Goal: Task Accomplishment & Management: Use online tool/utility

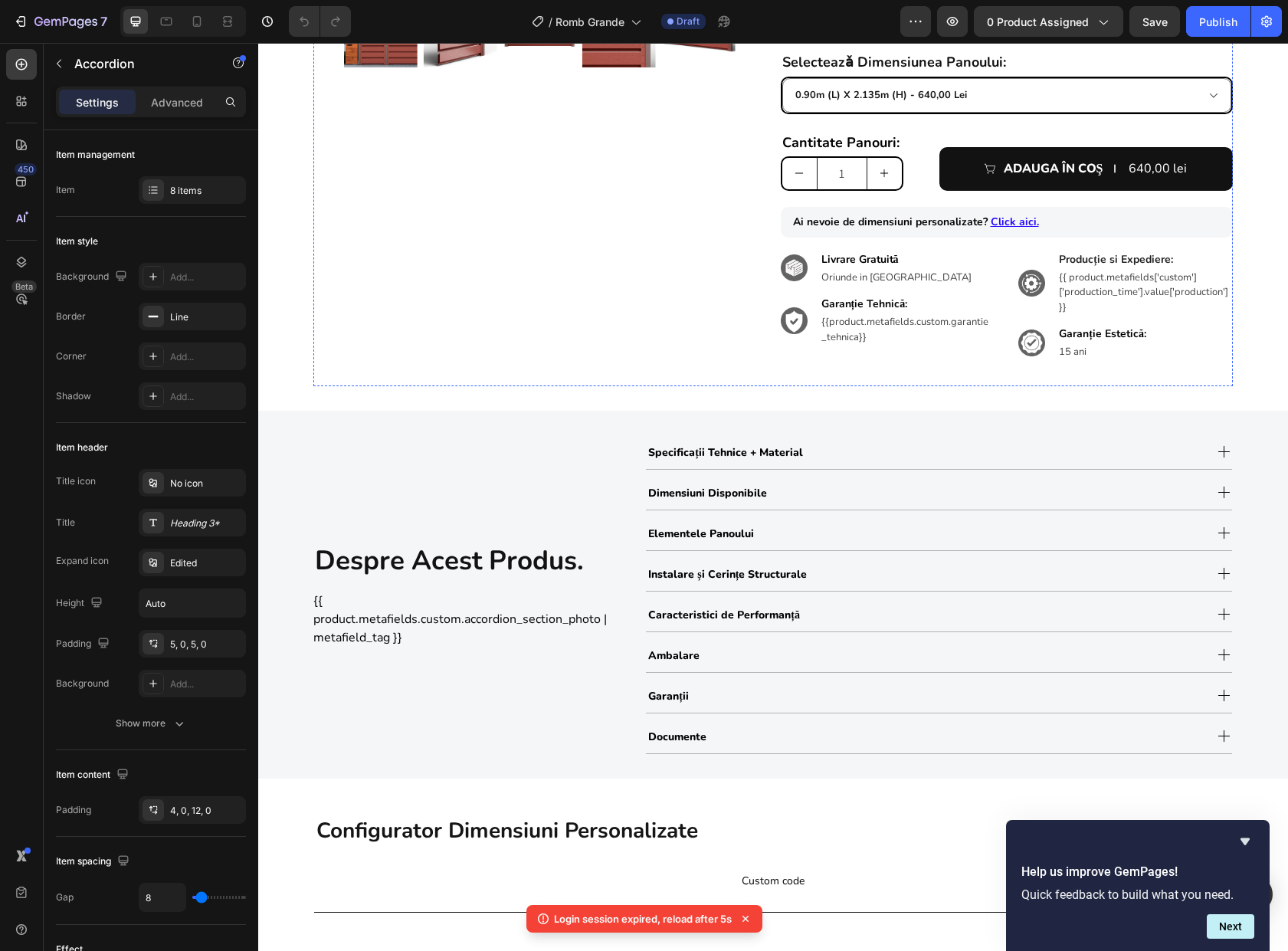
scroll to position [564, 0]
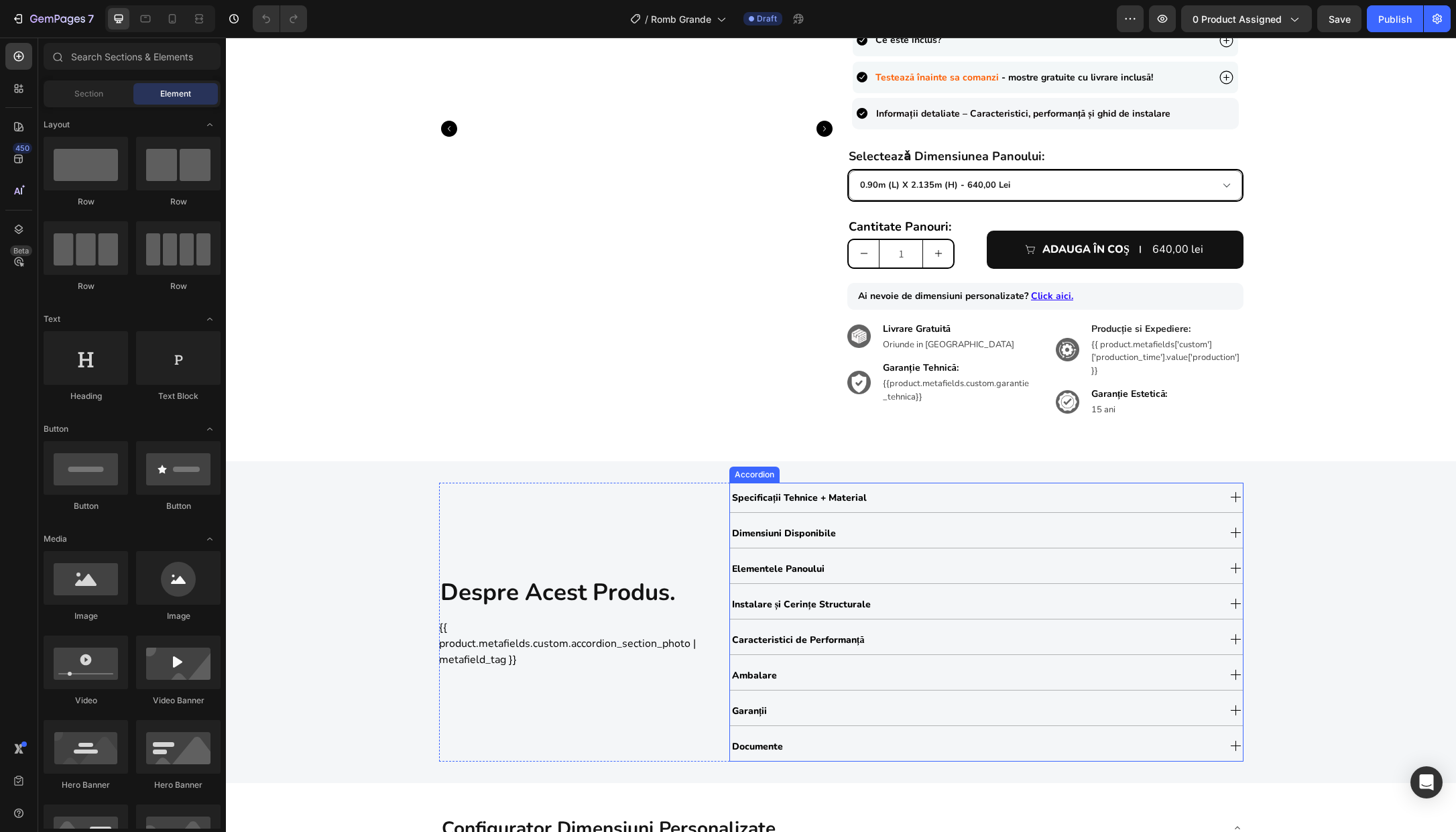
scroll to position [540, 0]
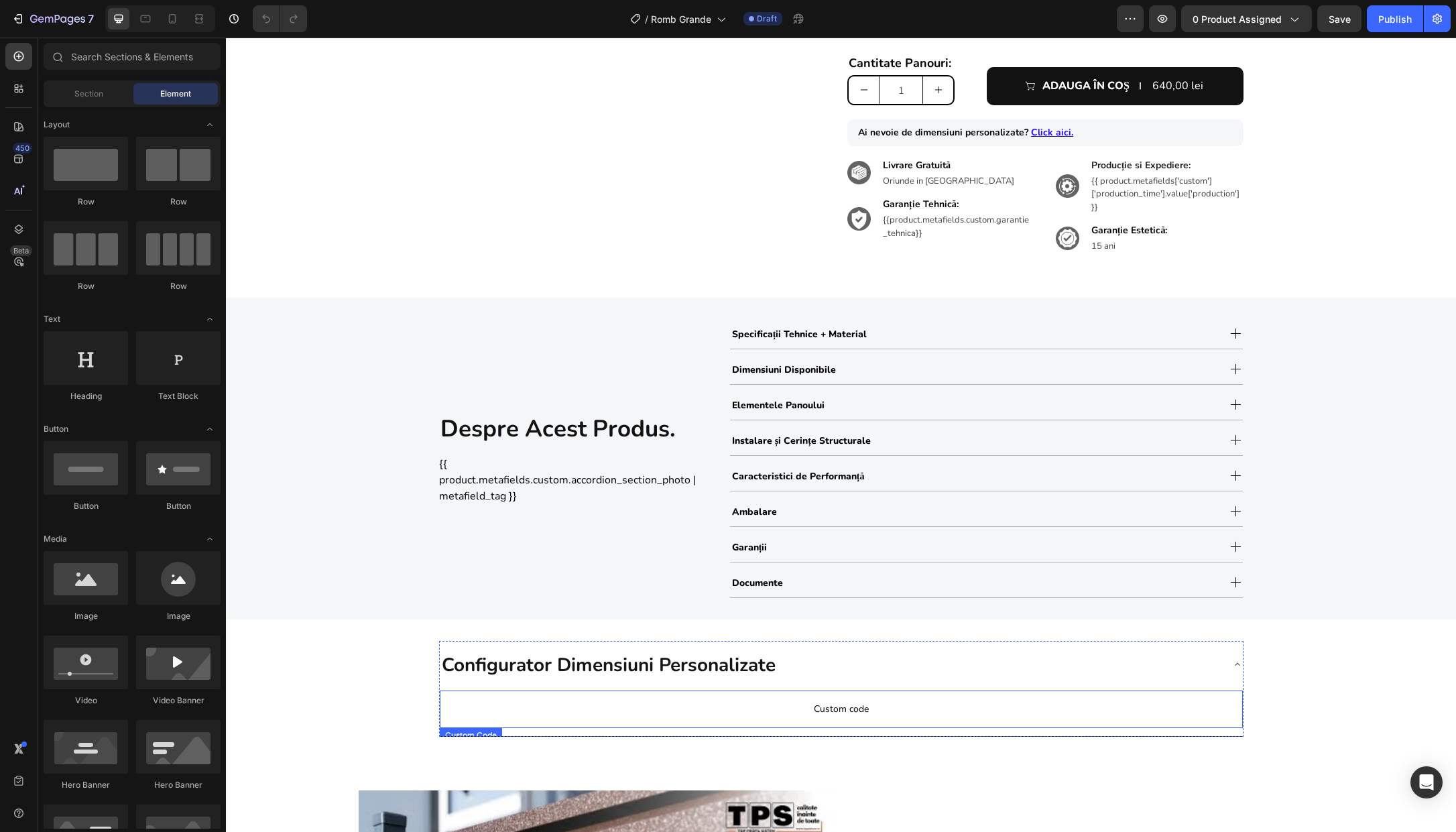
click at [787, 704] on span "Custom code" at bounding box center [841, 710] width 804 height 16
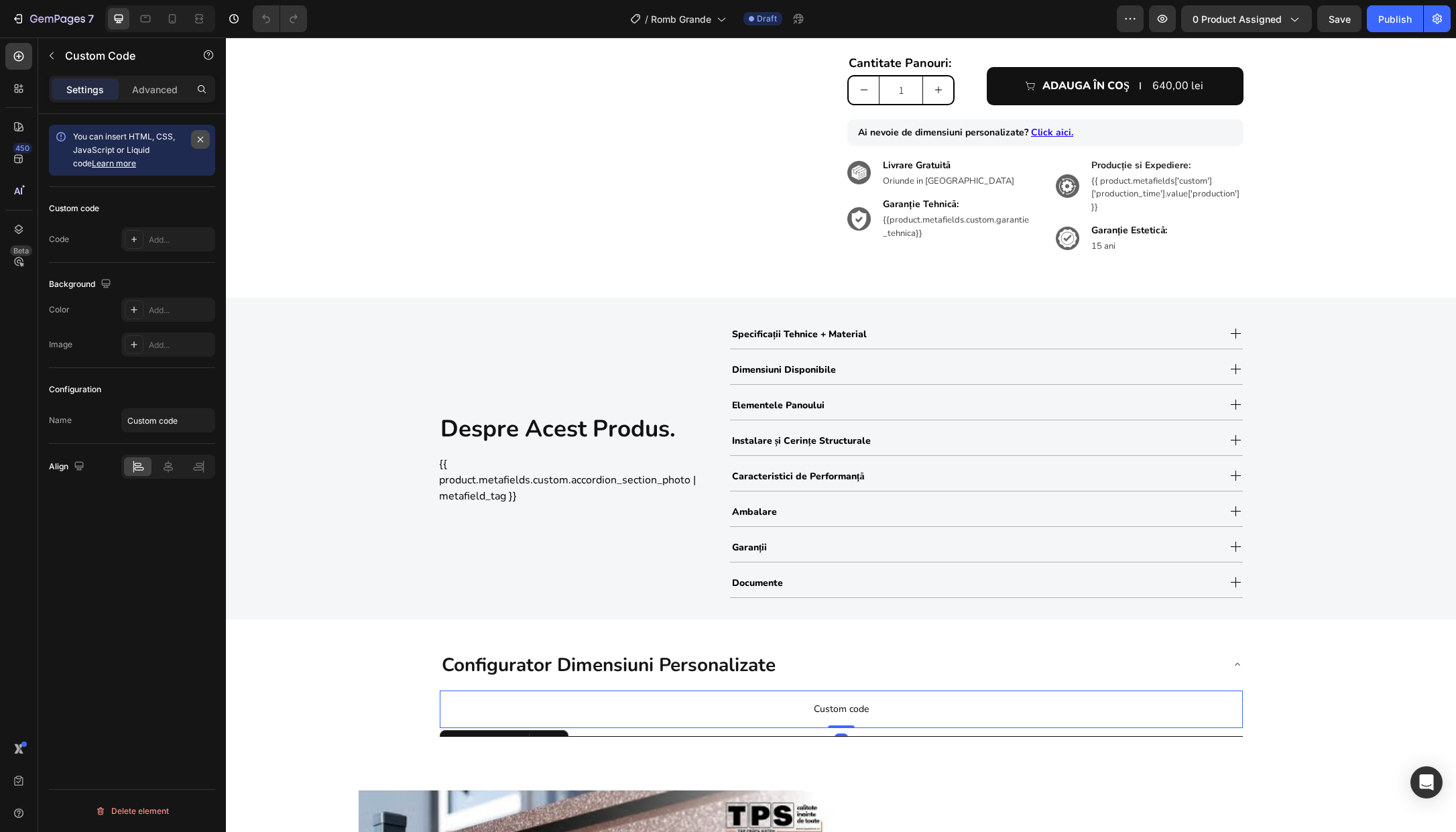
click at [203, 140] on icon "button" at bounding box center [200, 139] width 10 height 10
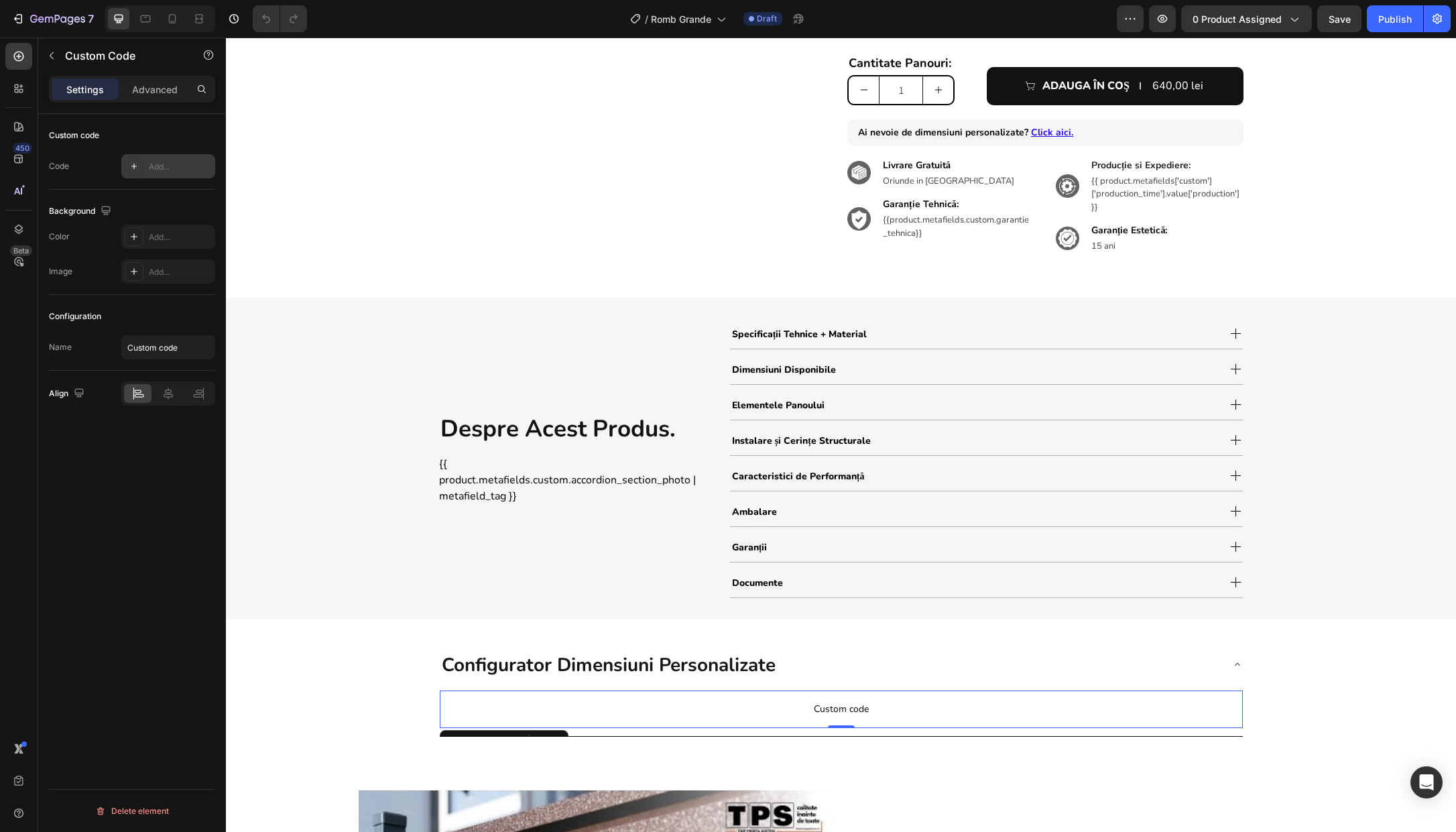
click at [147, 161] on div "Add..." at bounding box center [168, 167] width 94 height 24
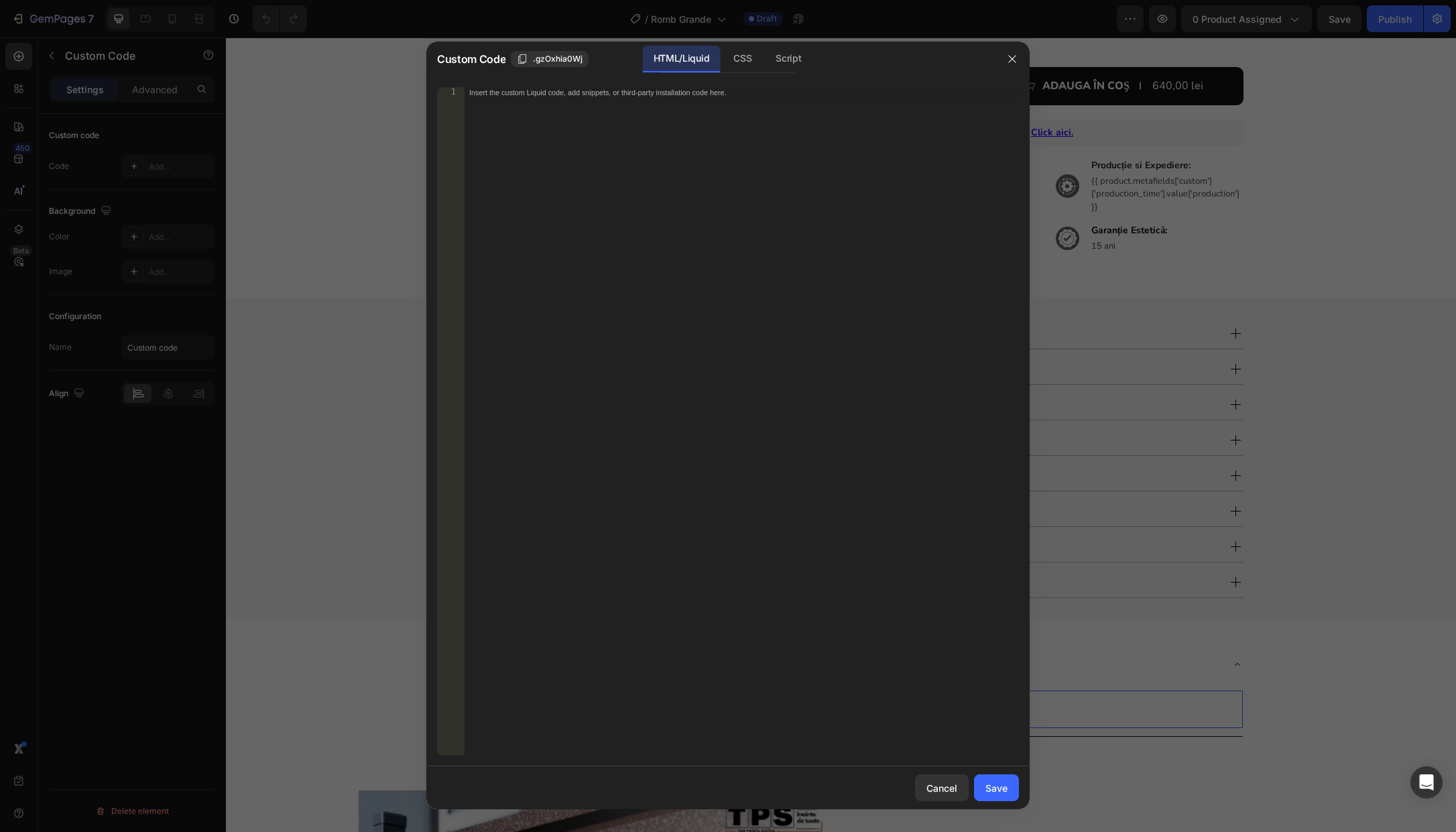
click at [546, 145] on div "Insert the custom Liquid code, add snippets, or third-party installation code h…" at bounding box center [742, 432] width 555 height 690
paste textarea
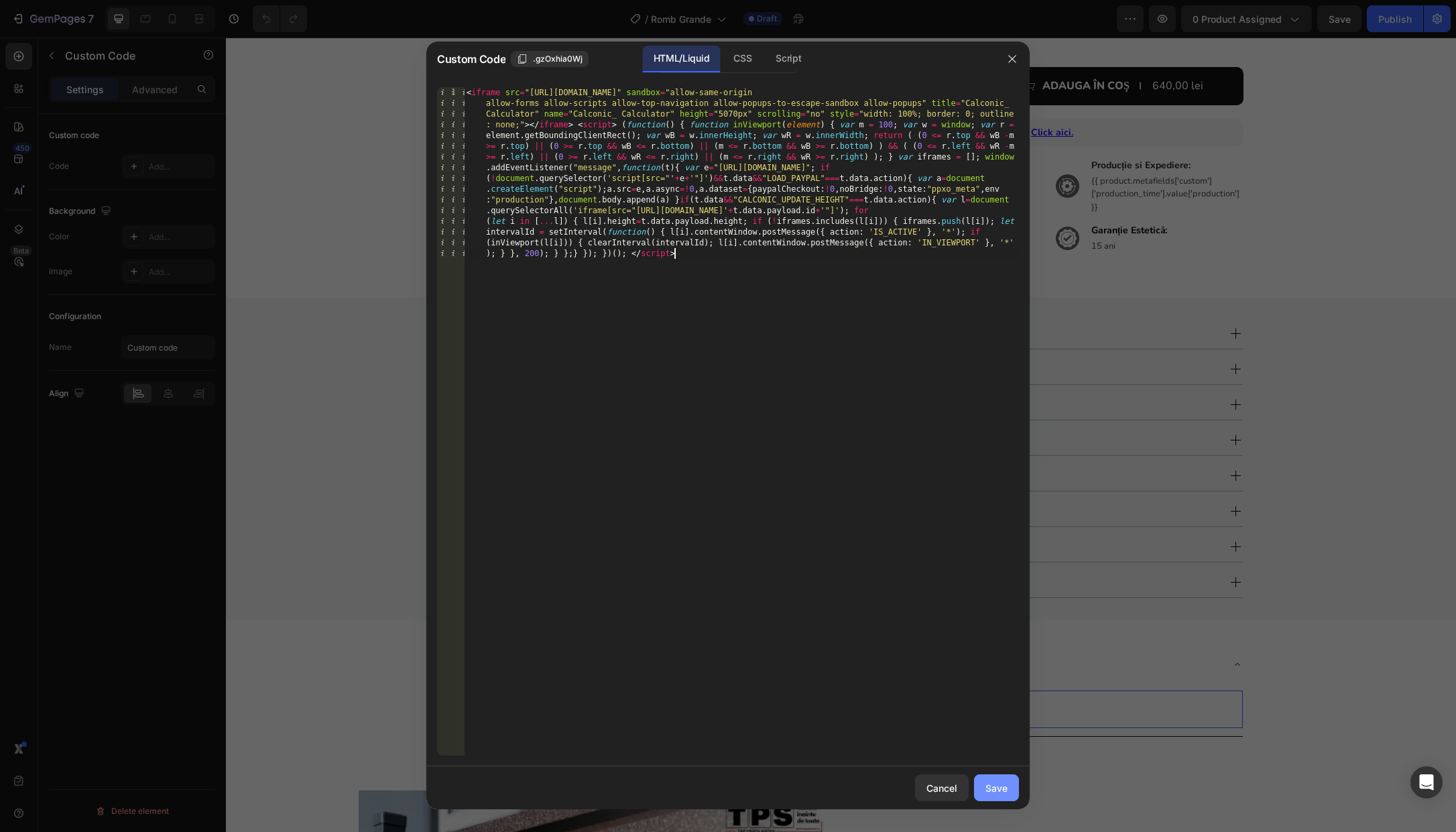
click at [997, 784] on div "Save" at bounding box center [997, 789] width 23 height 14
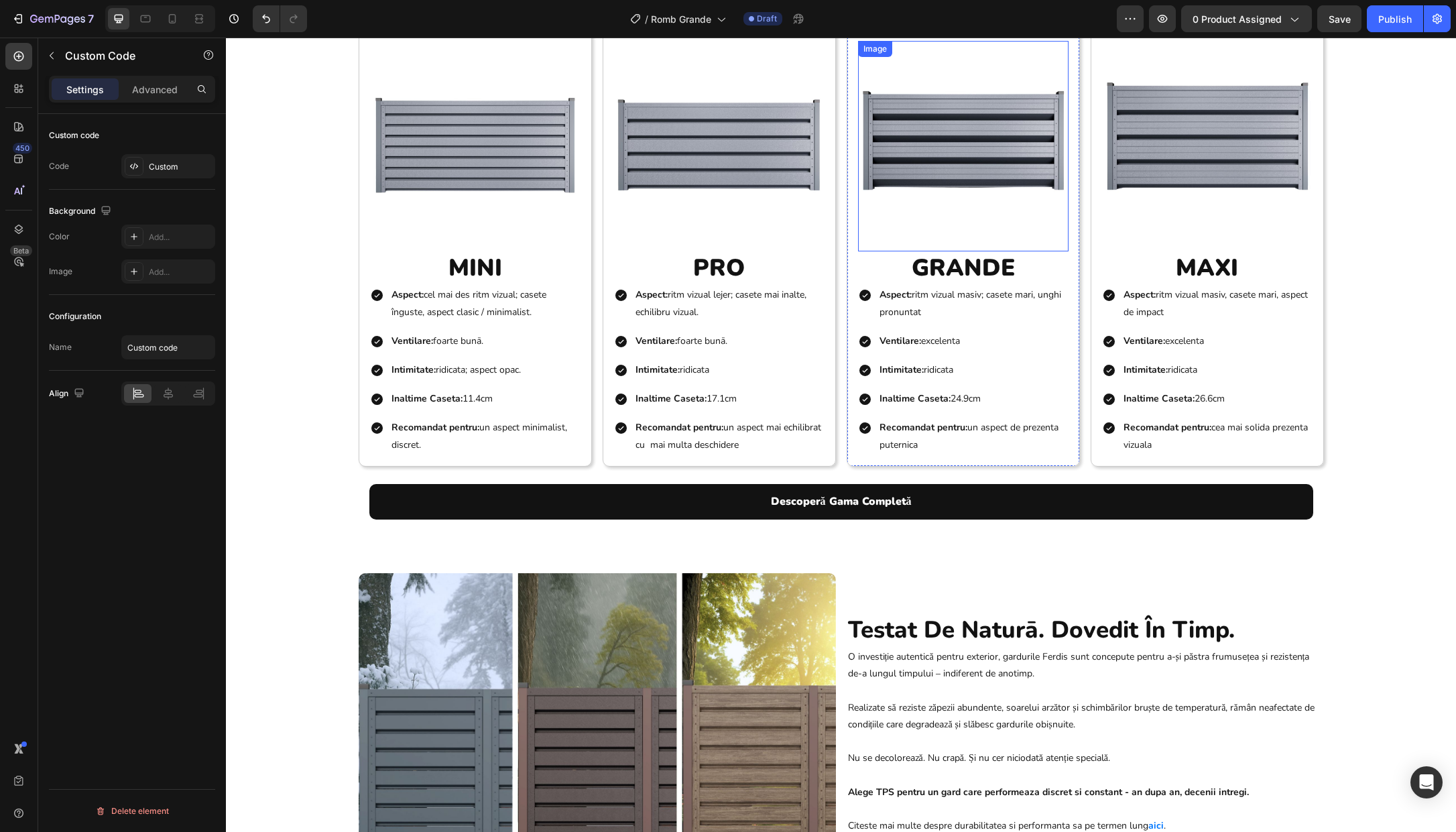
scroll to position [1992, 0]
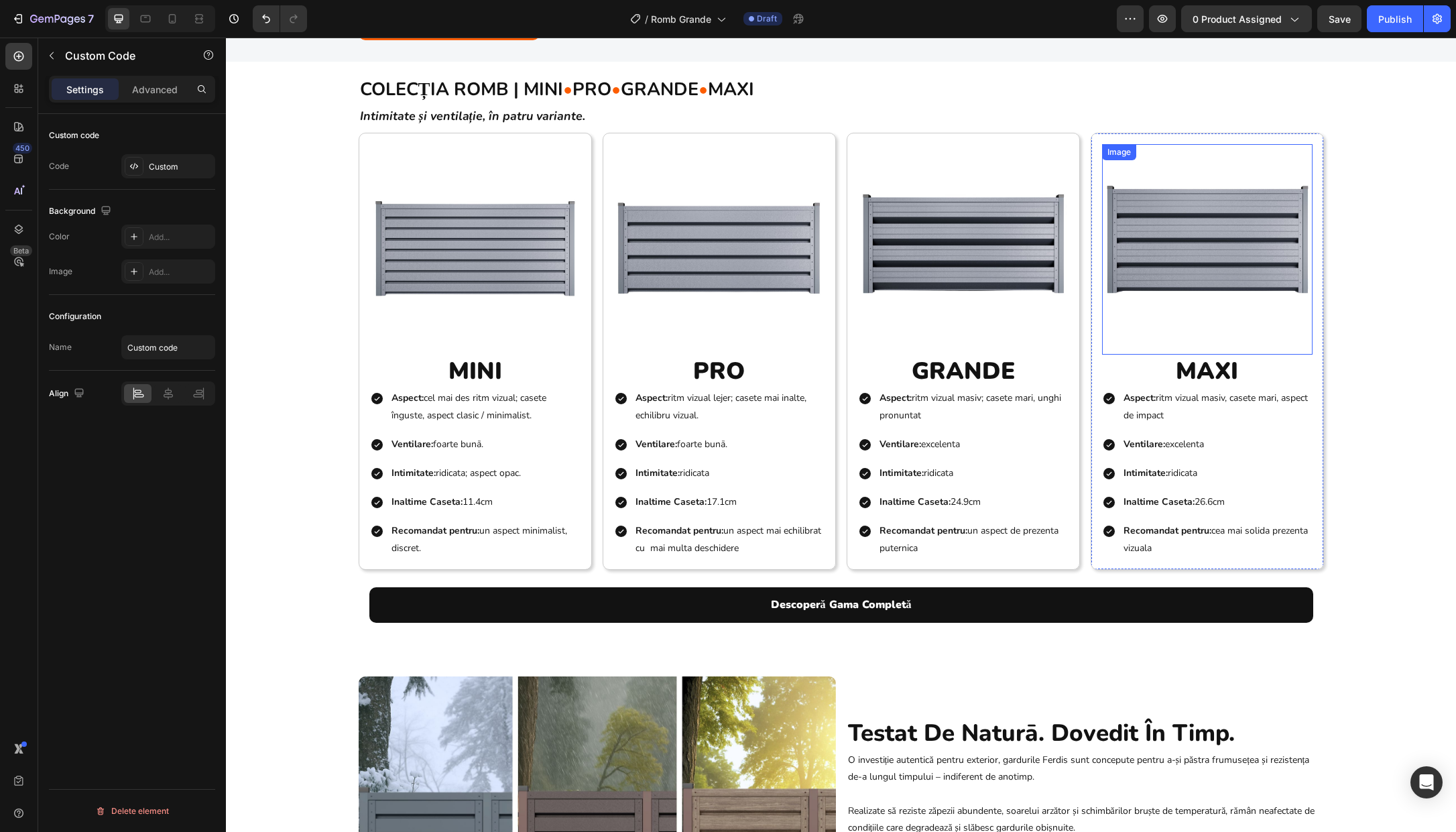
click at [1126, 270] on img at bounding box center [1207, 249] width 211 height 211
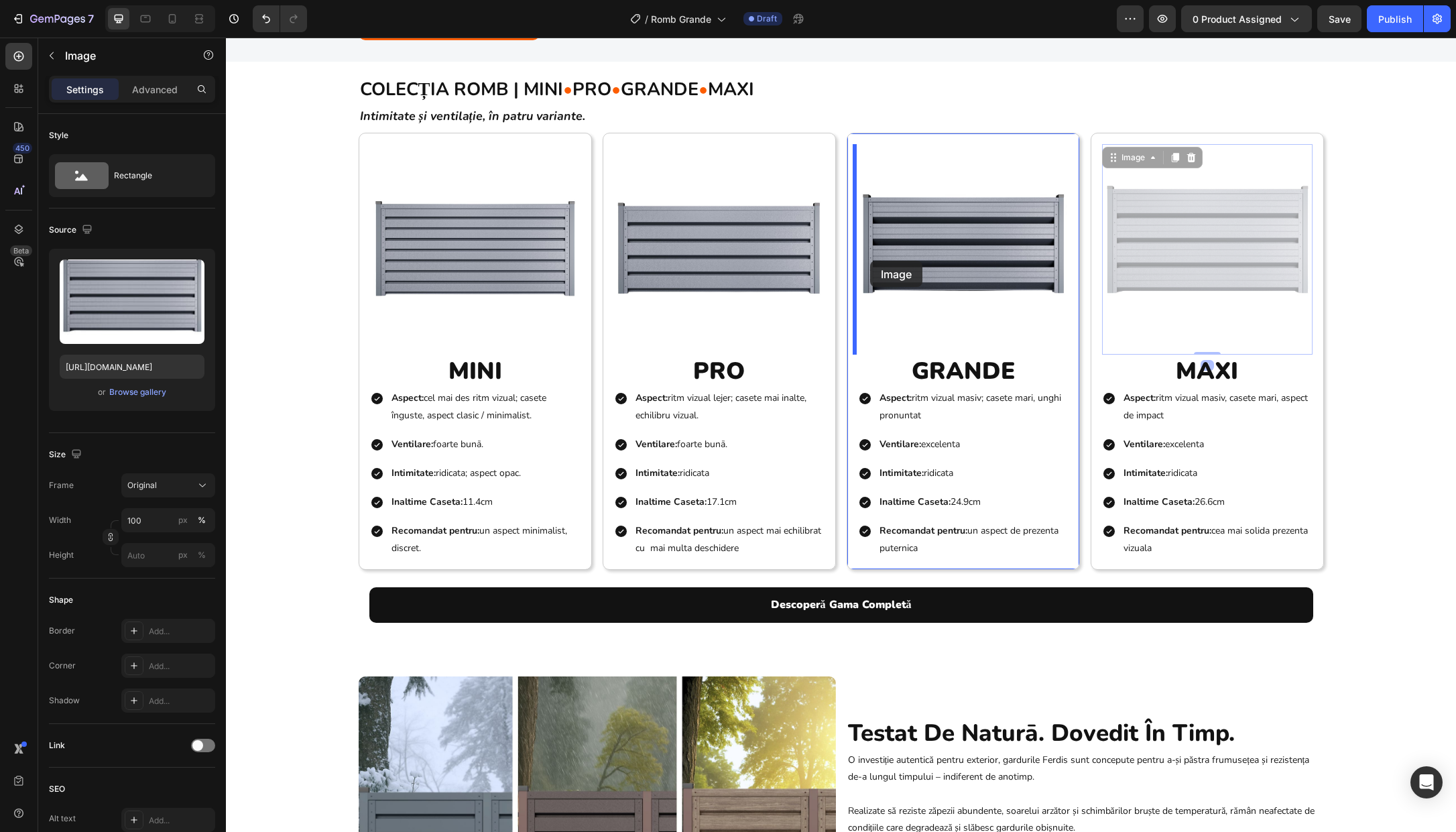
drag, startPoint x: 1172, startPoint y: 269, endPoint x: 871, endPoint y: 257, distance: 301.2
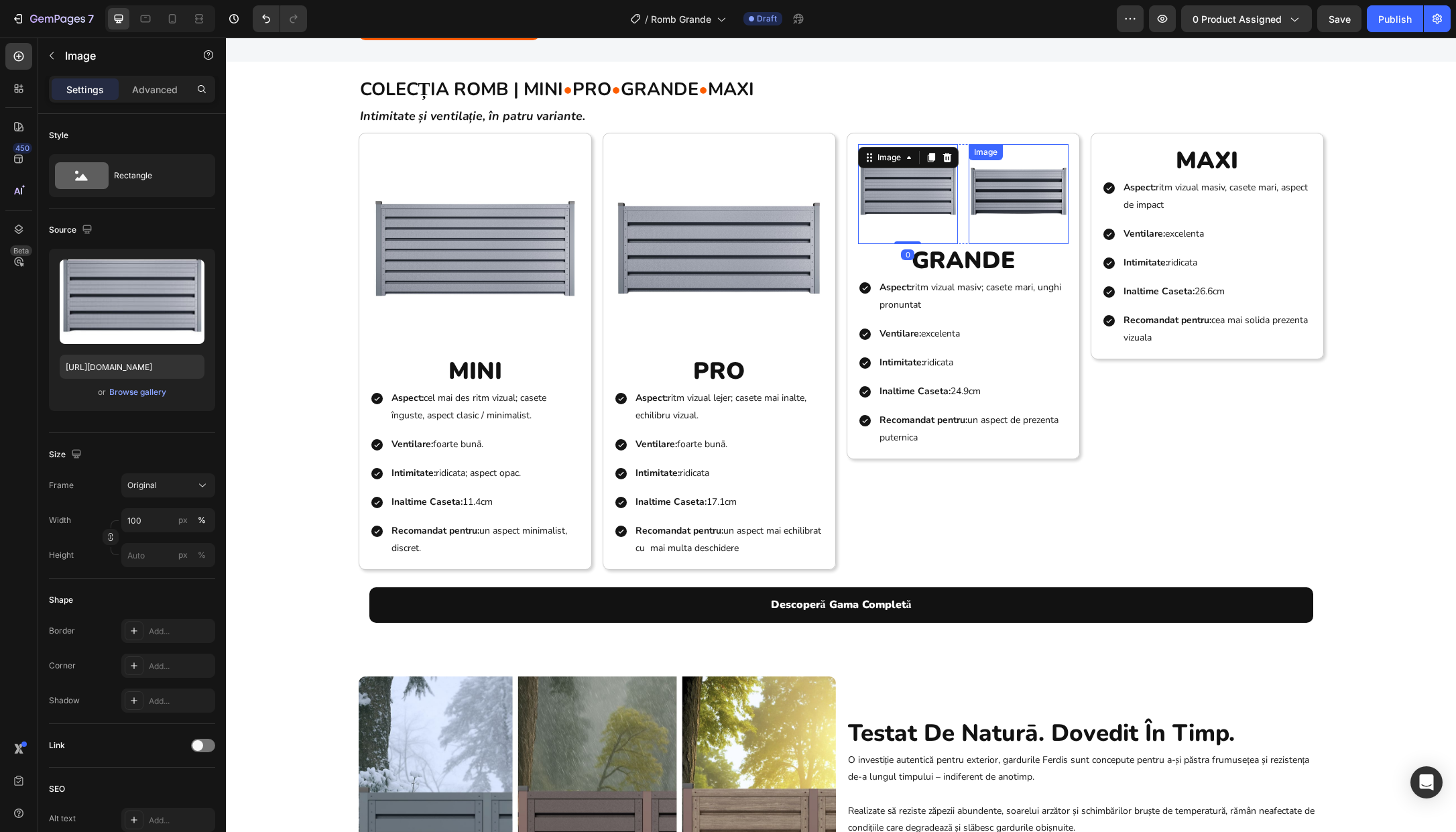
click at [1016, 196] on img at bounding box center [1018, 194] width 100 height 100
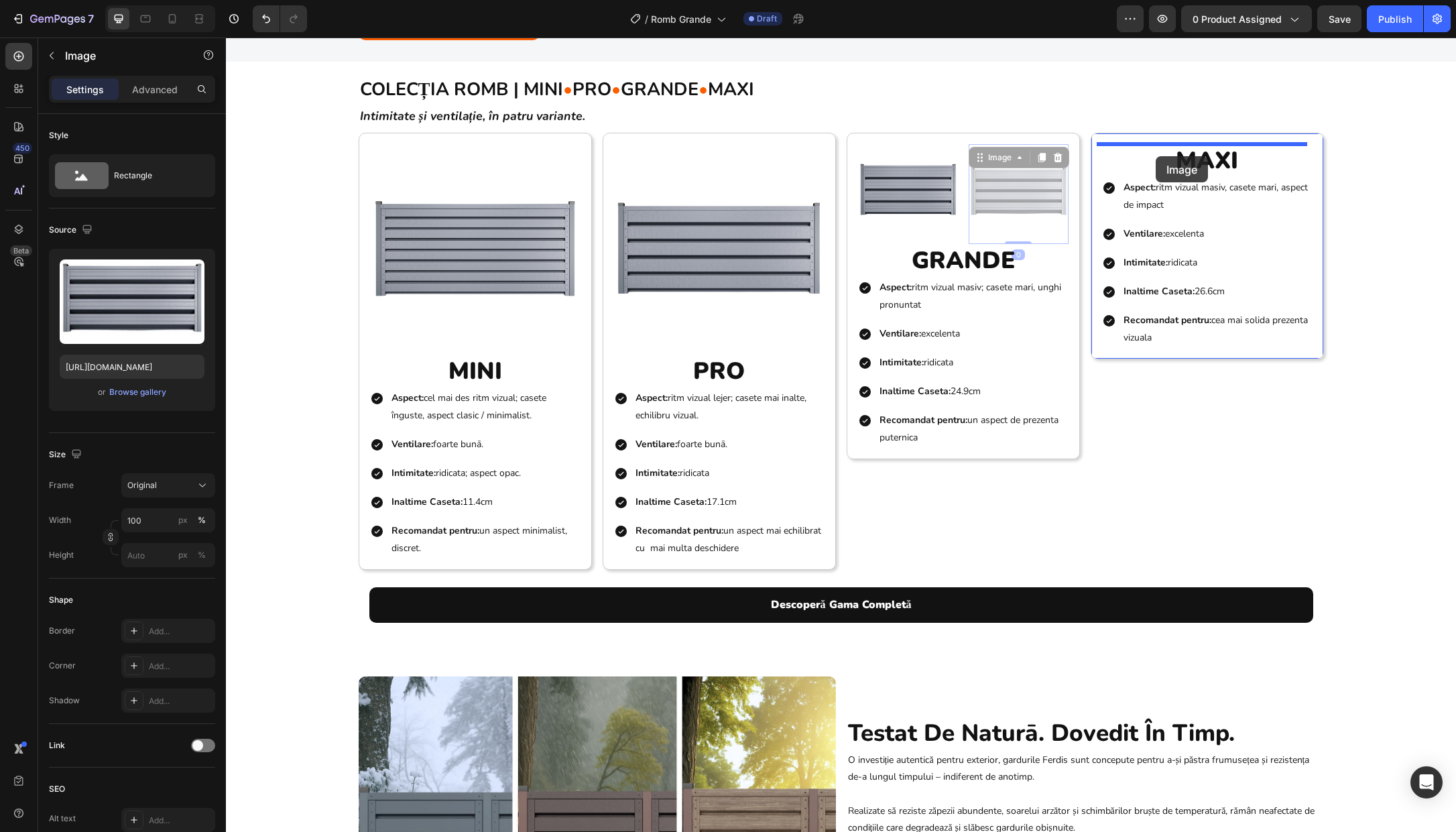
drag, startPoint x: 1128, startPoint y: 196, endPoint x: 1156, endPoint y: 156, distance: 48.8
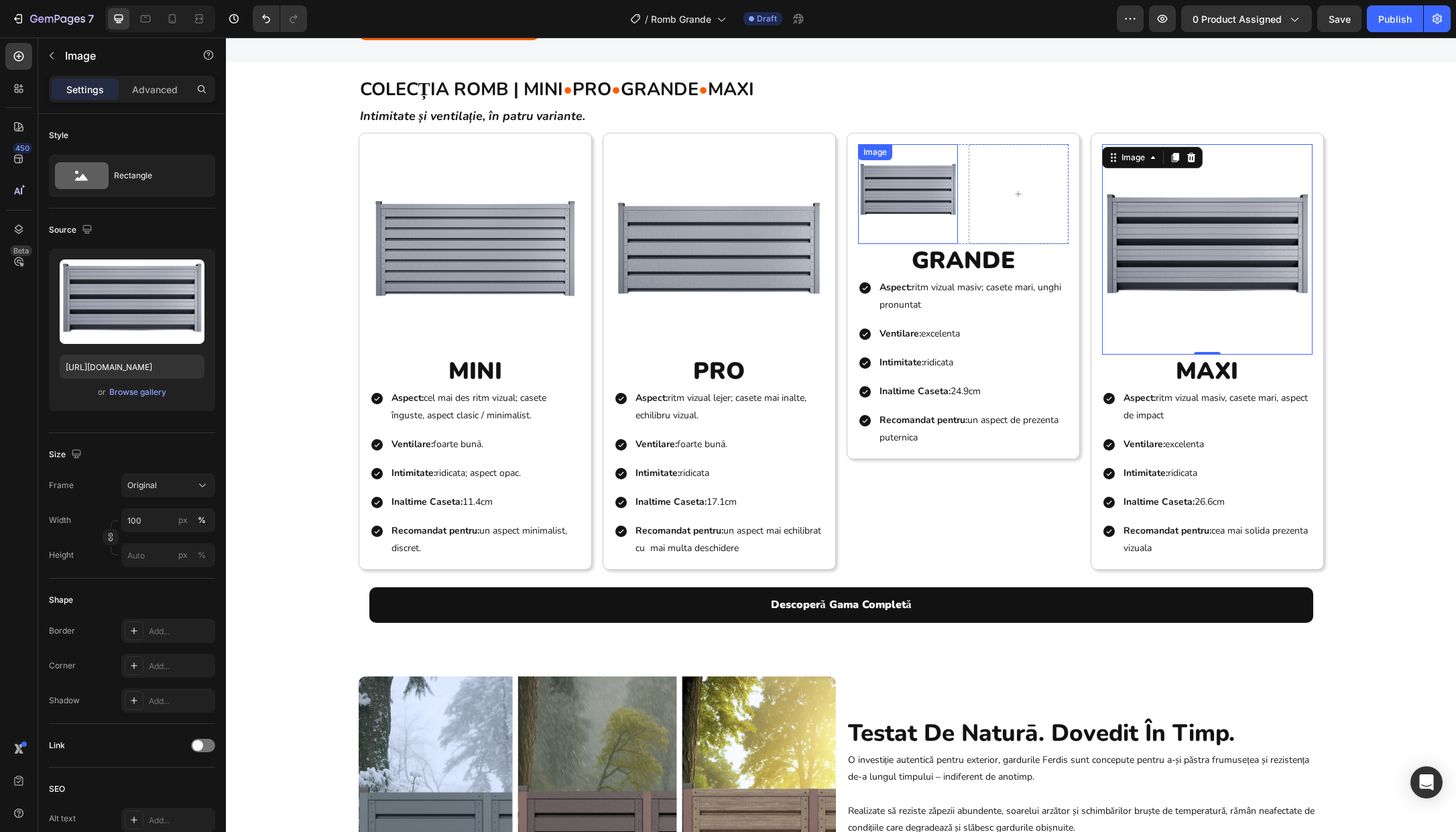
click at [936, 211] on img at bounding box center [908, 194] width 100 height 100
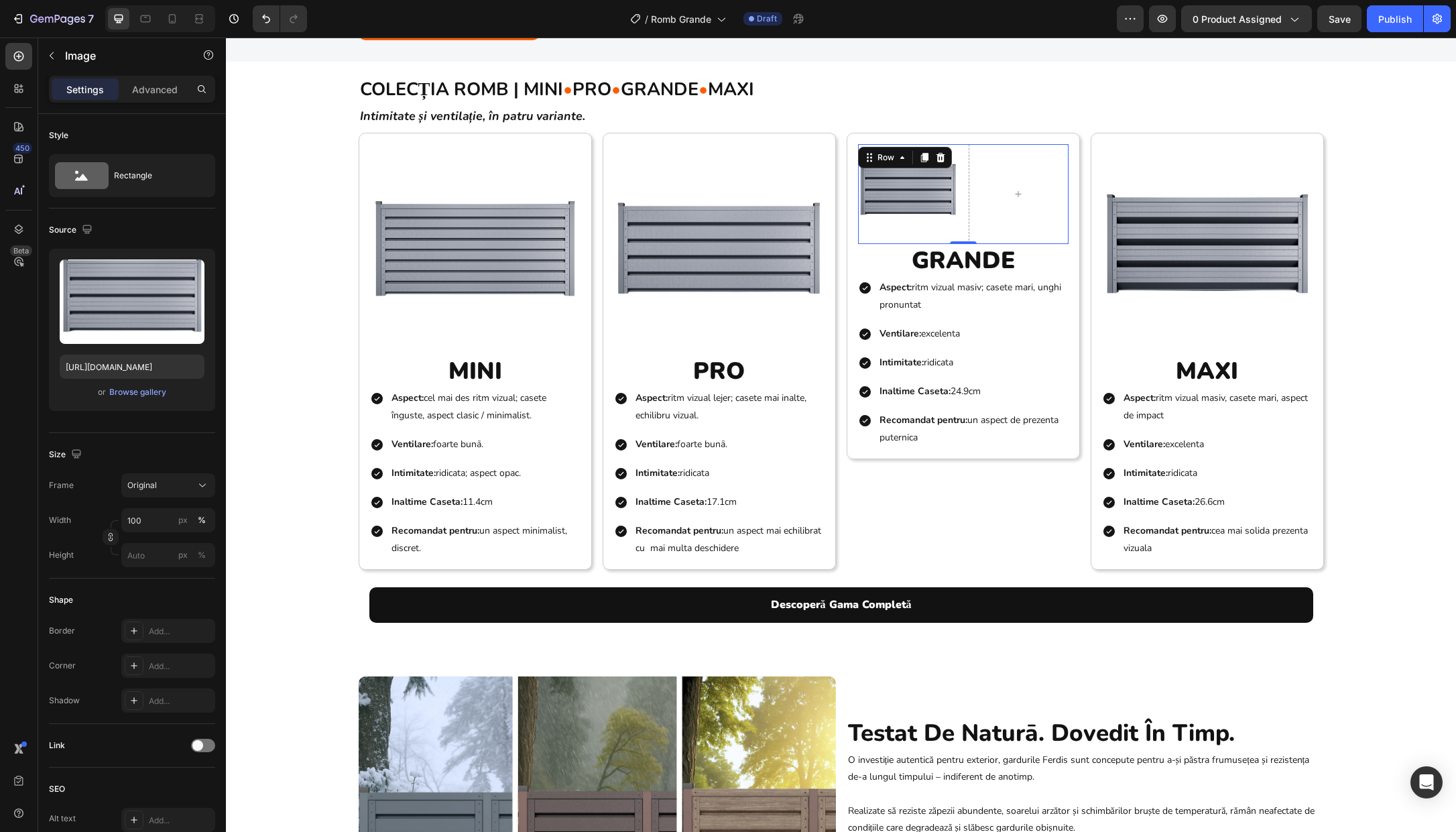
click at [956, 236] on div "Image Row 0" at bounding box center [964, 194] width 211 height 100
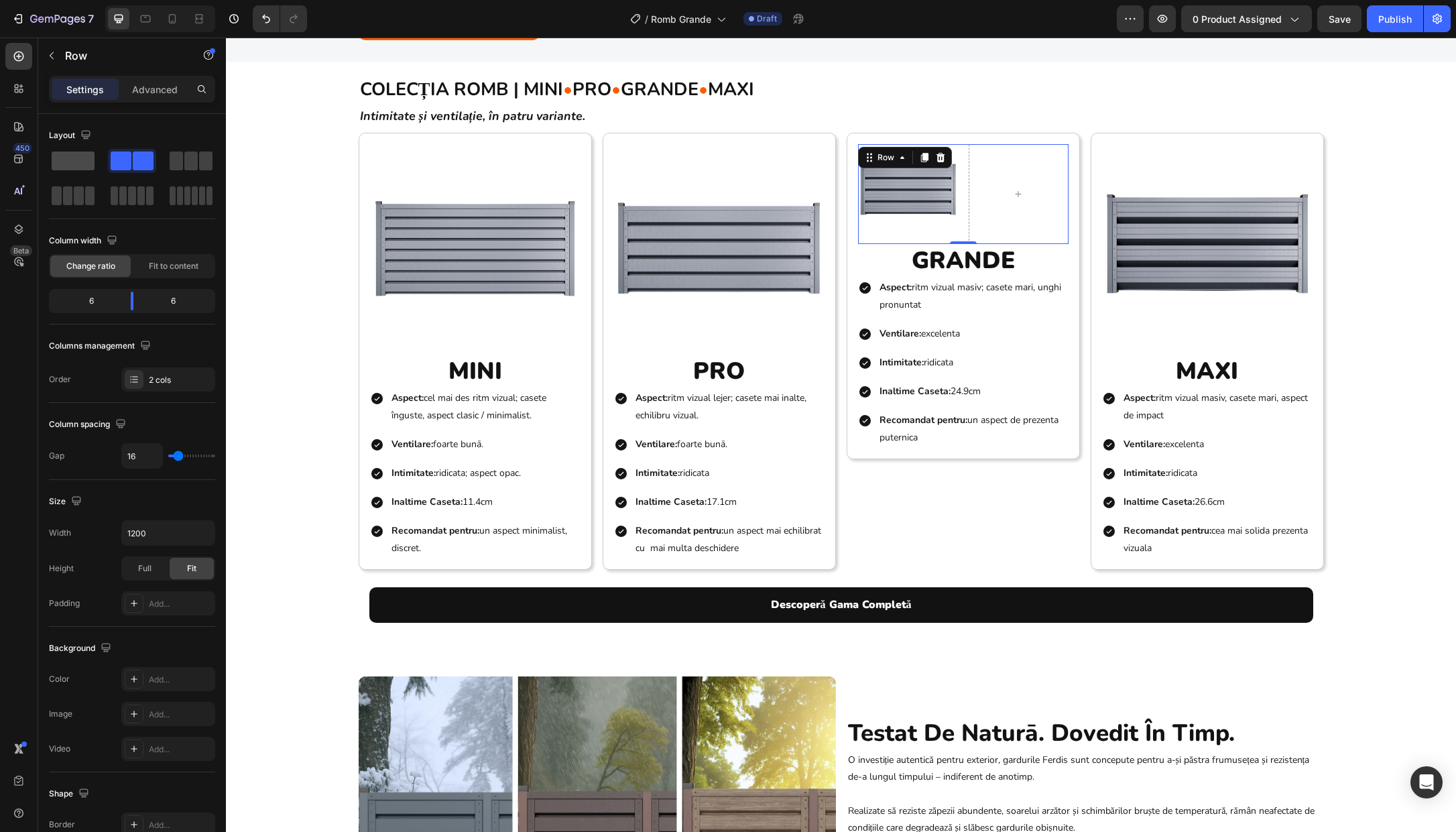
click at [88, 172] on div at bounding box center [73, 161] width 48 height 24
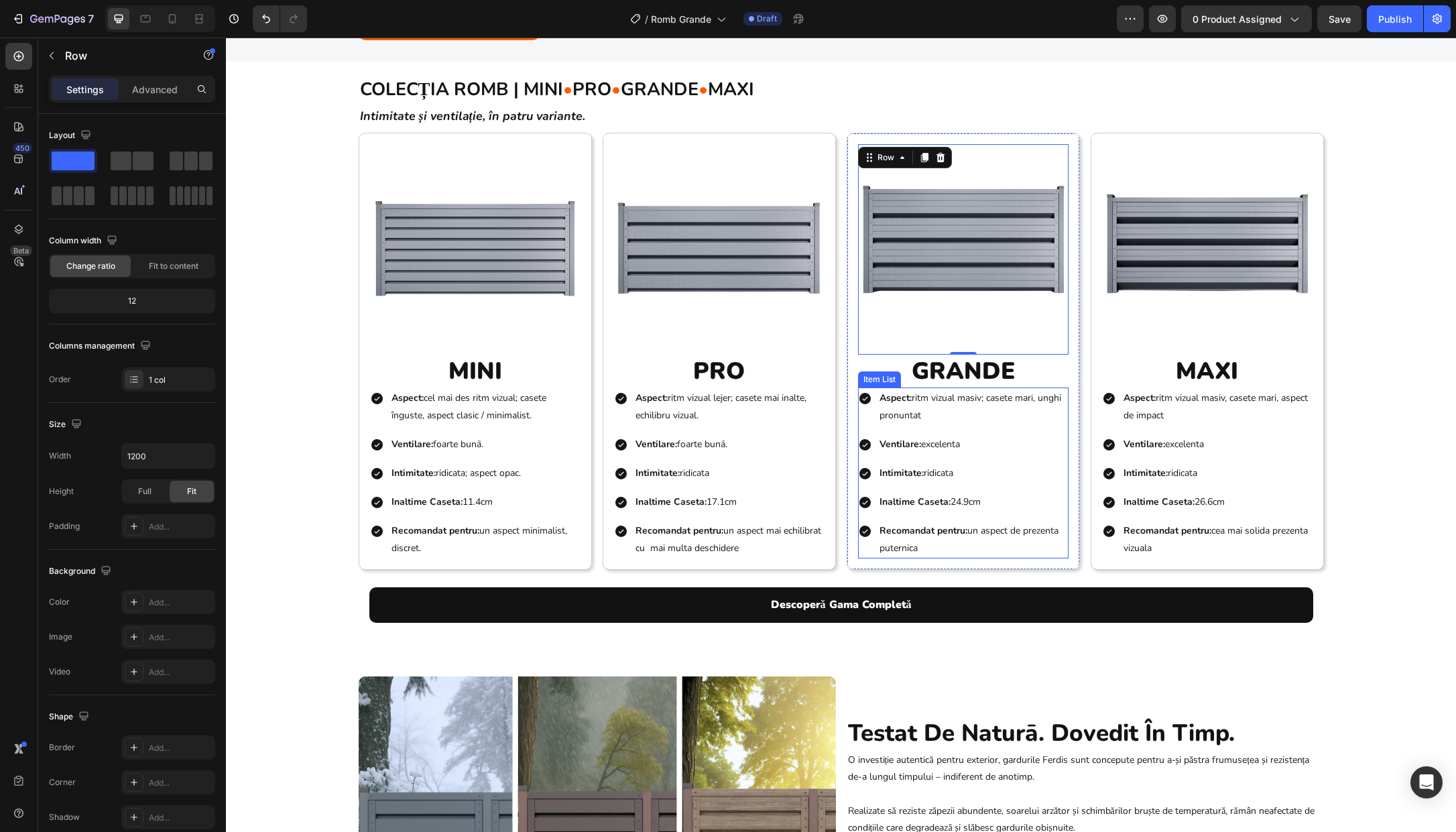
click at [963, 499] on p "Inaltime Caseta: 24.9cm" at bounding box center [973, 501] width 187 height 17
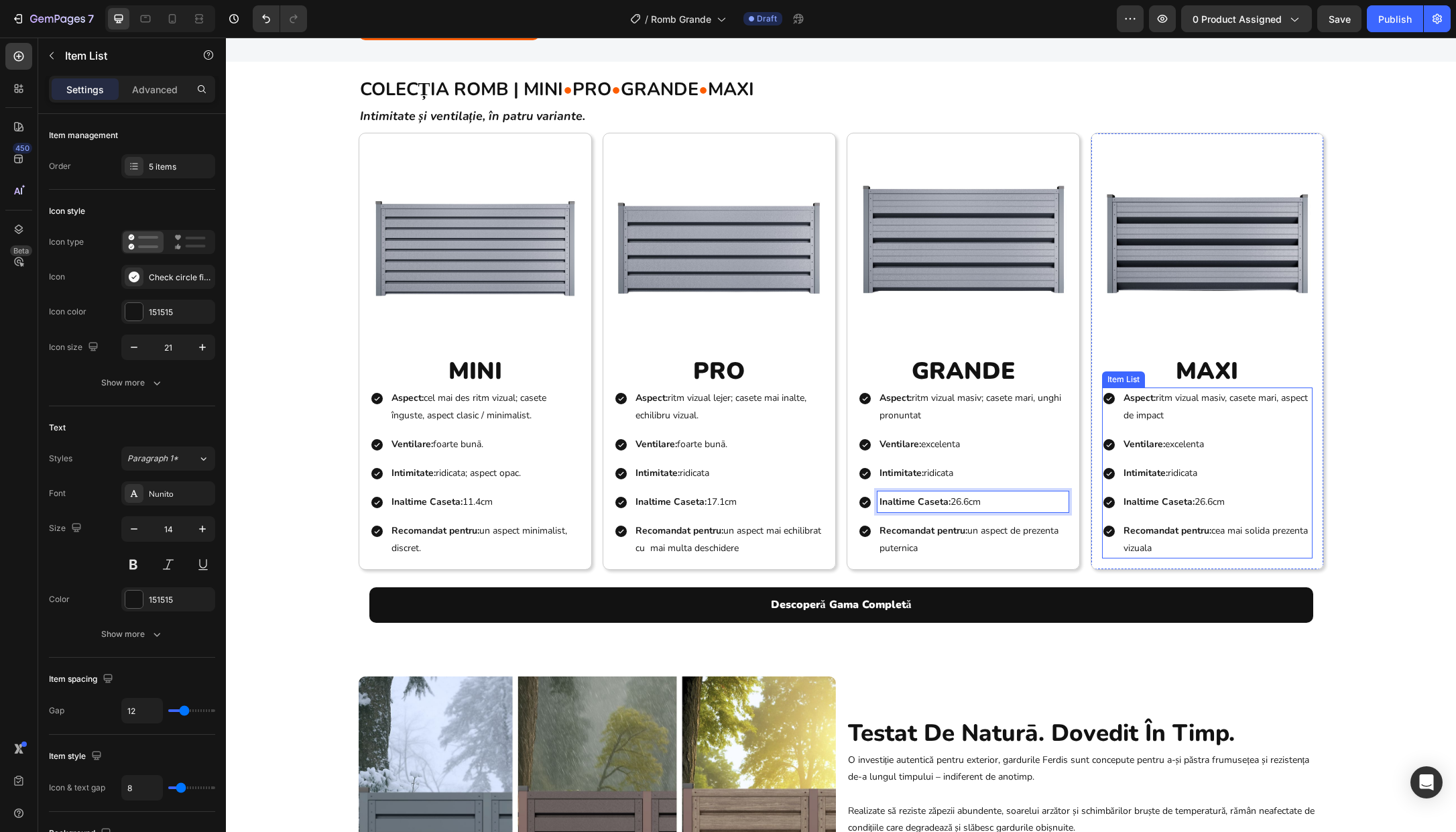
click at [1126, 502] on p "Inaltime Caseta: 26.6cm" at bounding box center [1217, 501] width 187 height 17
click at [1126, 501] on p "Inaltime Caseta: 26.6cm" at bounding box center [1217, 501] width 187 height 17
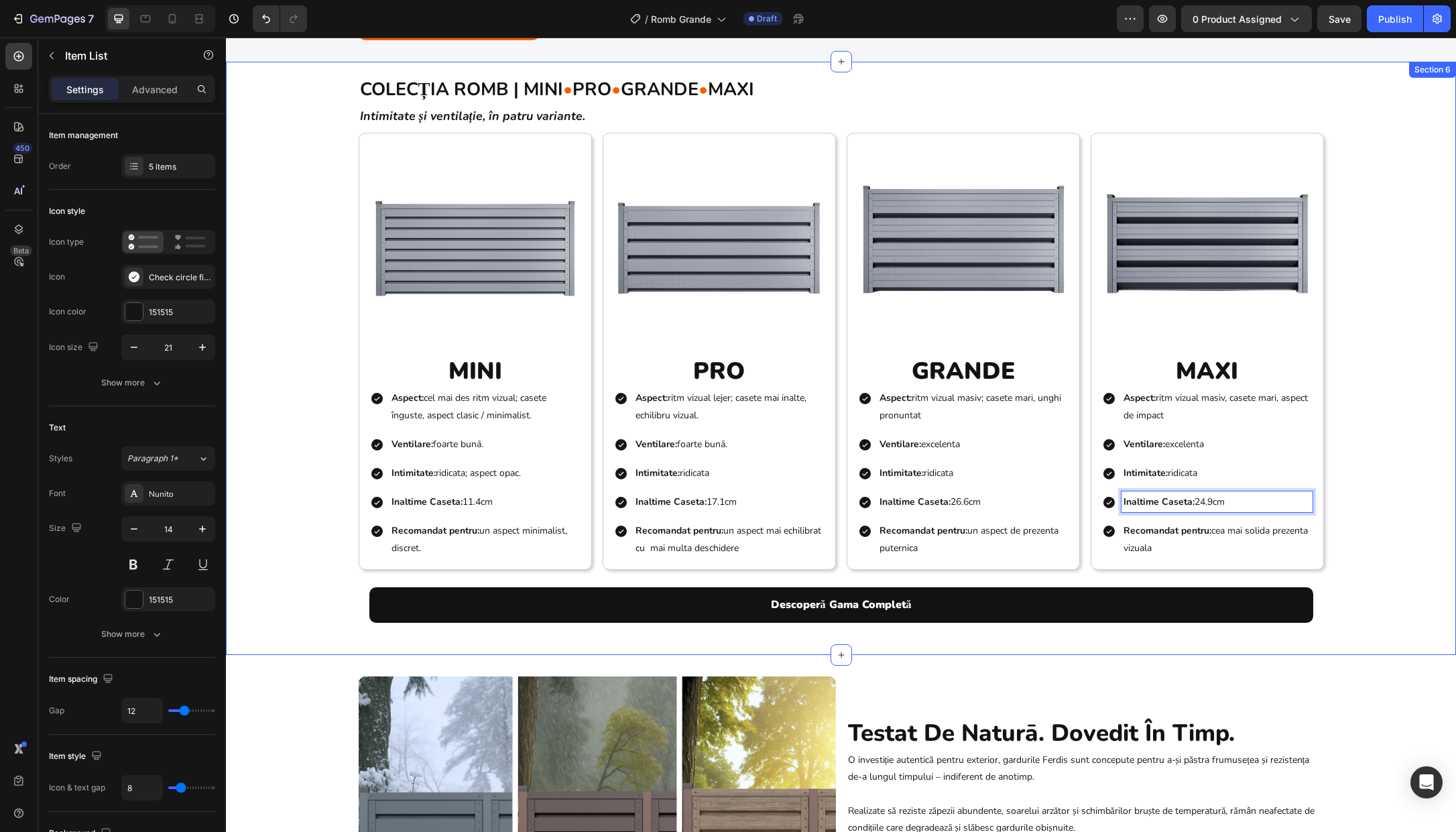
click at [1126, 498] on div "COLECȚIA ROMB | MINI • PRO • GRANDE • MAXI Heading Intimitate și ventilație, în…" at bounding box center [841, 349] width 1230 height 569
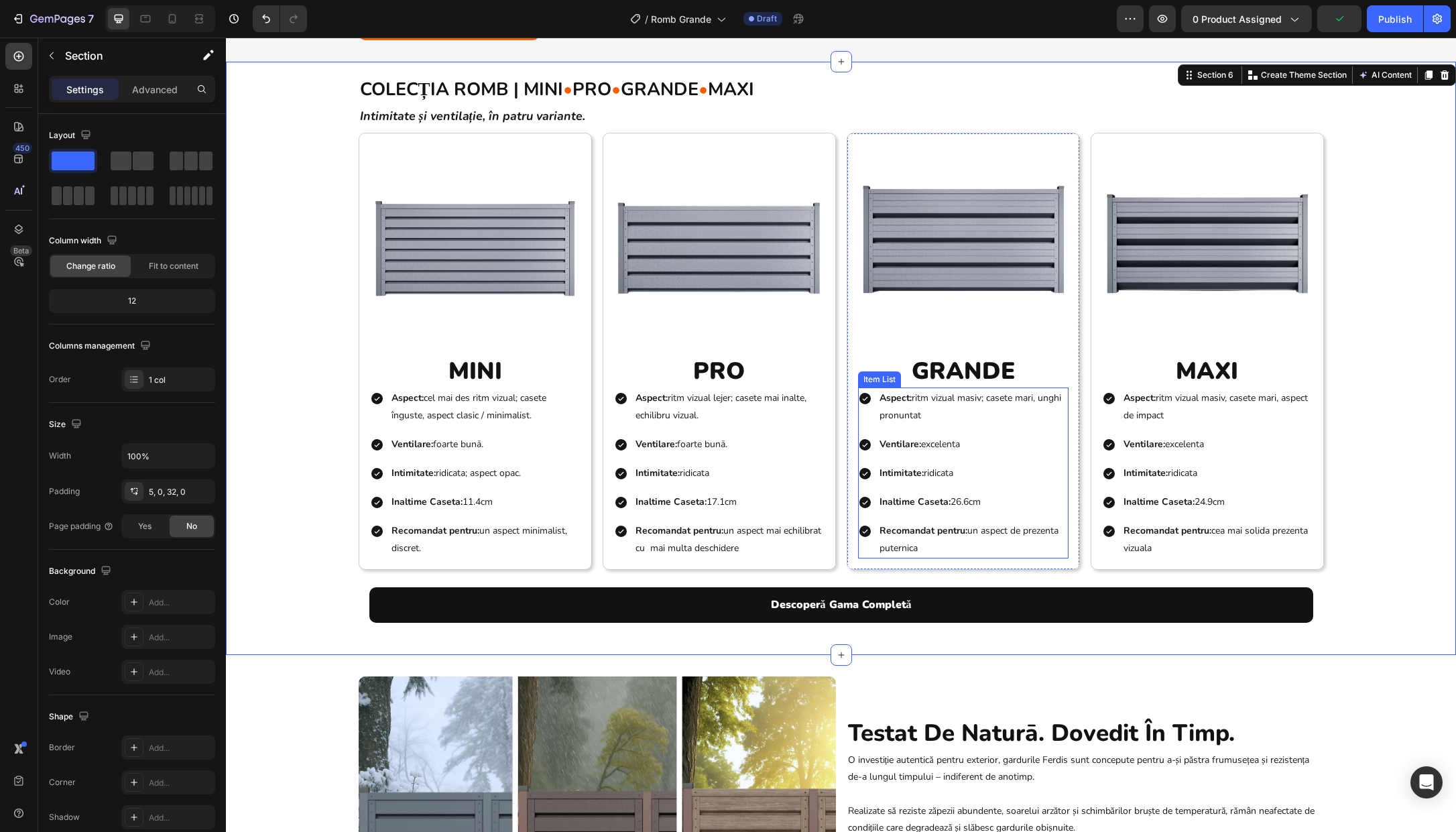
click at [915, 407] on p "Aspect: ritm vizual masiv; casete mari, unghi pronuntat" at bounding box center [973, 406] width 187 height 34
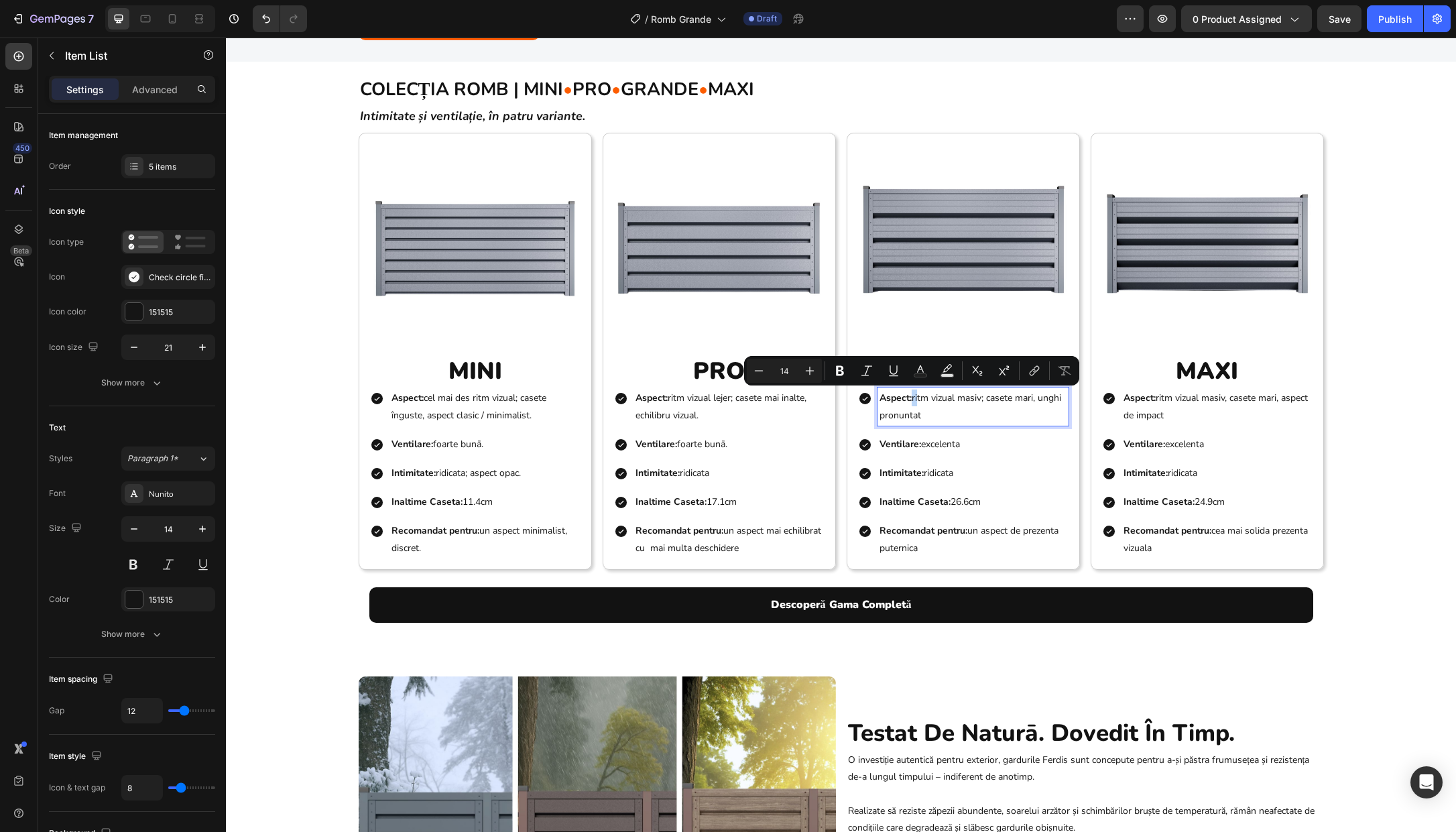
click at [915, 397] on p "Aspect: ritm vizual masiv; casete mari, unghi pronuntat" at bounding box center [973, 406] width 187 height 34
click at [1009, 403] on p "Aspect: ritm vizual masiv; casete mari, unghi pronuntat" at bounding box center [973, 406] width 187 height 34
drag, startPoint x: 1037, startPoint y: 397, endPoint x: 1046, endPoint y: 411, distance: 16.6
click at [1046, 411] on p "Aspect: ritm vizual masiv; casete mari, unghi pronuntat" at bounding box center [973, 406] width 187 height 34
copy p "unghi pronuntat"
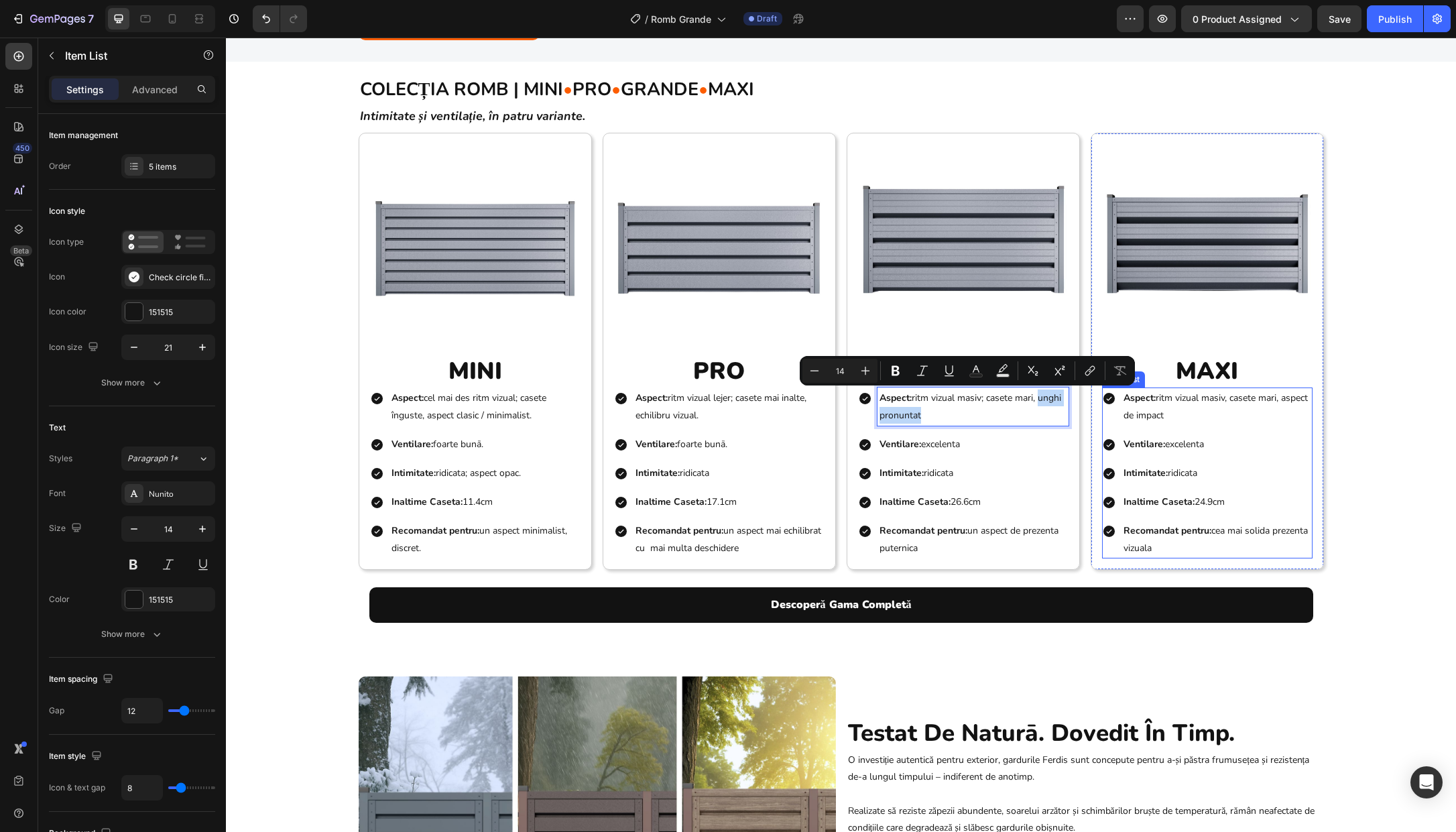
click at [1126, 417] on p "Aspect: ritm vizual masiv, casete mari, aspect de impact" at bounding box center [1217, 406] width 187 height 34
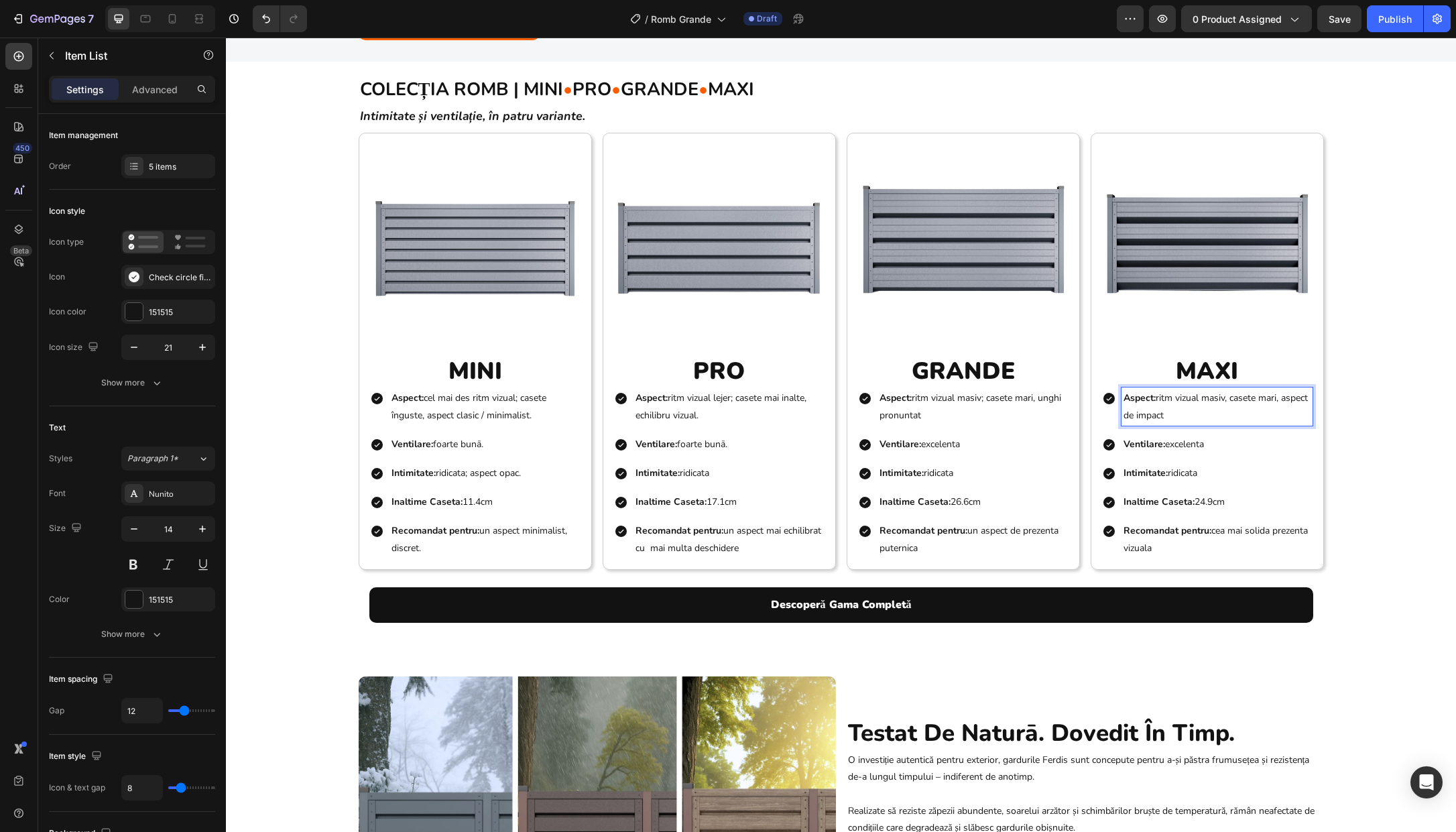
click at [1126, 414] on p "Aspect: ritm vizual masiv, casete mari, aspect de impact" at bounding box center [1217, 406] width 187 height 34
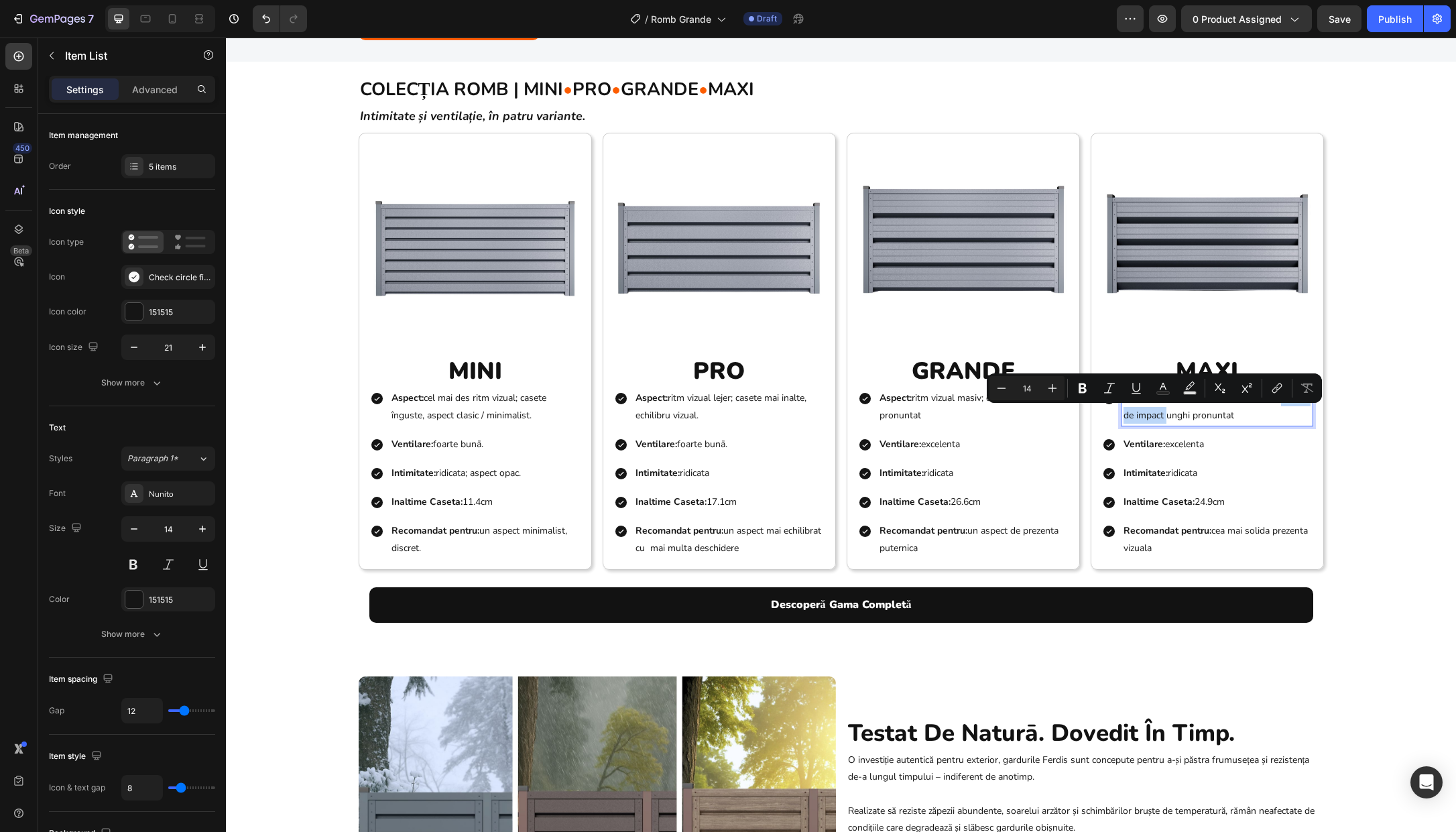
drag, startPoint x: 1192, startPoint y: 418, endPoint x: 1112, endPoint y: 419, distance: 80.0
copy p "aspect de impact"
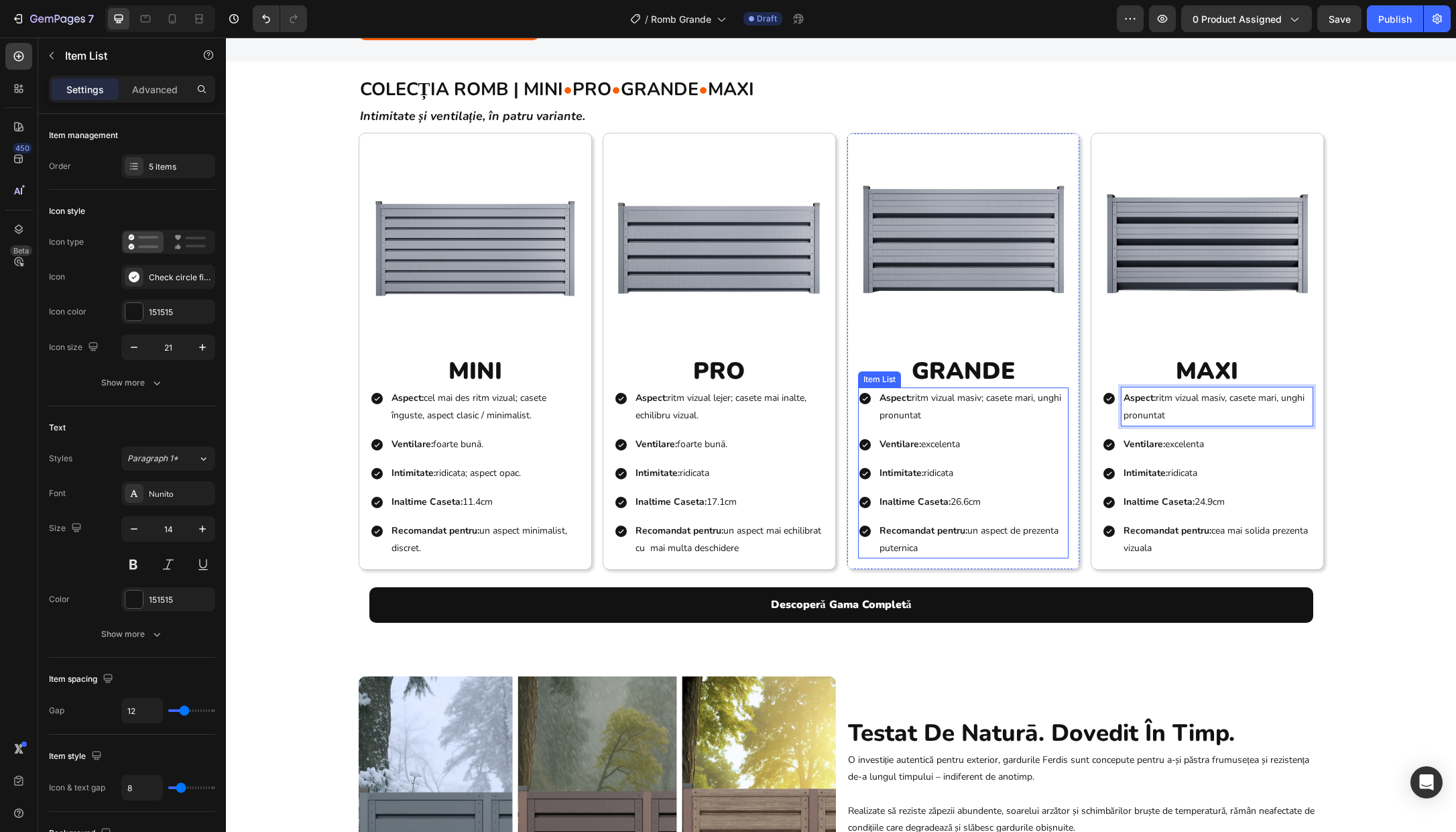
click at [930, 415] on p "Aspect: ritm vizual masiv; casete mari, unghi pronuntat" at bounding box center [973, 406] width 187 height 34
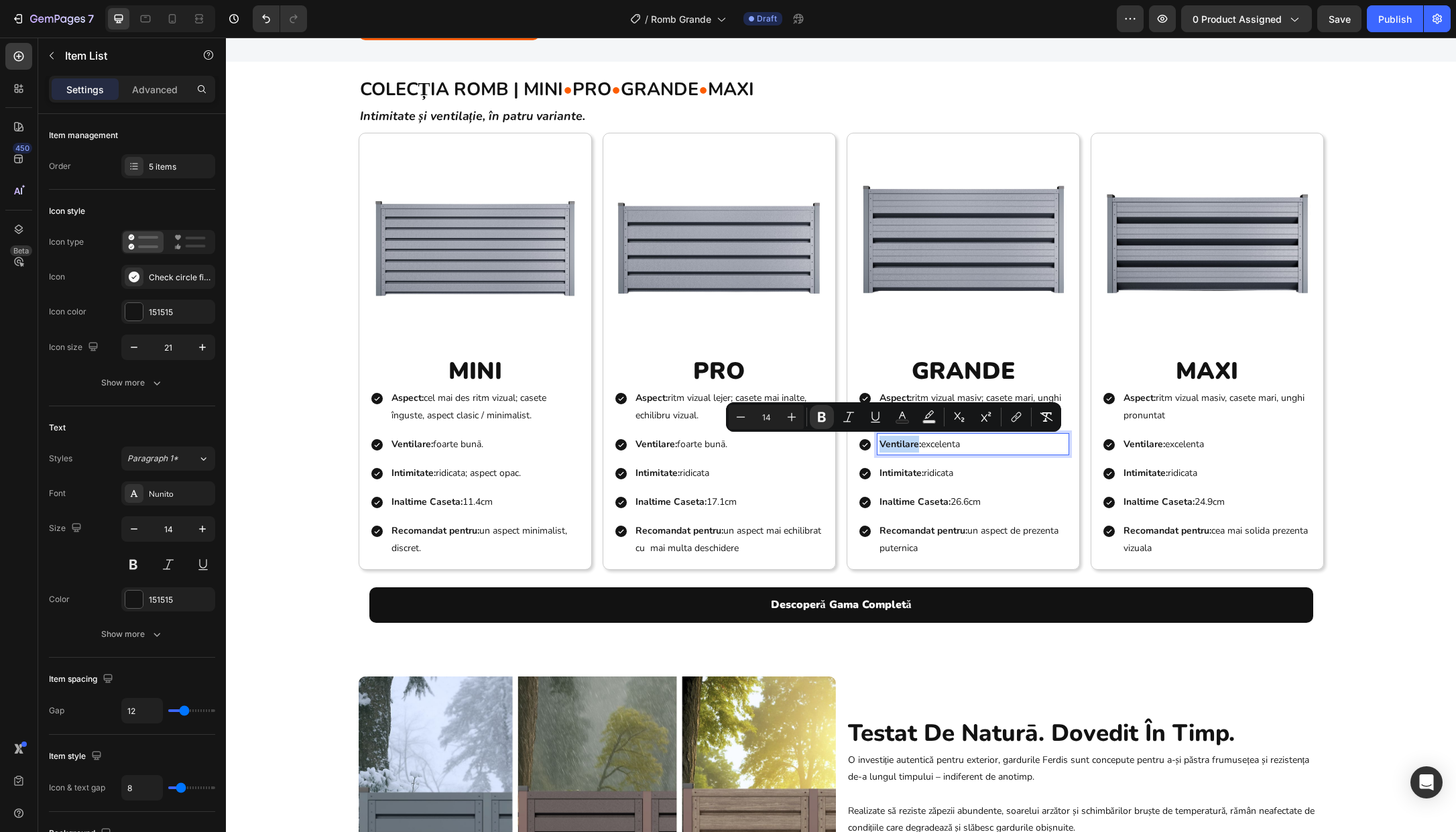
drag, startPoint x: 948, startPoint y: 415, endPoint x: 1037, endPoint y: 400, distance: 90.3
click at [1037, 400] on p "Aspect: ritm vizual masiv; casete mari, unghi pronuntat" at bounding box center [973, 406] width 187 height 34
click at [1051, 392] on p "Aspect: ritm vizual masiv; casete mari, unghi pronuntat" at bounding box center [973, 406] width 187 height 34
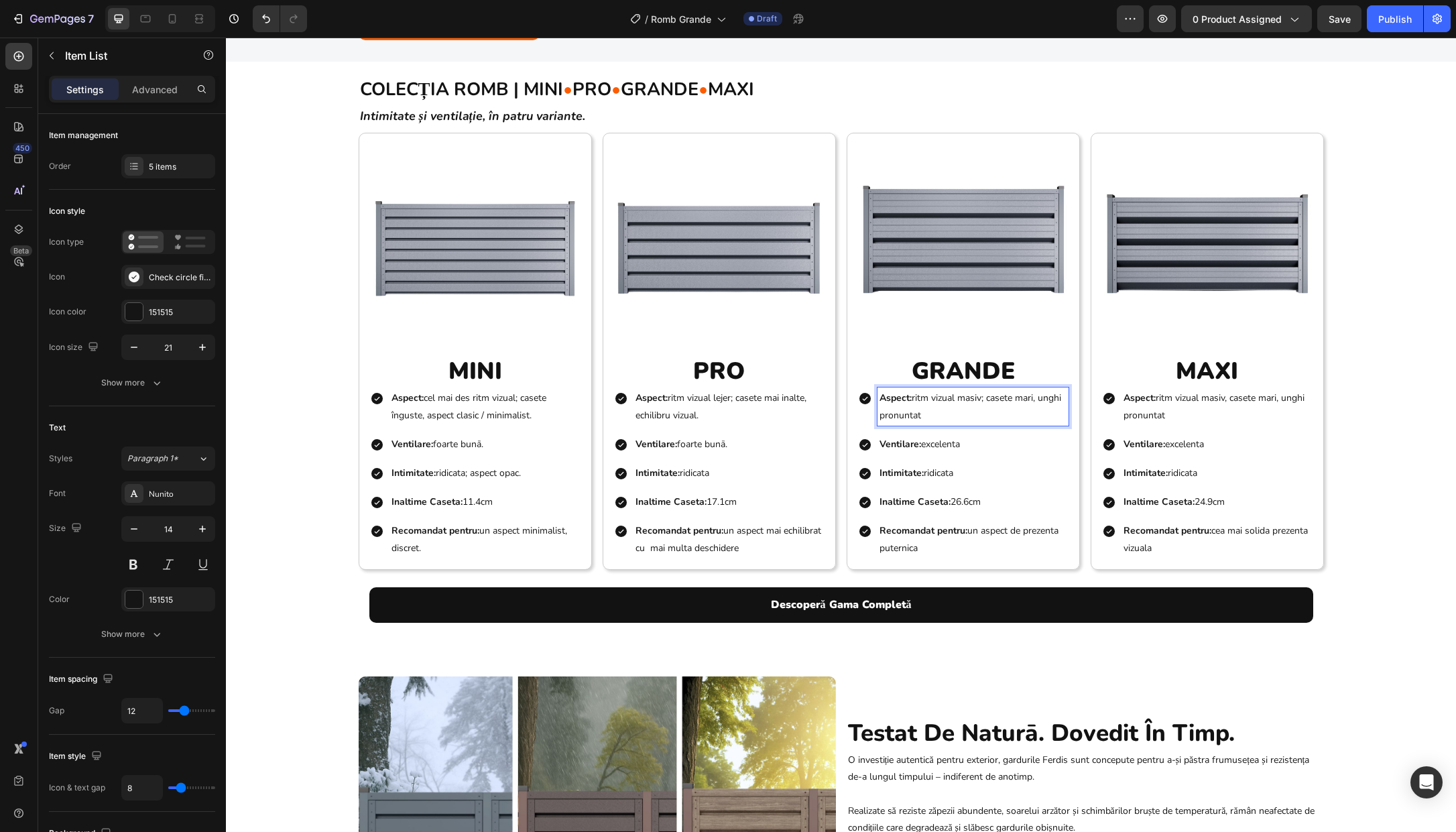
click at [1041, 397] on p "Aspect: ritm vizual masiv; casete mari, unghi pronuntat" at bounding box center [973, 406] width 187 height 34
drag, startPoint x: 1038, startPoint y: 399, endPoint x: 1046, endPoint y: 408, distance: 12.0
click at [1046, 408] on p "Aspect: ritm vizual masiv; casete mari, unghi pronuntat" at bounding box center [973, 406] width 187 height 34
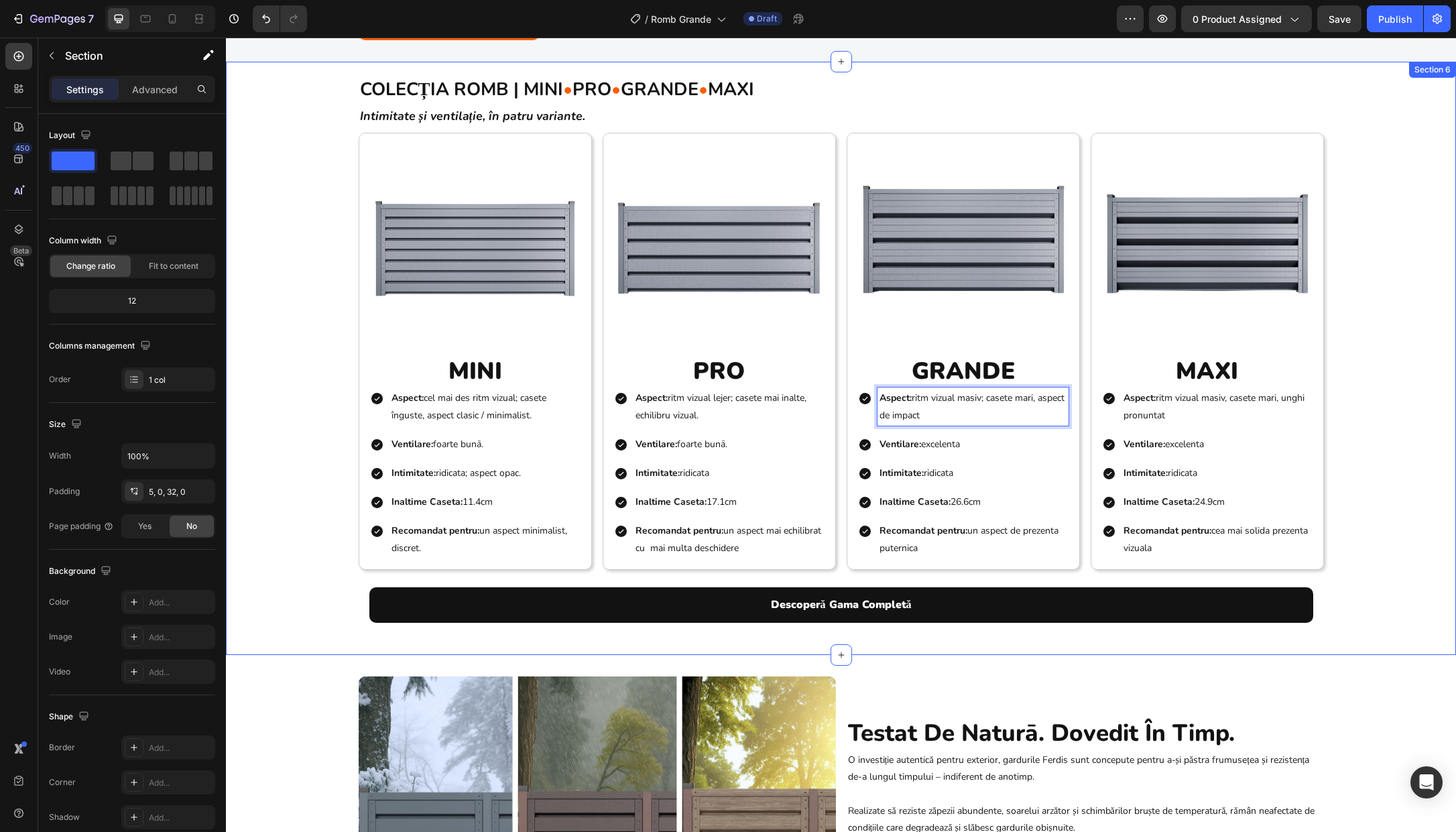
click at [1126, 464] on div "COLECȚIA ROMB | MINI • PRO • GRANDE • MAXI Heading Intimitate și ventilație, în…" at bounding box center [841, 349] width 1230 height 569
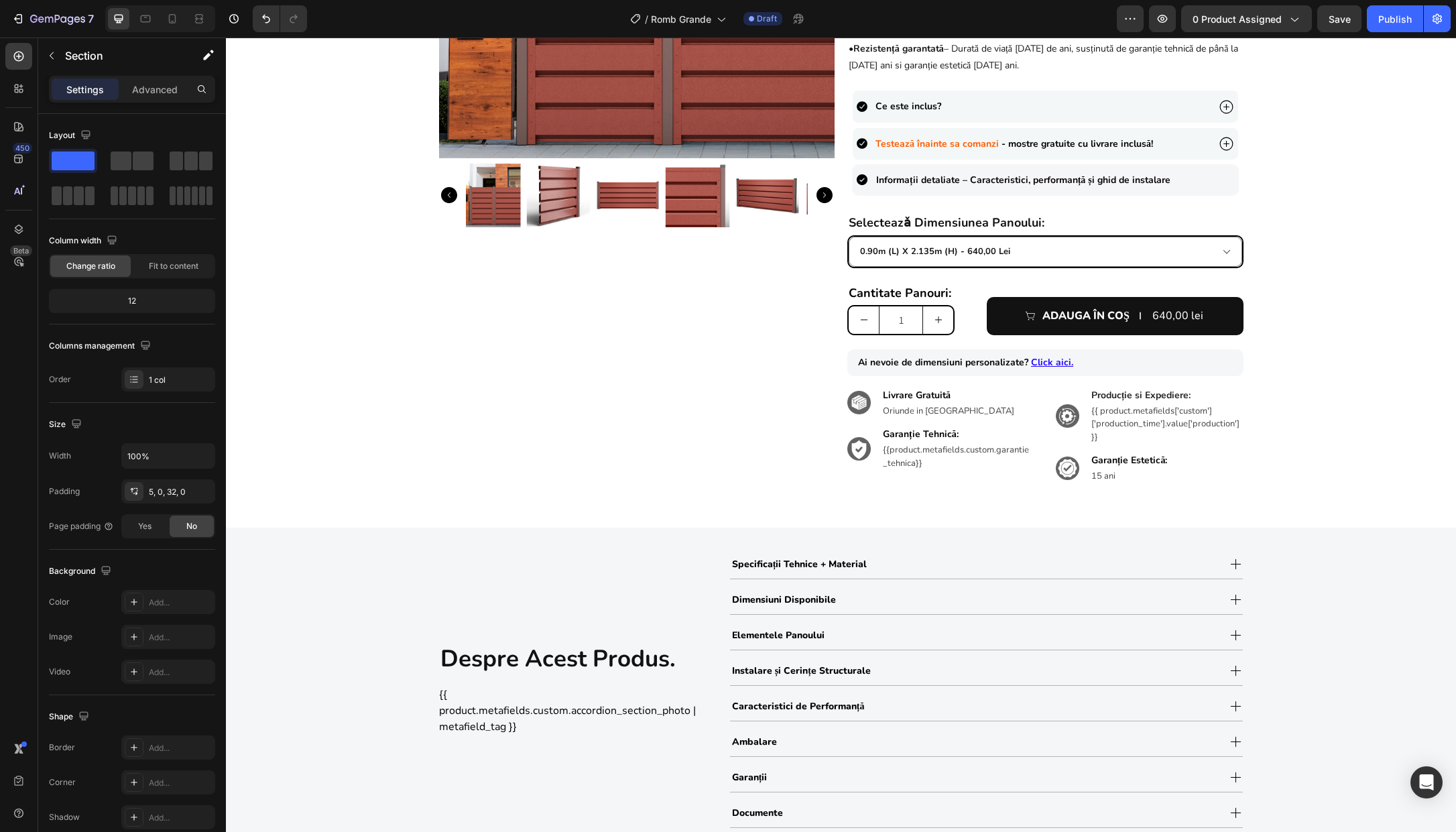
scroll to position [0, 0]
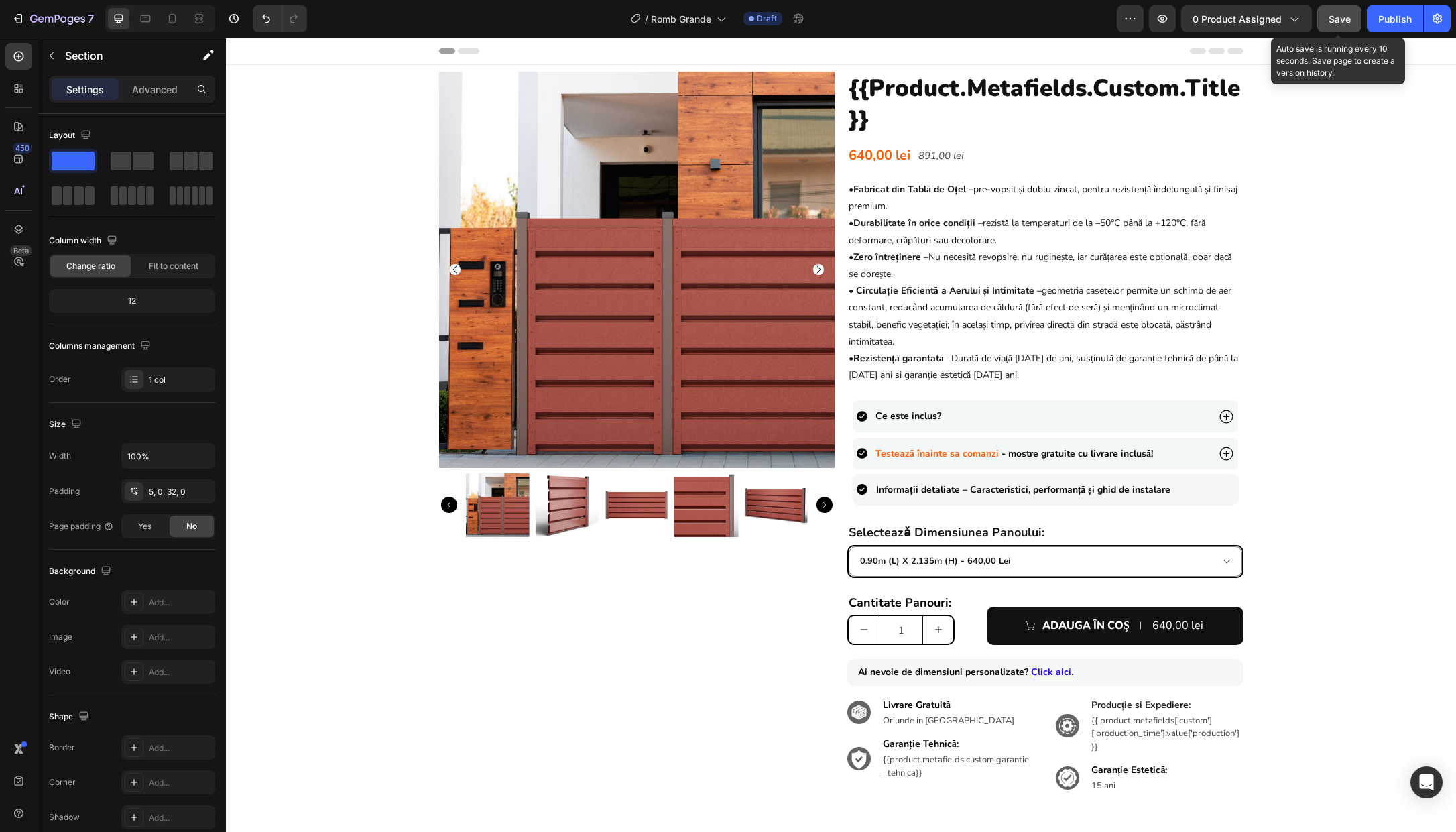
click at [1126, 27] on button "Save" at bounding box center [1339, 19] width 44 height 27
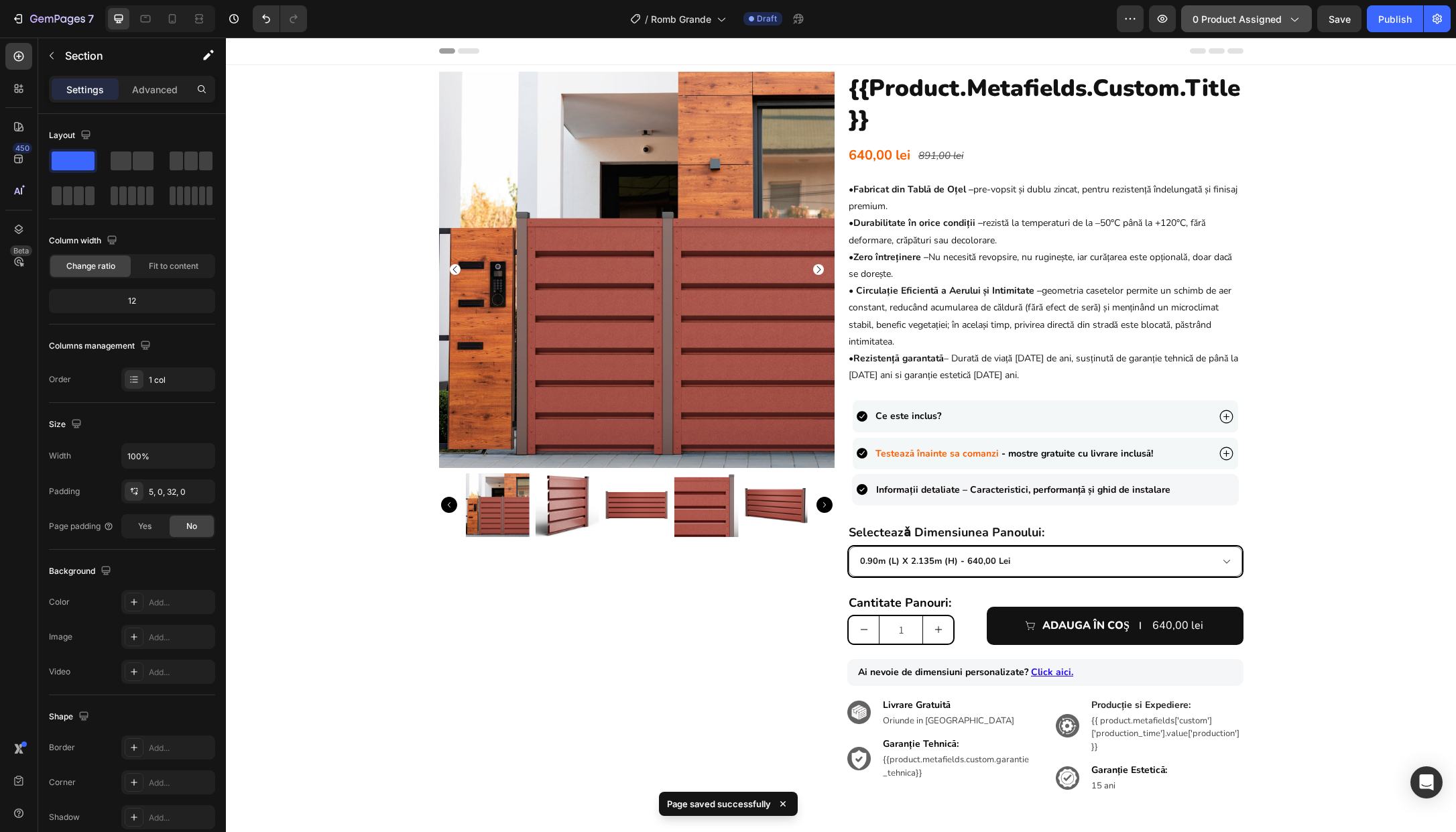
click at [1126, 20] on icon "button" at bounding box center [1294, 20] width 7 height 4
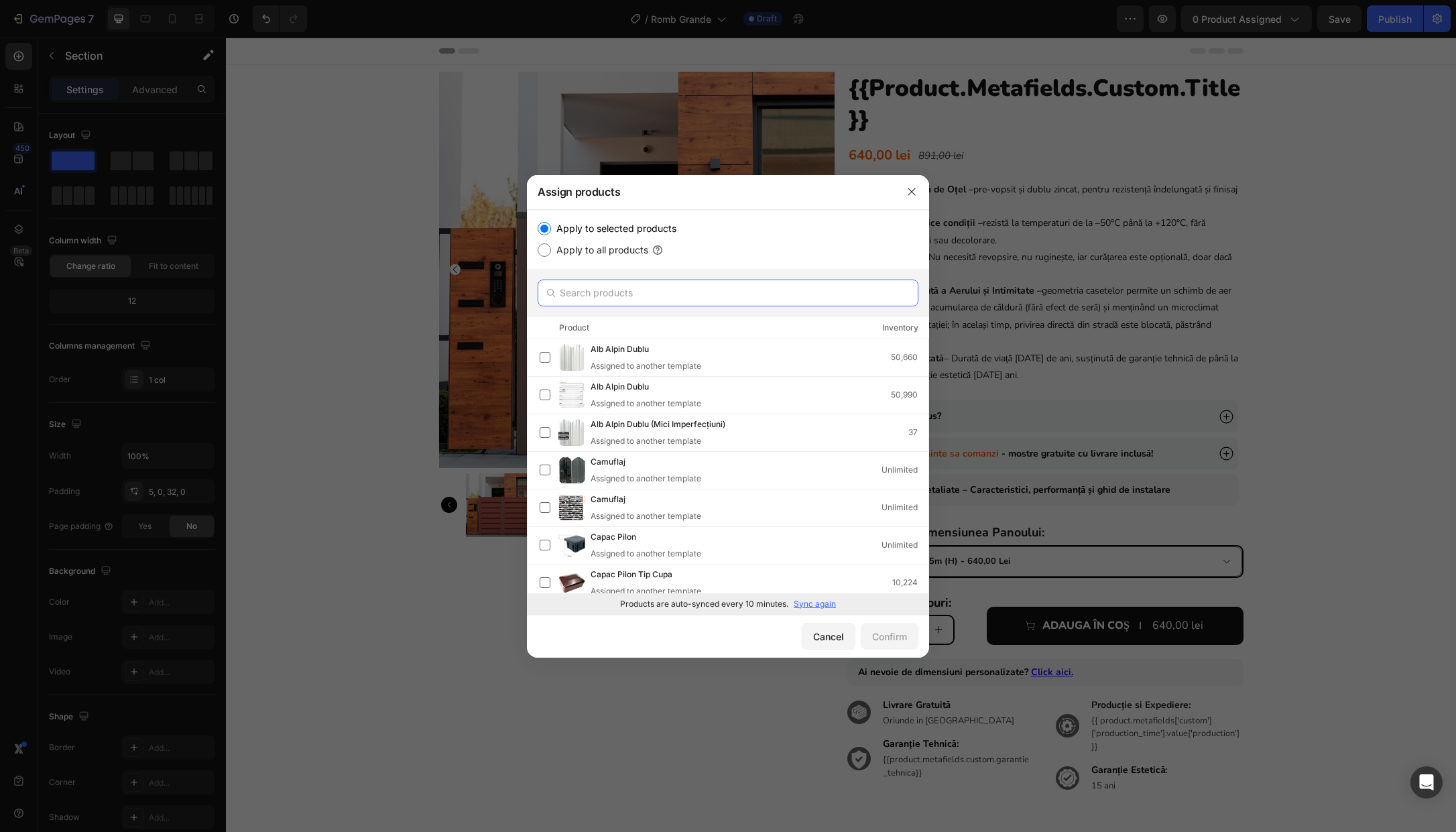
click at [643, 290] on input "text" at bounding box center [727, 293] width 380 height 27
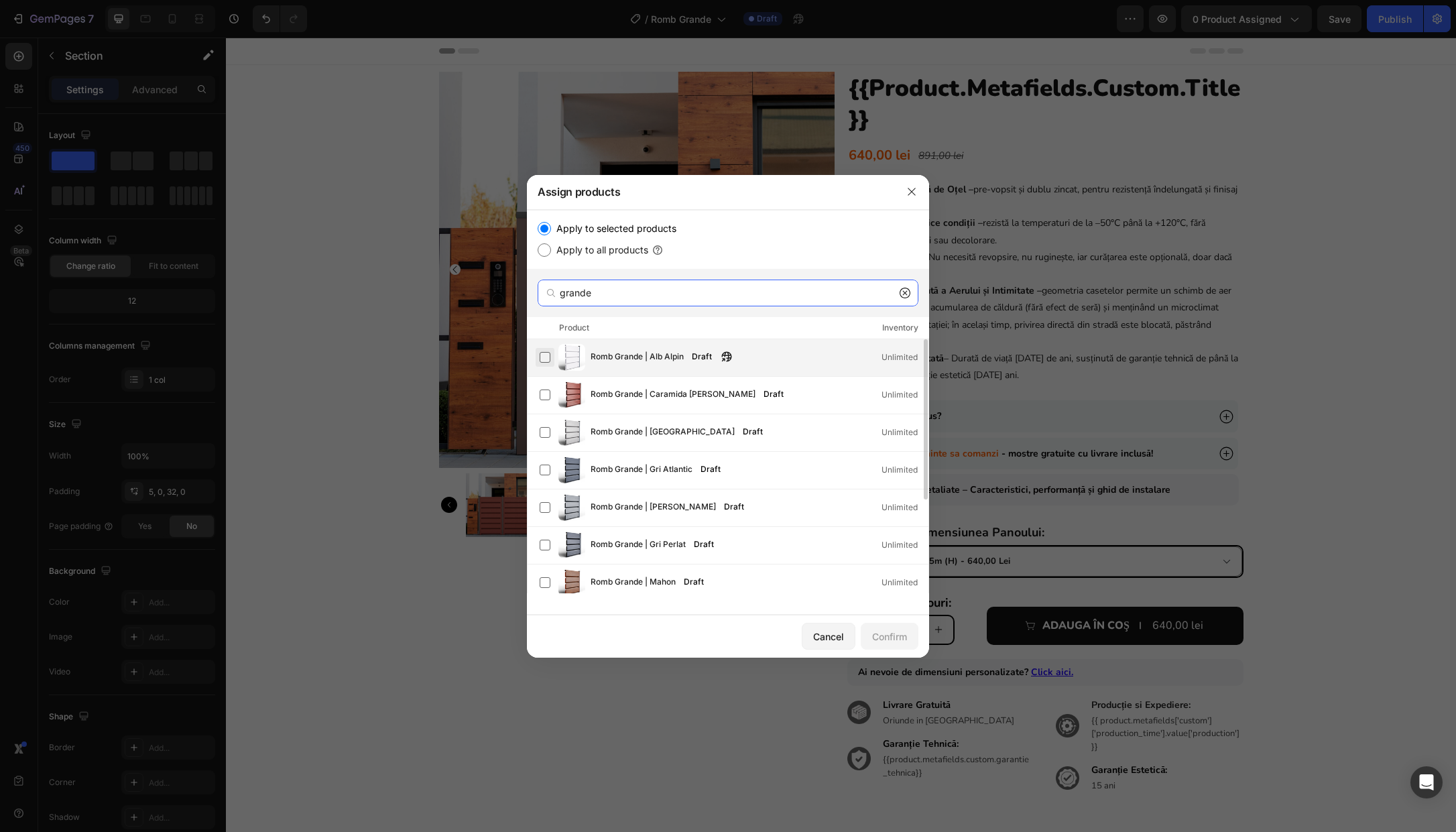
type input "grande"
click at [542, 356] on label at bounding box center [545, 357] width 10 height 10
click at [548, 400] on label at bounding box center [545, 394] width 10 height 10
click at [549, 437] on label at bounding box center [545, 432] width 10 height 10
click at [548, 469] on label at bounding box center [545, 470] width 10 height 10
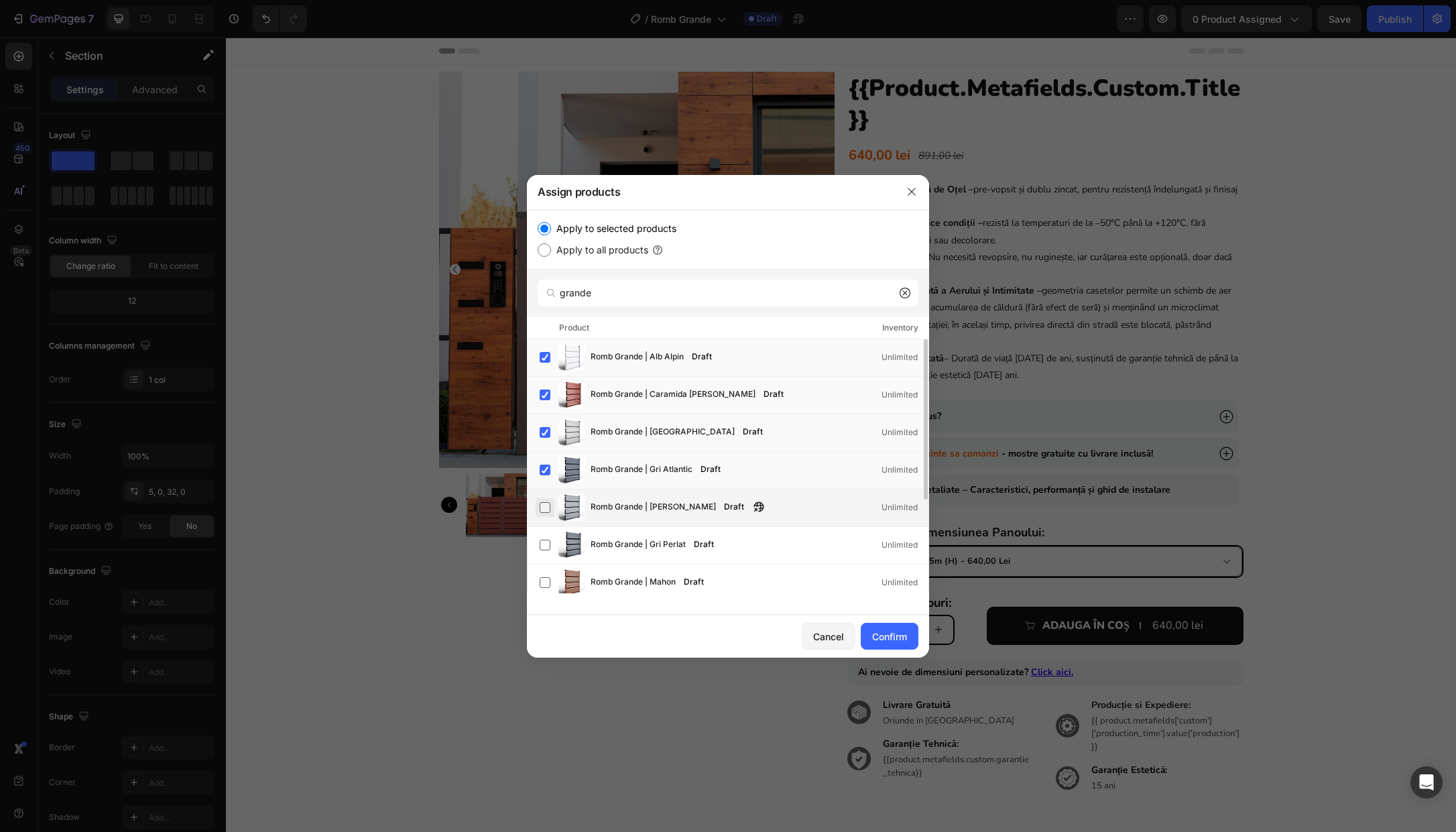
drag, startPoint x: 546, startPoint y: 505, endPoint x: 548, endPoint y: 512, distance: 7.3
click at [546, 505] on label at bounding box center [545, 507] width 10 height 10
click at [545, 550] on label at bounding box center [545, 545] width 10 height 10
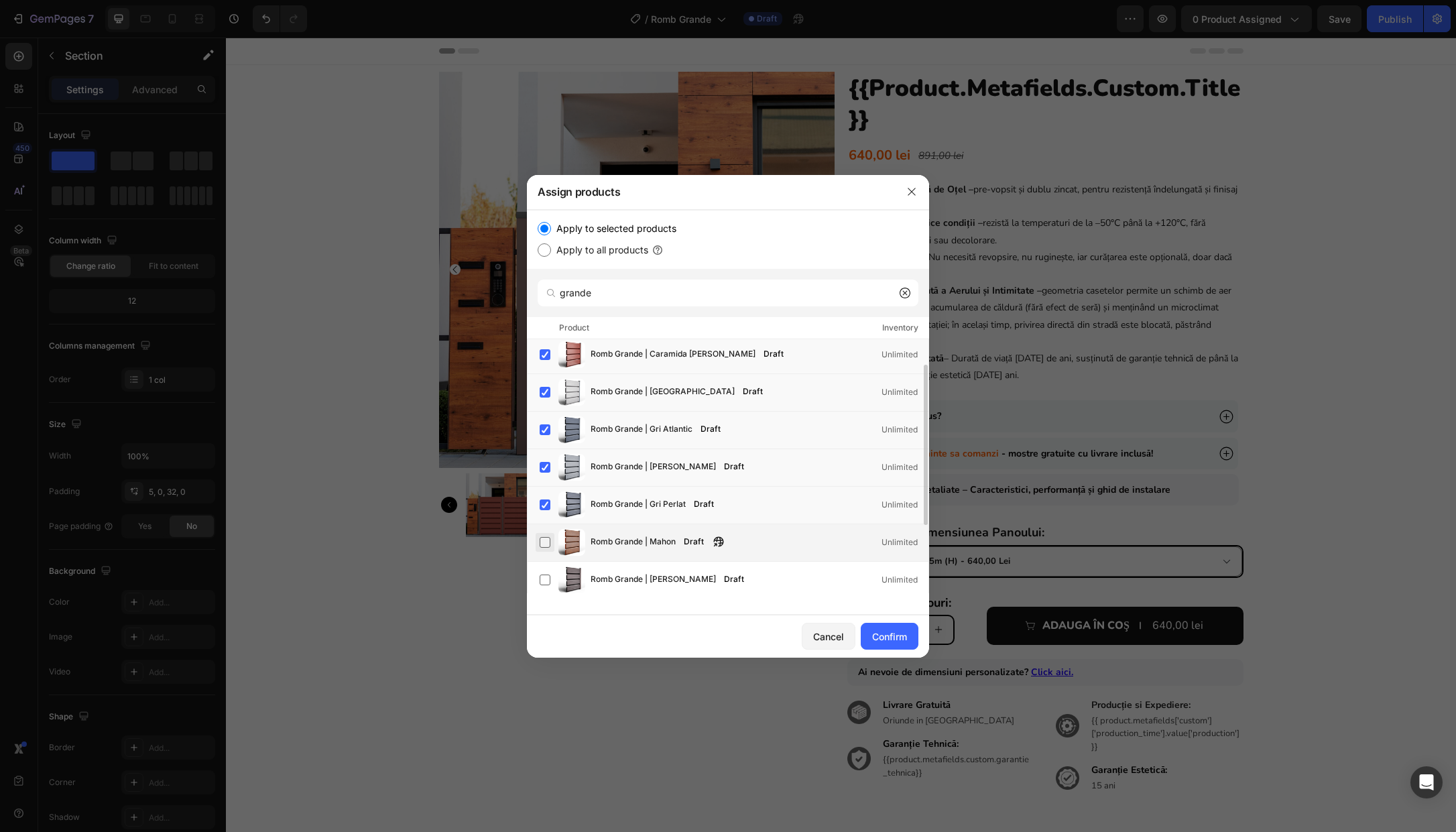
click at [542, 538] on label at bounding box center [545, 542] width 10 height 10
click at [546, 576] on label at bounding box center [545, 579] width 10 height 10
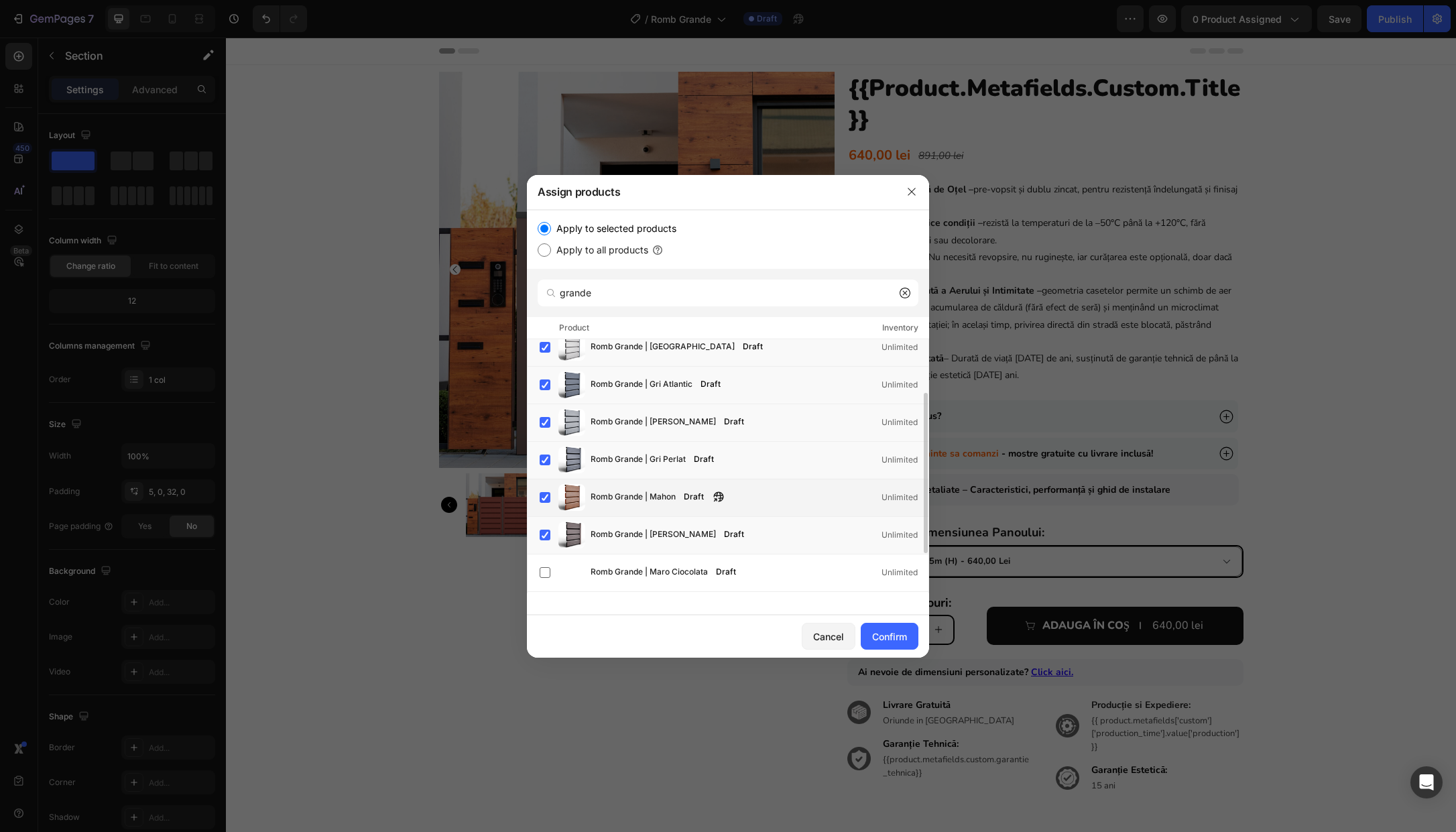
scroll to position [88, 0]
click at [549, 573] on label at bounding box center [545, 570] width 10 height 10
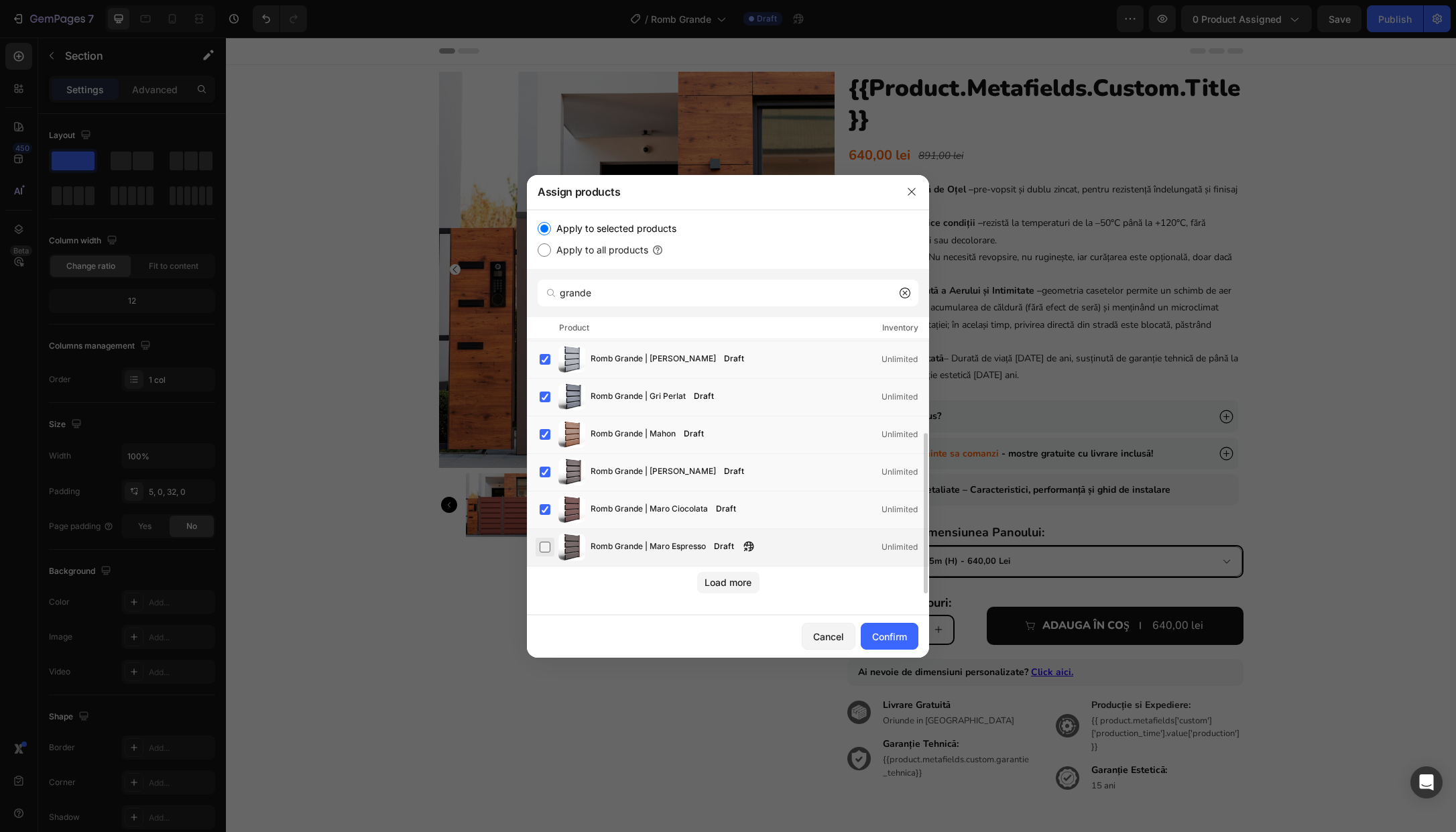
click at [541, 553] on label at bounding box center [545, 546] width 10 height 10
click at [726, 583] on div "Load more" at bounding box center [728, 583] width 47 height 14
click at [739, 585] on div "Romb Grande | Alb Alpin Draft Unlimited Romb Grande | Caramida Rosie Draft Unli…" at bounding box center [728, 467] width 402 height 254
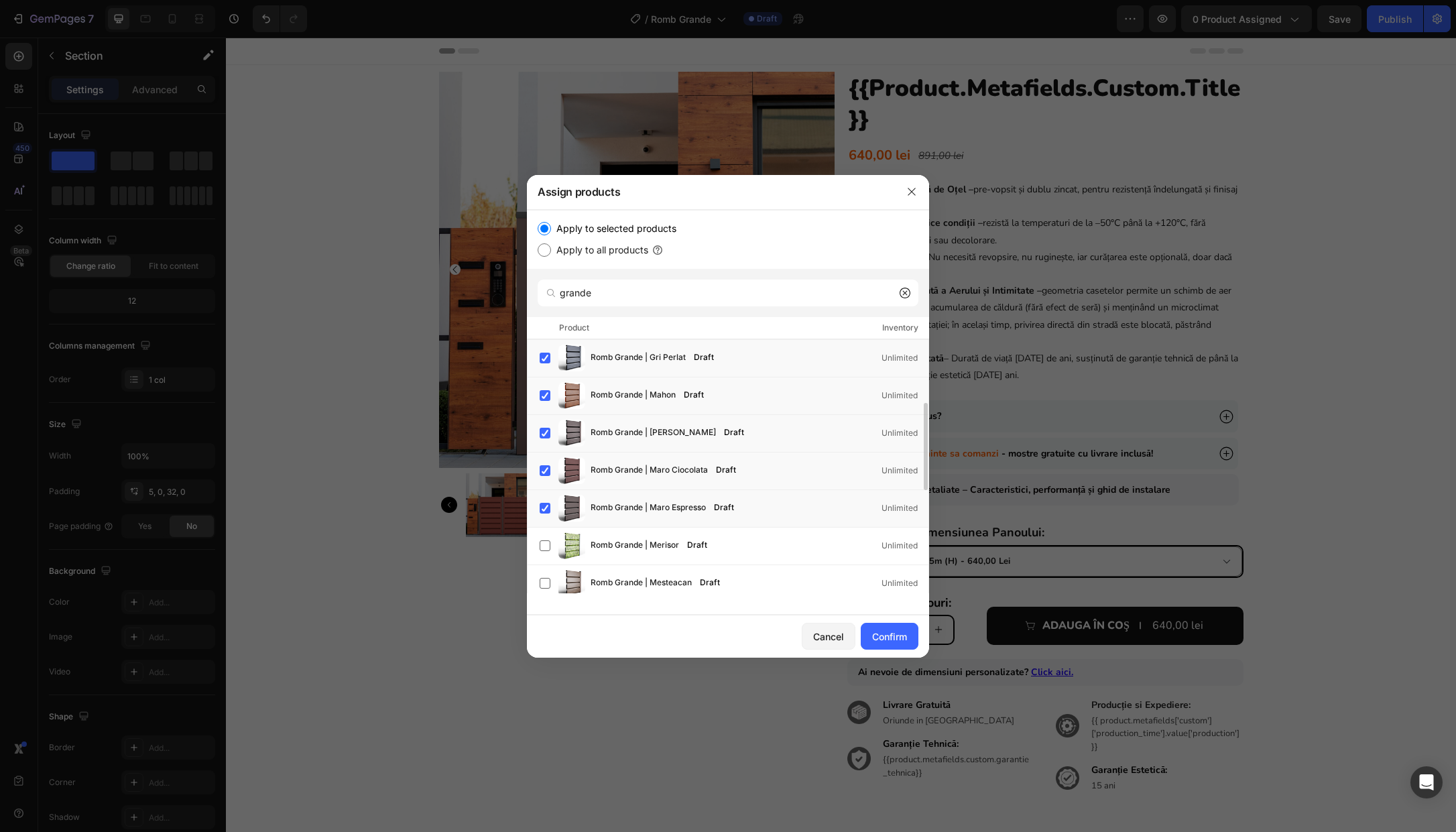
scroll to position [224, 0]
click at [542, 509] on label at bounding box center [545, 508] width 10 height 10
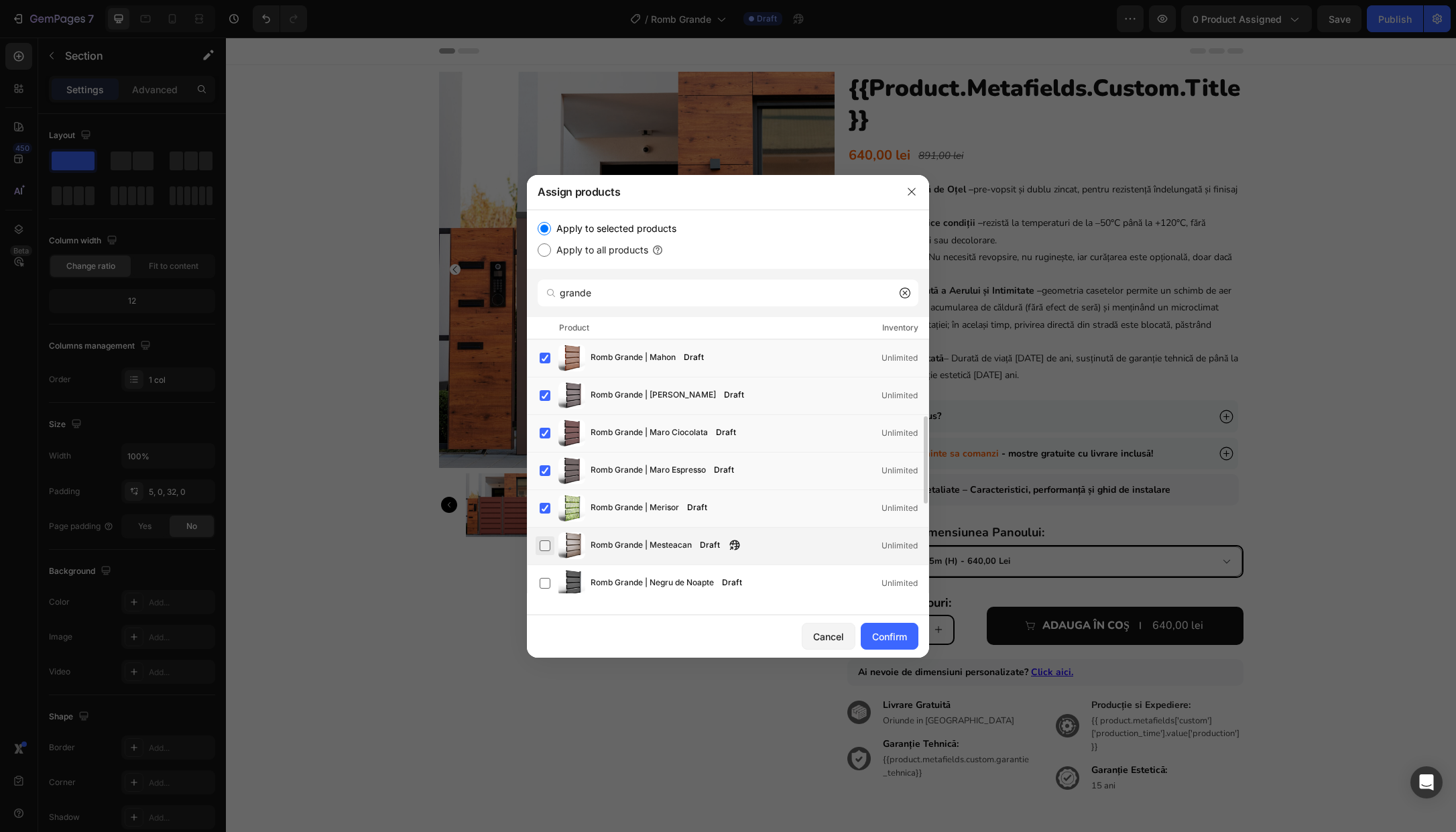
click at [549, 548] on label at bounding box center [545, 546] width 10 height 10
click at [547, 585] on label at bounding box center [545, 583] width 10 height 10
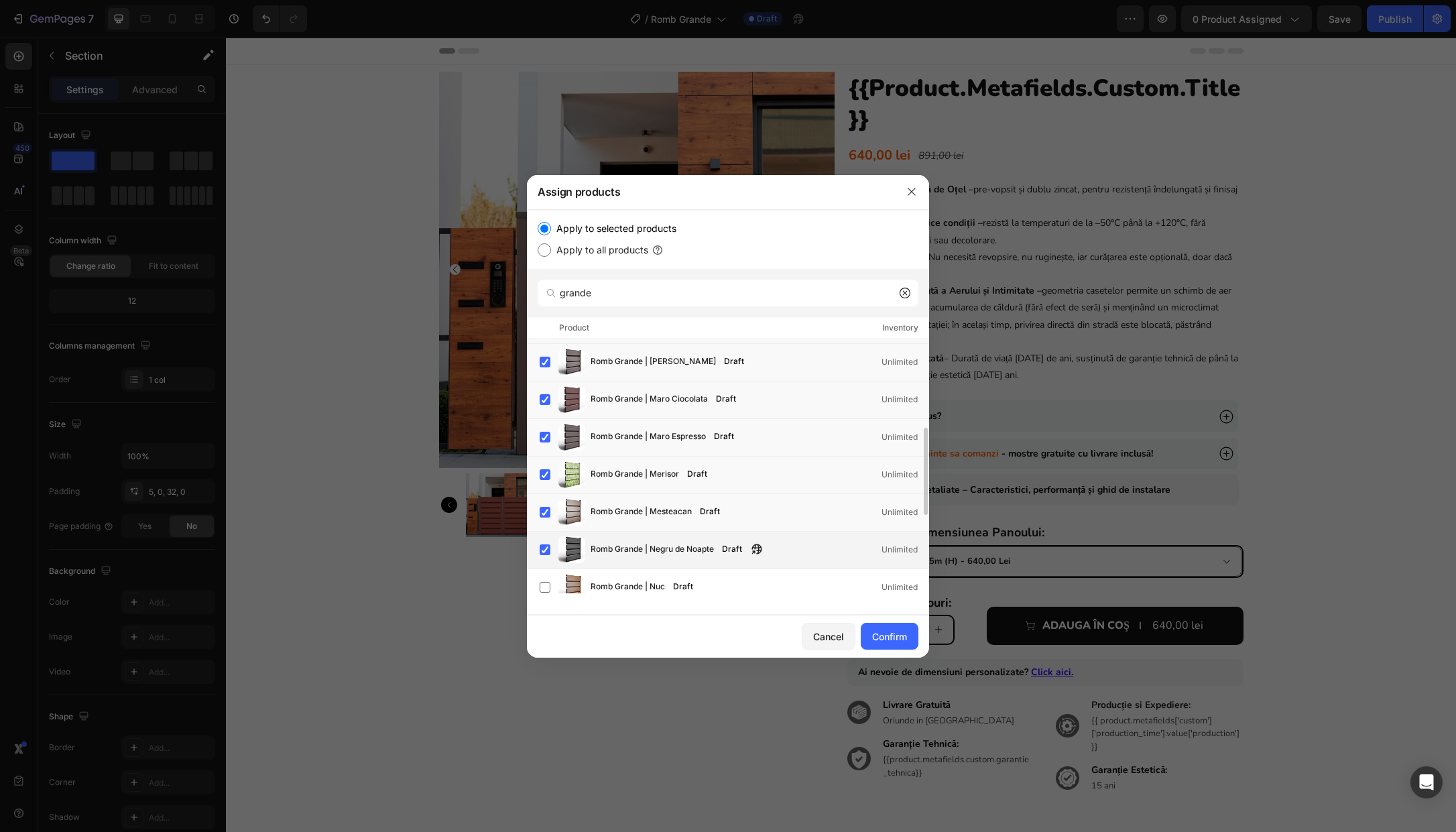
scroll to position [304, 0]
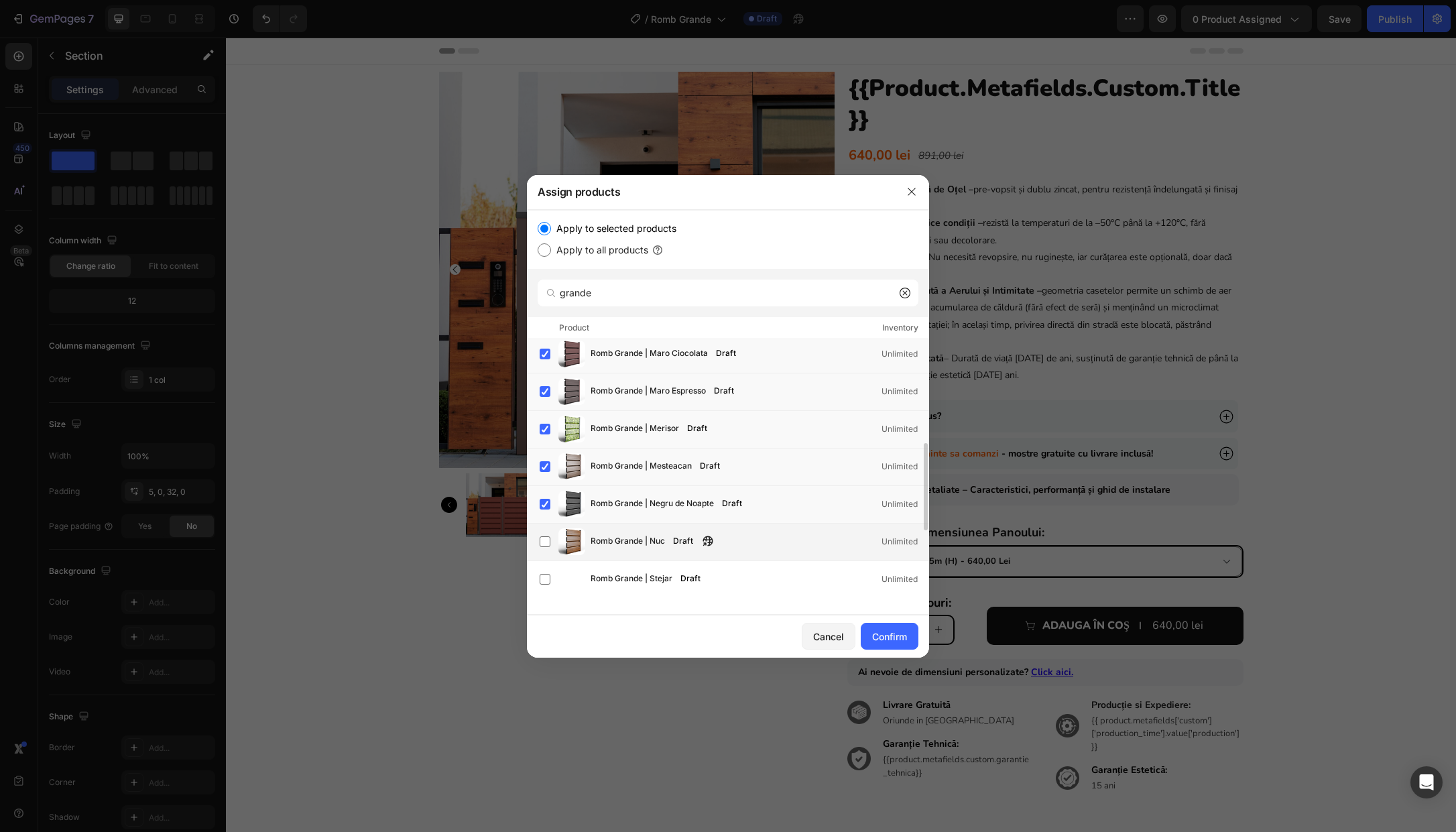
click at [549, 552] on div "Romb Grande | Nuc Draft Unlimited" at bounding box center [734, 542] width 389 height 27
click at [549, 577] on label at bounding box center [545, 579] width 10 height 10
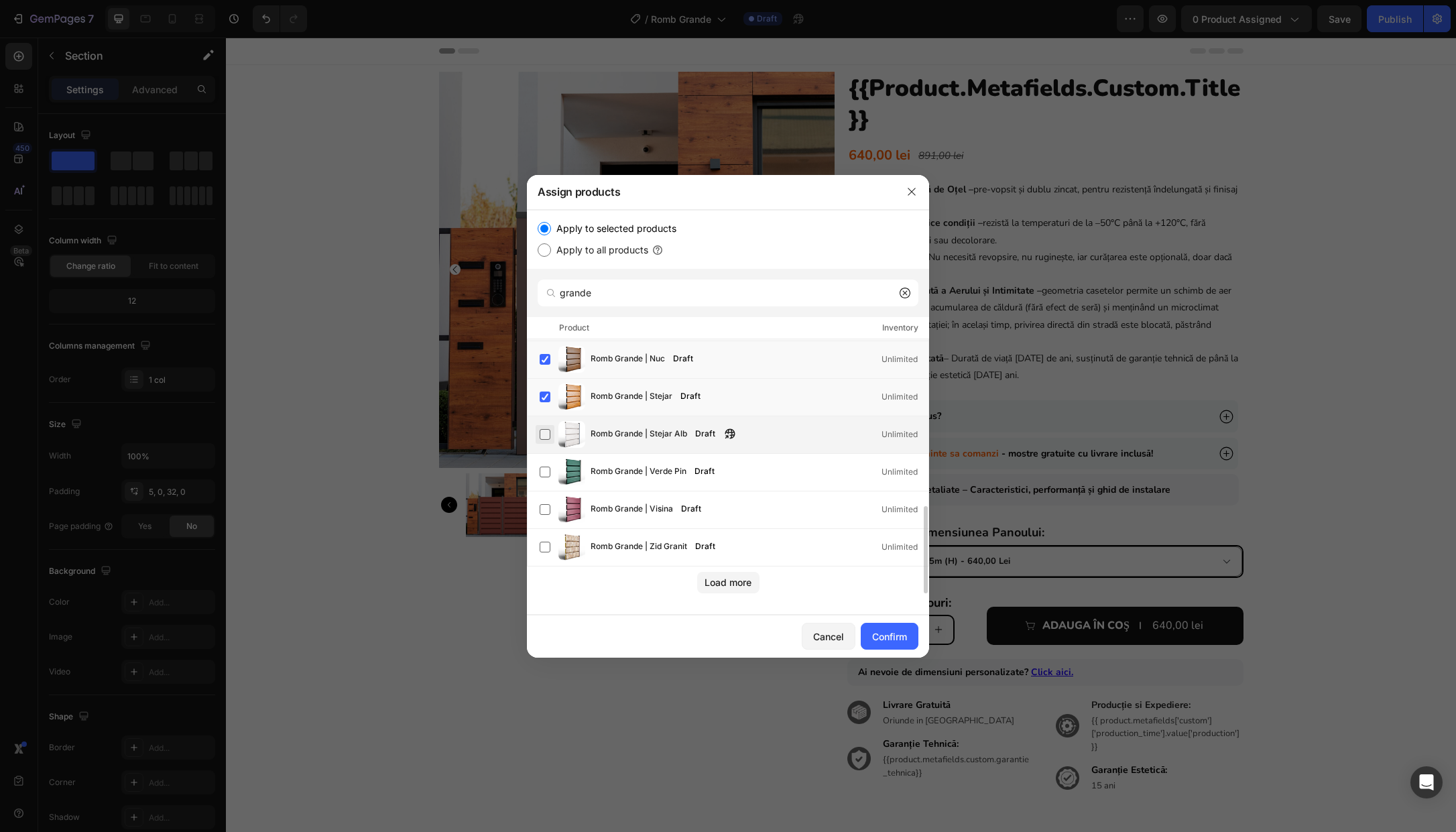
click at [548, 430] on label at bounding box center [545, 434] width 10 height 10
click at [545, 481] on div "Romb Grande | Verde Pin Draft Unlimited" at bounding box center [734, 472] width 389 height 27
click at [550, 513] on label at bounding box center [545, 509] width 10 height 10
click at [549, 549] on label at bounding box center [545, 546] width 10 height 10
click at [886, 639] on div "Confirm" at bounding box center [889, 637] width 35 height 14
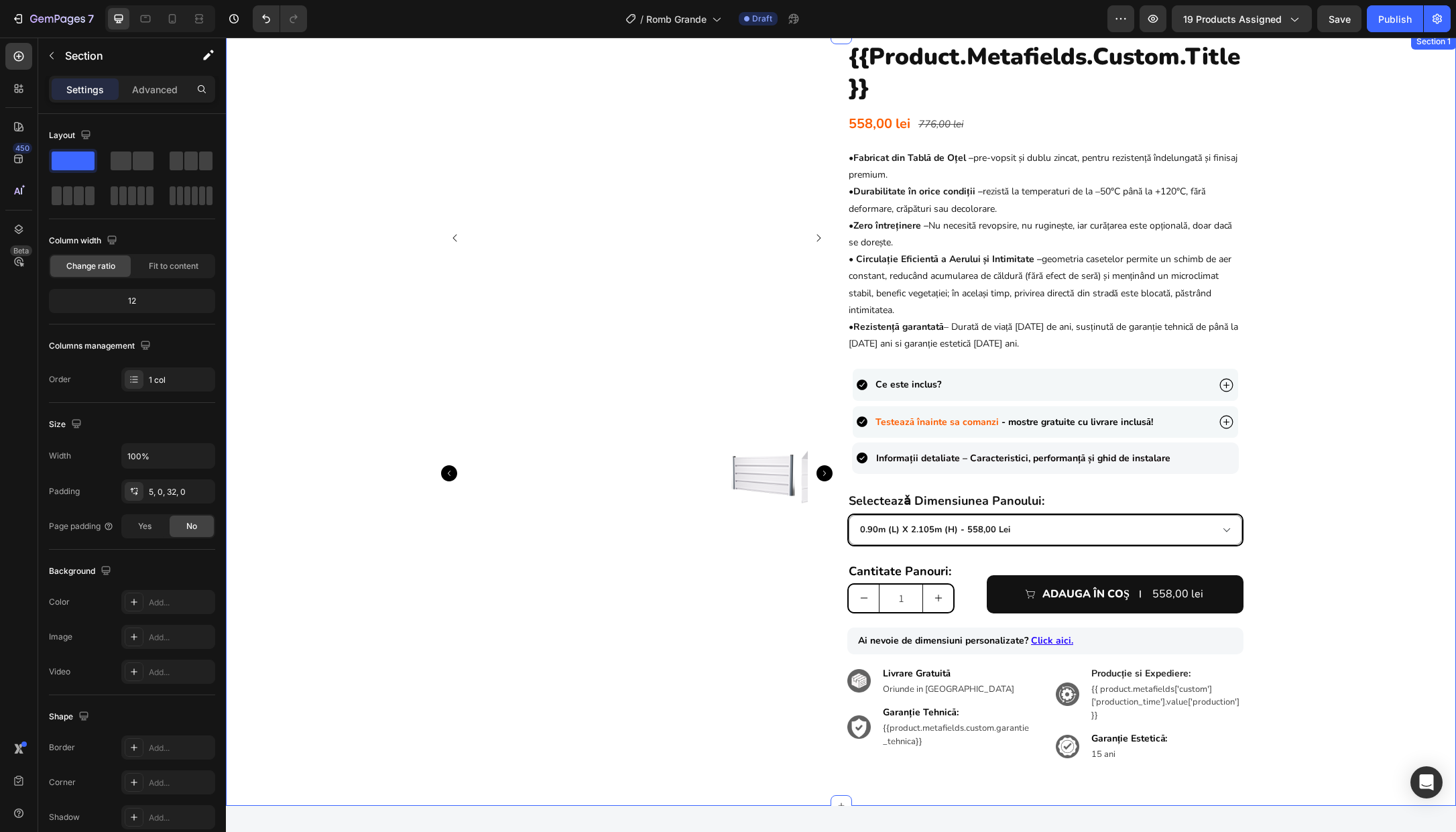
scroll to position [0, 0]
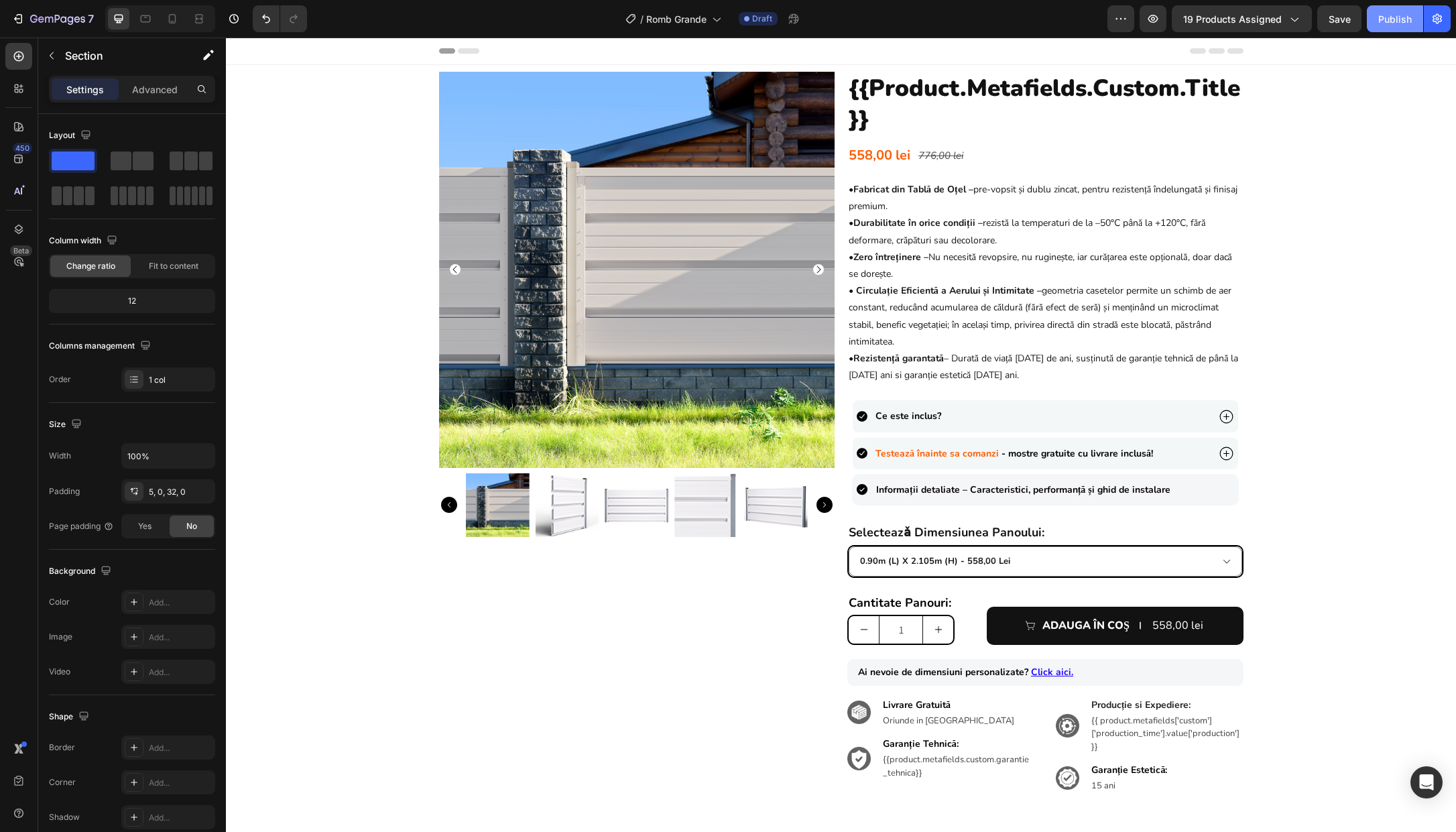
click at [1126, 23] on div "Publish" at bounding box center [1396, 19] width 34 height 14
click at [1126, 27] on button "button" at bounding box center [1153, 19] width 27 height 27
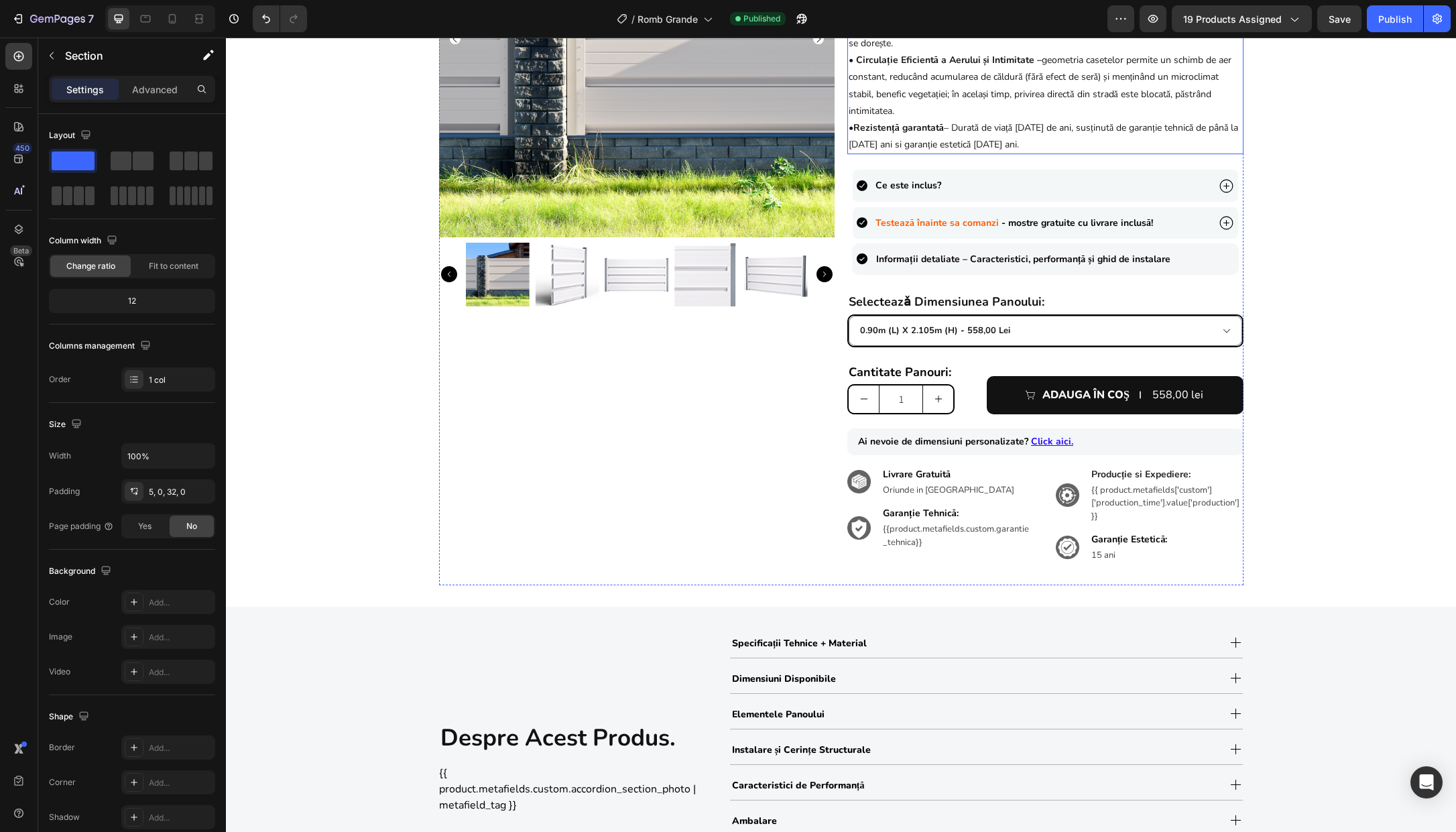
scroll to position [282, 0]
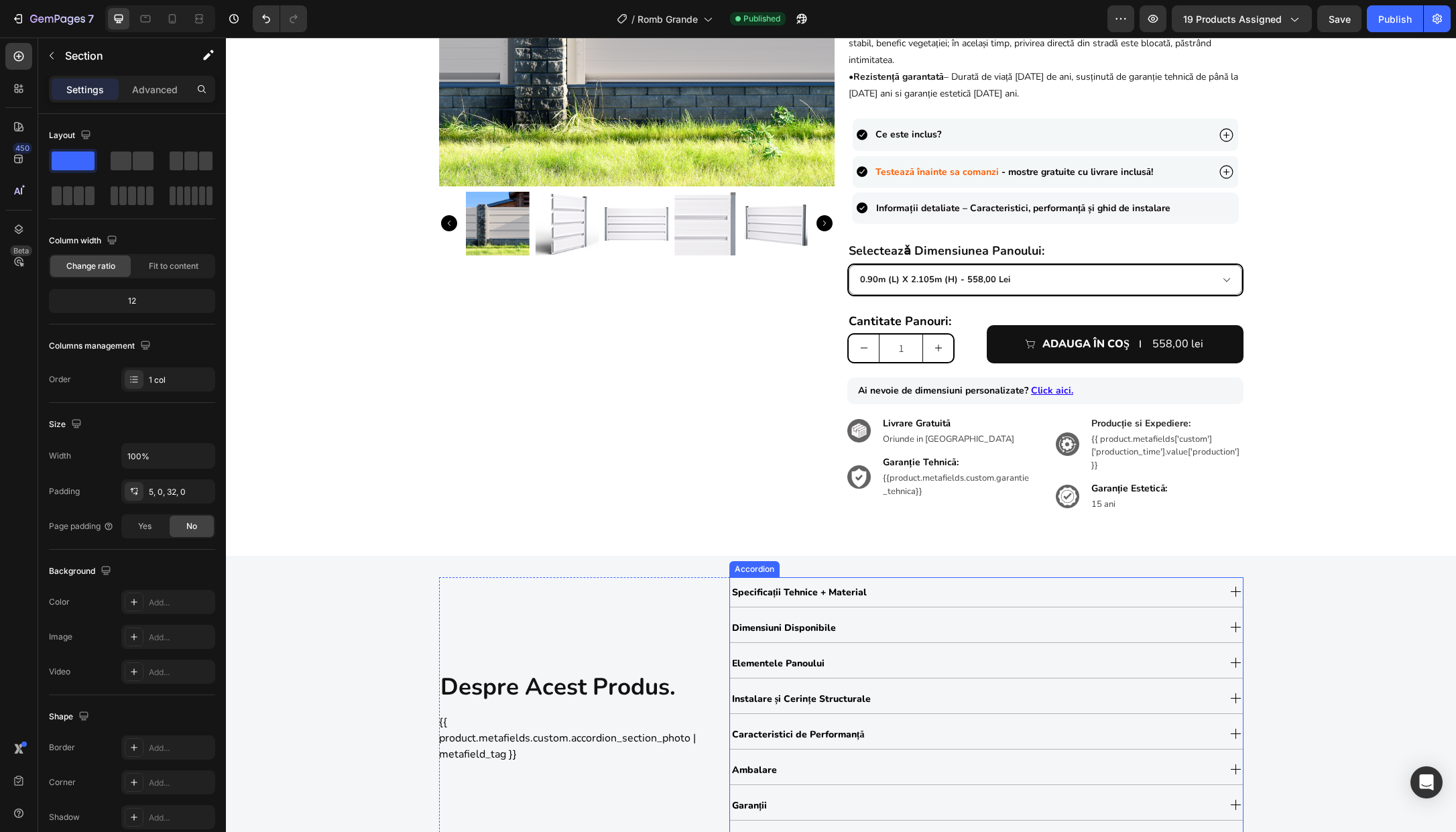
click at [904, 594] on div "Specificații Tehnice + Material" at bounding box center [974, 592] width 488 height 23
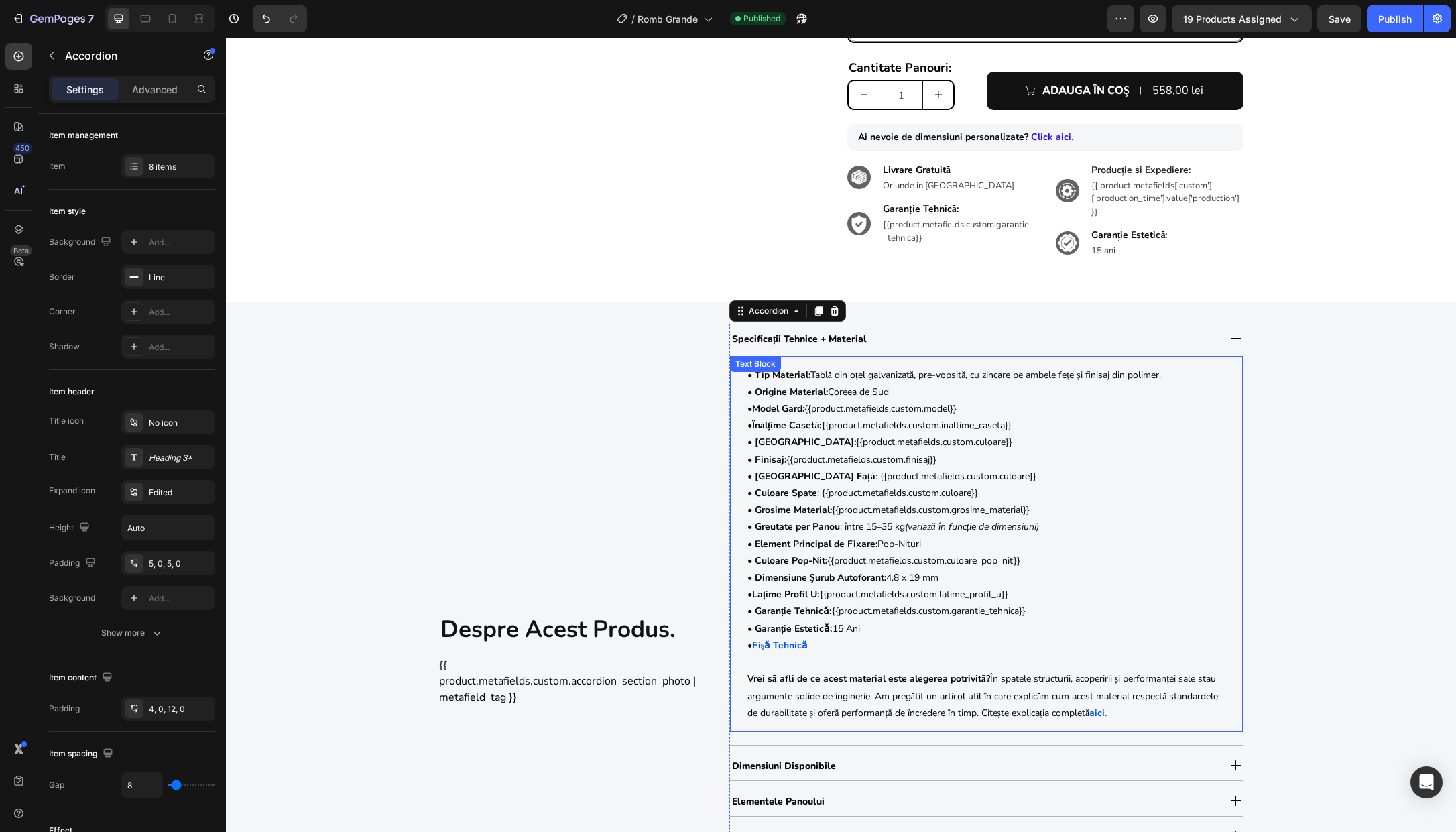
scroll to position [544, 0]
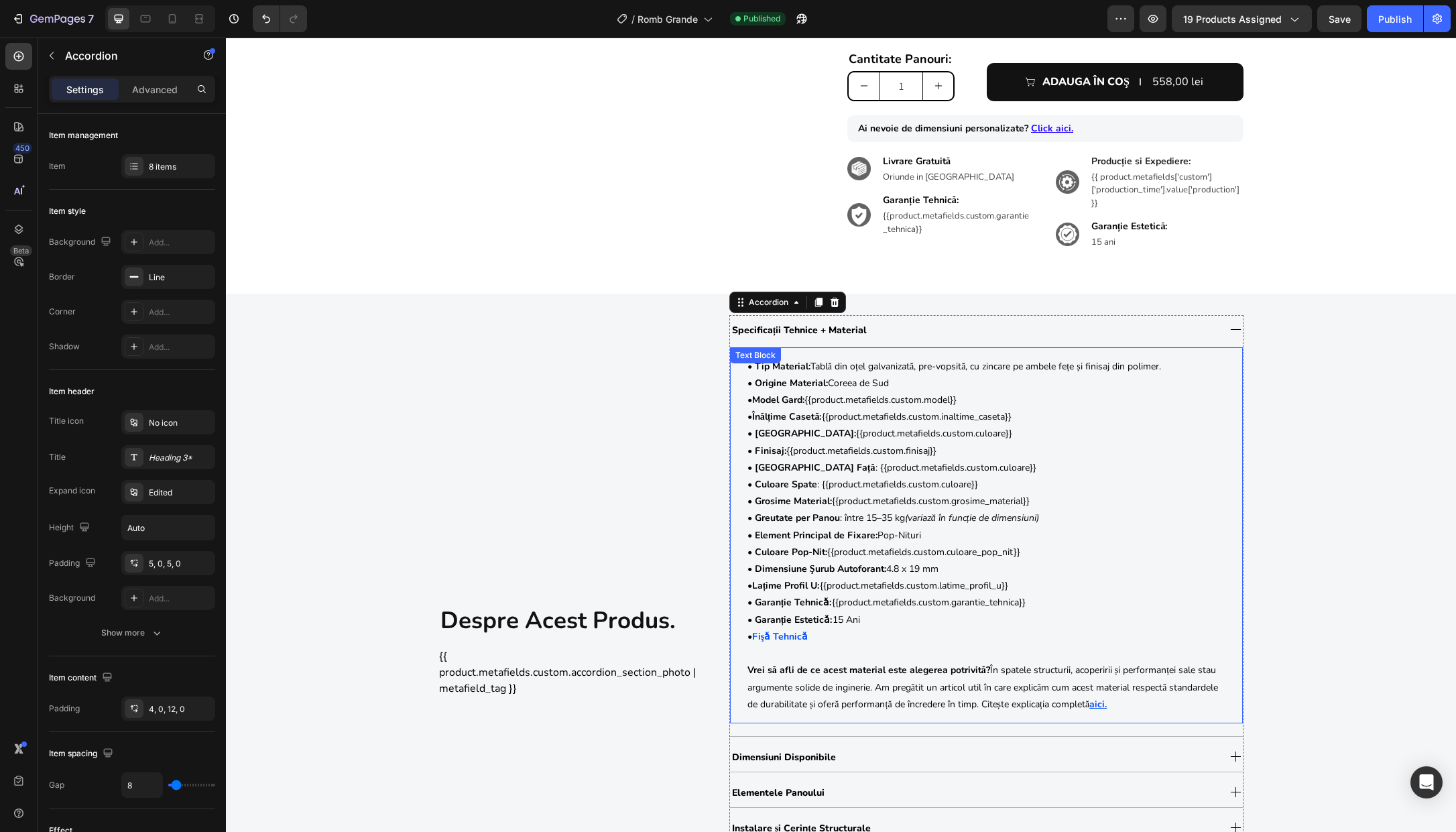
click at [816, 570] on strong "• Dimensiune Şurub Autoforant:" at bounding box center [816, 569] width 139 height 13
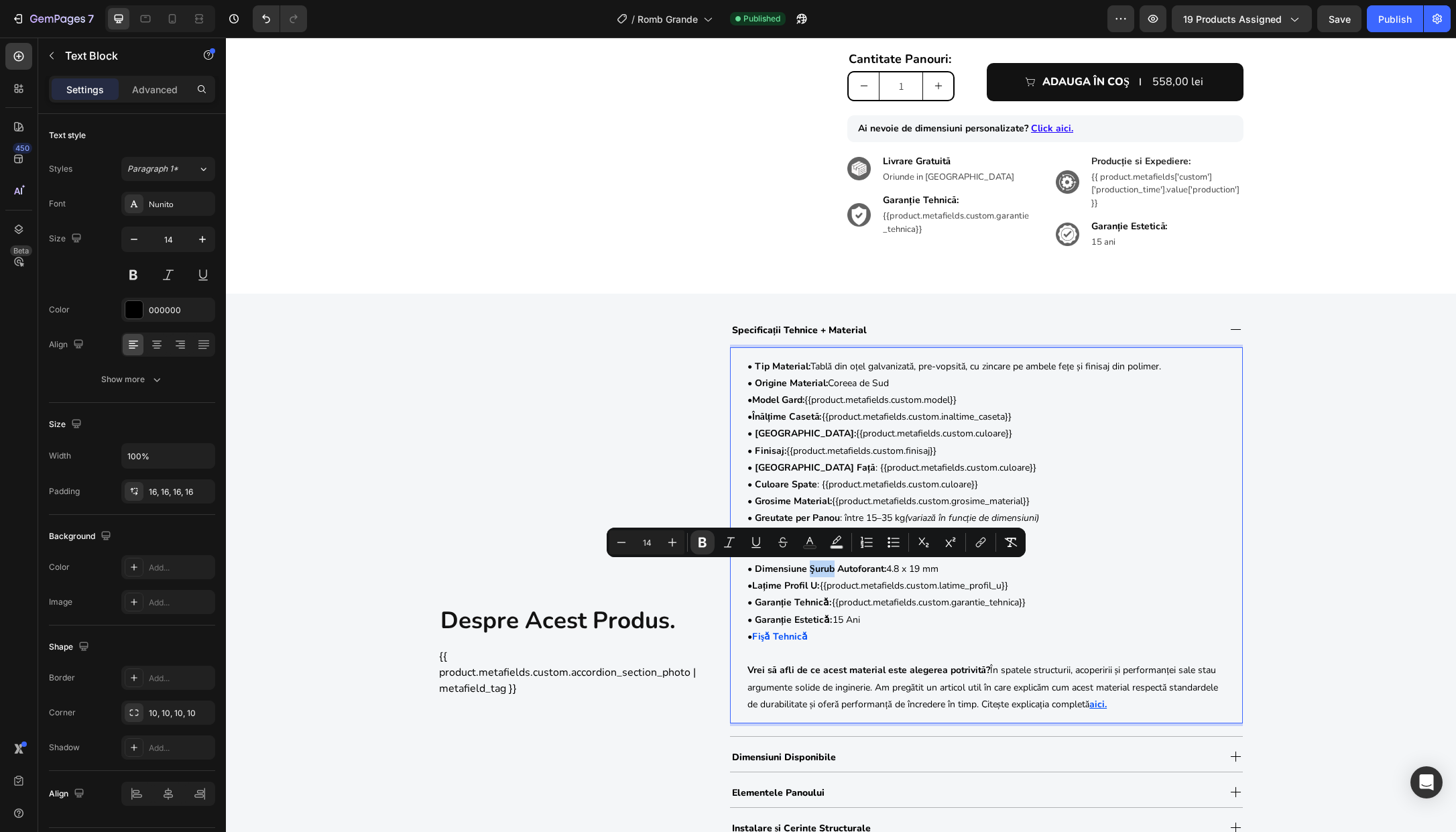
click at [808, 569] on strong "• Dimensiune Şurub Autoforant:" at bounding box center [816, 569] width 139 height 13
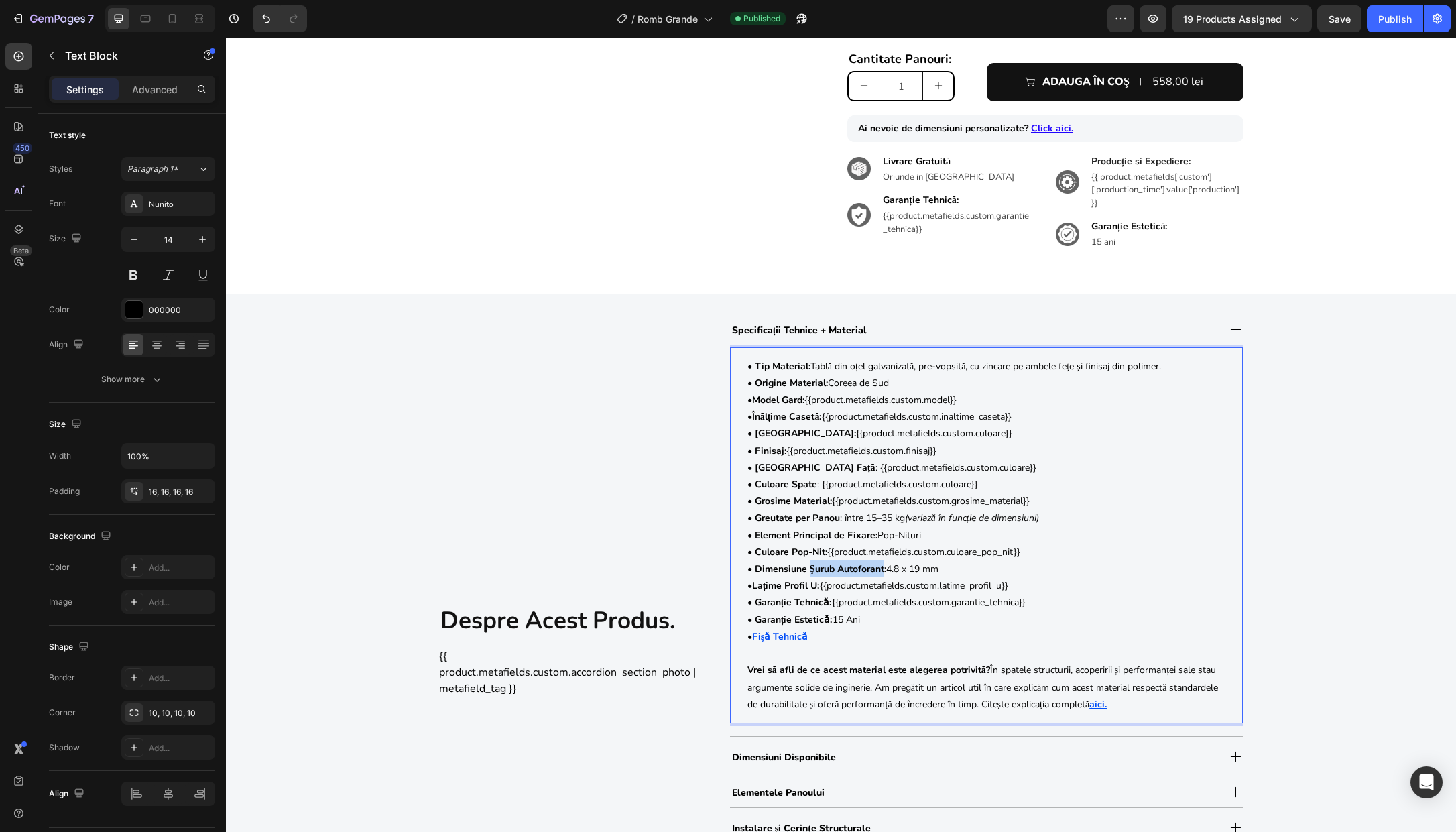
drag, startPoint x: 806, startPoint y: 570, endPoint x: 880, endPoint y: 571, distance: 74.0
click at [880, 571] on strong "• Dimensiune Şurub Autoforant:" at bounding box center [816, 569] width 139 height 13
click at [872, 566] on p "• Dimensiune Pop-Nit: 4.8 x 19 mm • Lațime Profil U: {{product.metafields.custo…" at bounding box center [986, 586] width 478 height 51
click at [857, 570] on p "• Dimensiune Pop-Nit: 4.8 x 10 mm • Lațime Profil U: {{product.metafields.custo…" at bounding box center [986, 586] width 478 height 51
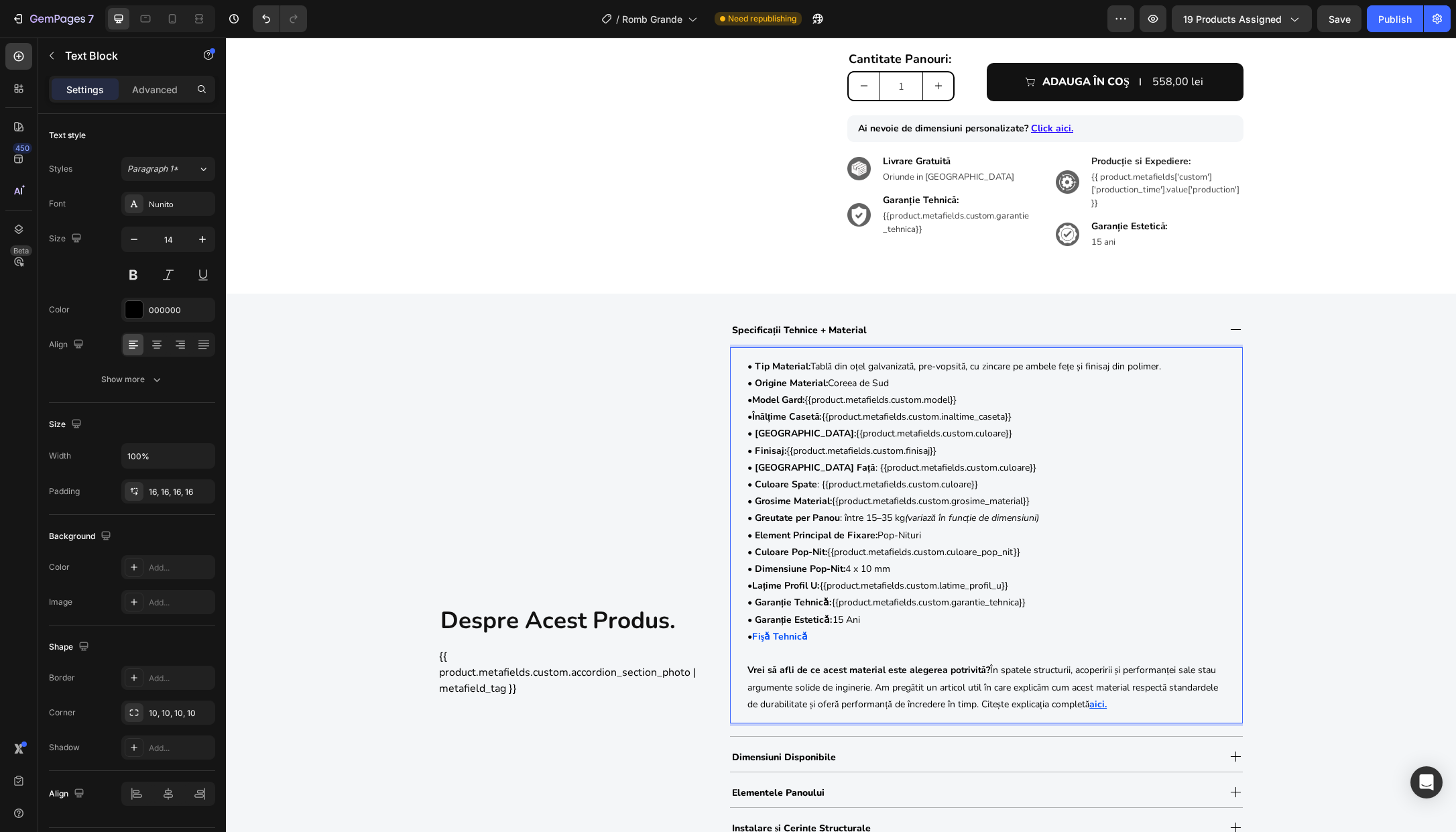
click at [973, 573] on p "• Dimensiune Pop-Nit: 4 x 10 mm • Lațime Profil U: {{product.metafields.custom.…" at bounding box center [986, 586] width 478 height 51
click at [1126, 624] on p "• Garanție Esteticǎ: 15 Ani • Fişǎ Tehnicǎ" at bounding box center [986, 628] width 478 height 34
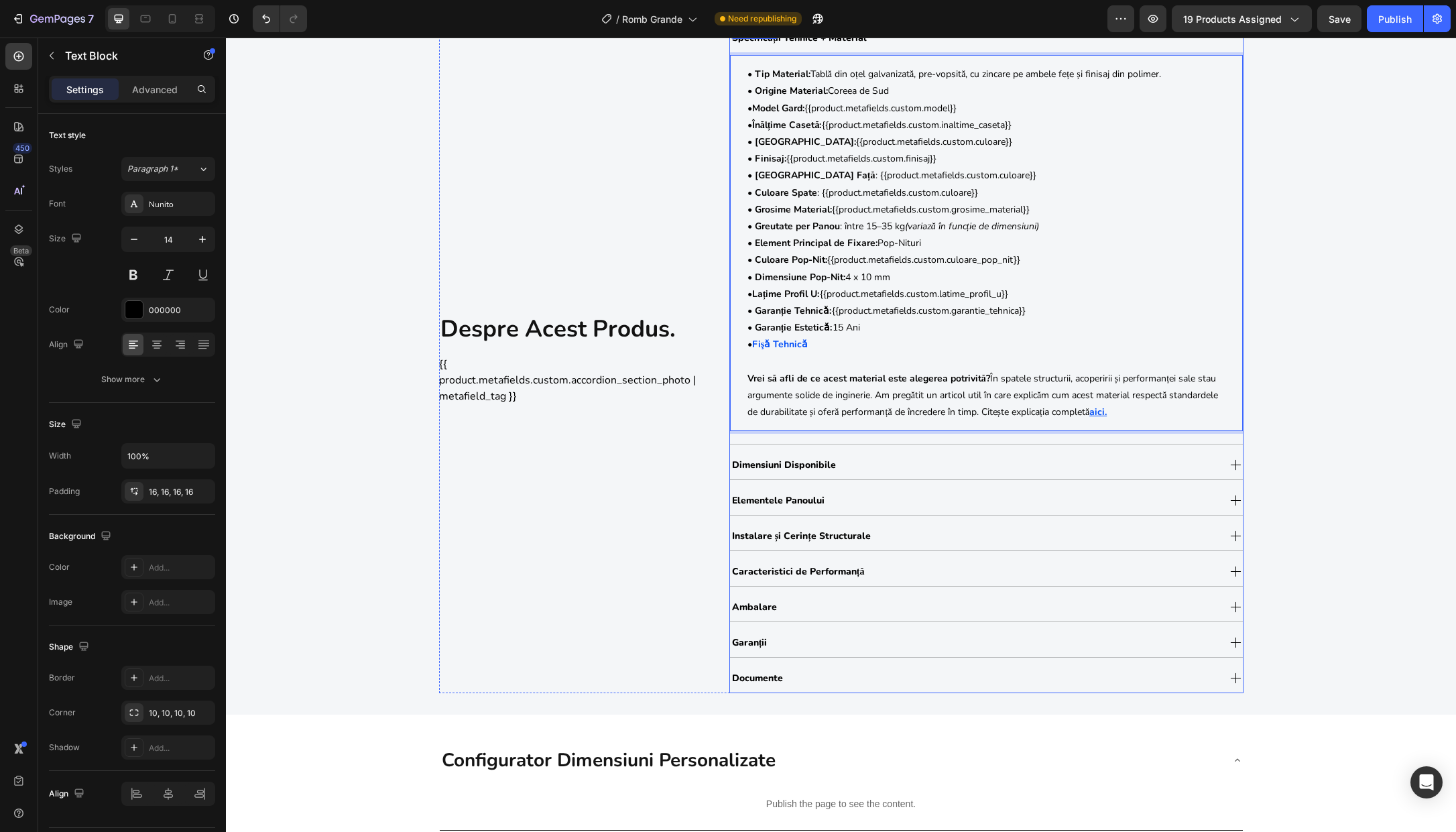
click at [944, 546] on div "Instalare și Cerințe Structurale" at bounding box center [974, 536] width 488 height 23
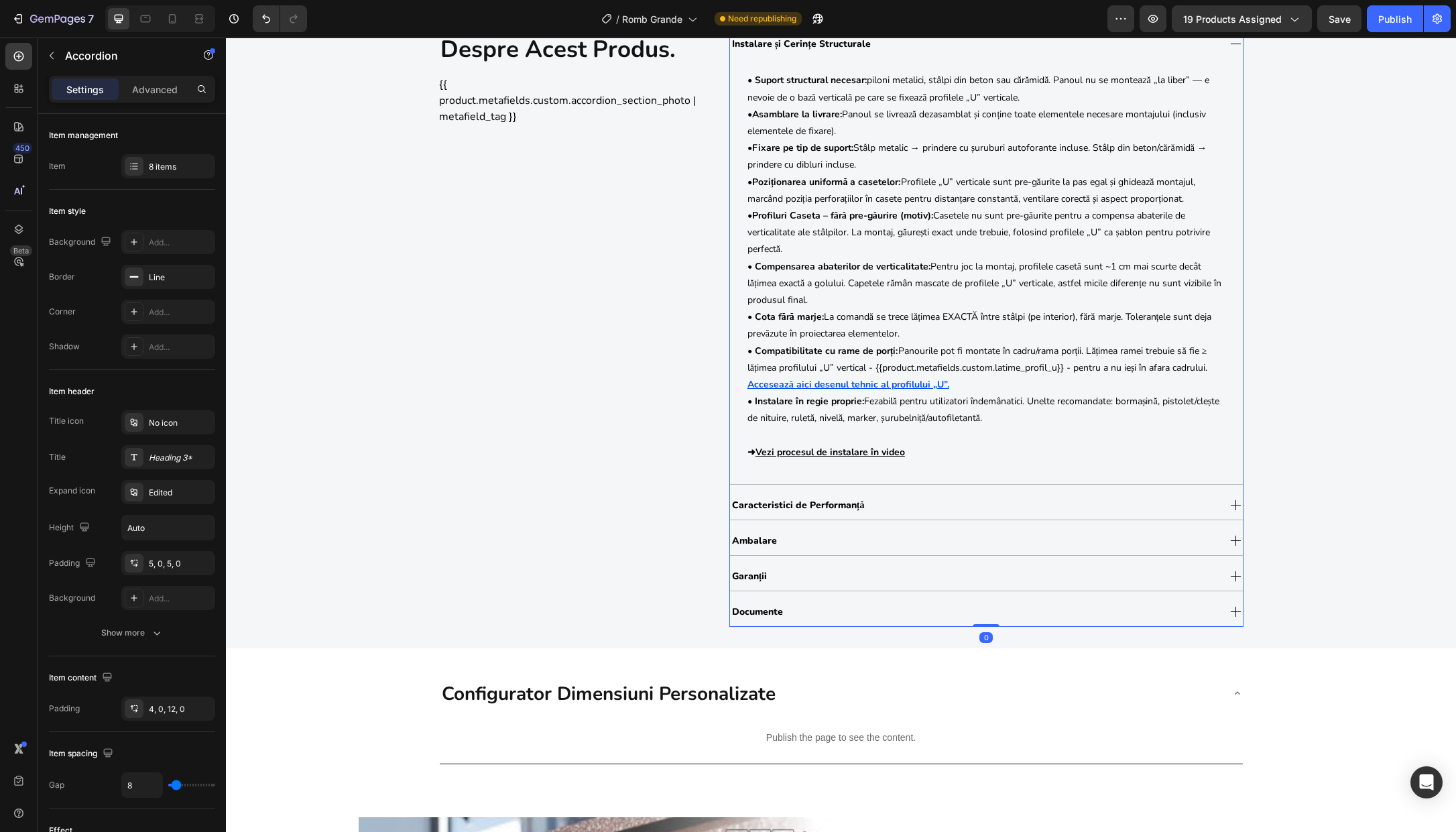
click at [941, 542] on div "Ambalare" at bounding box center [974, 541] width 488 height 23
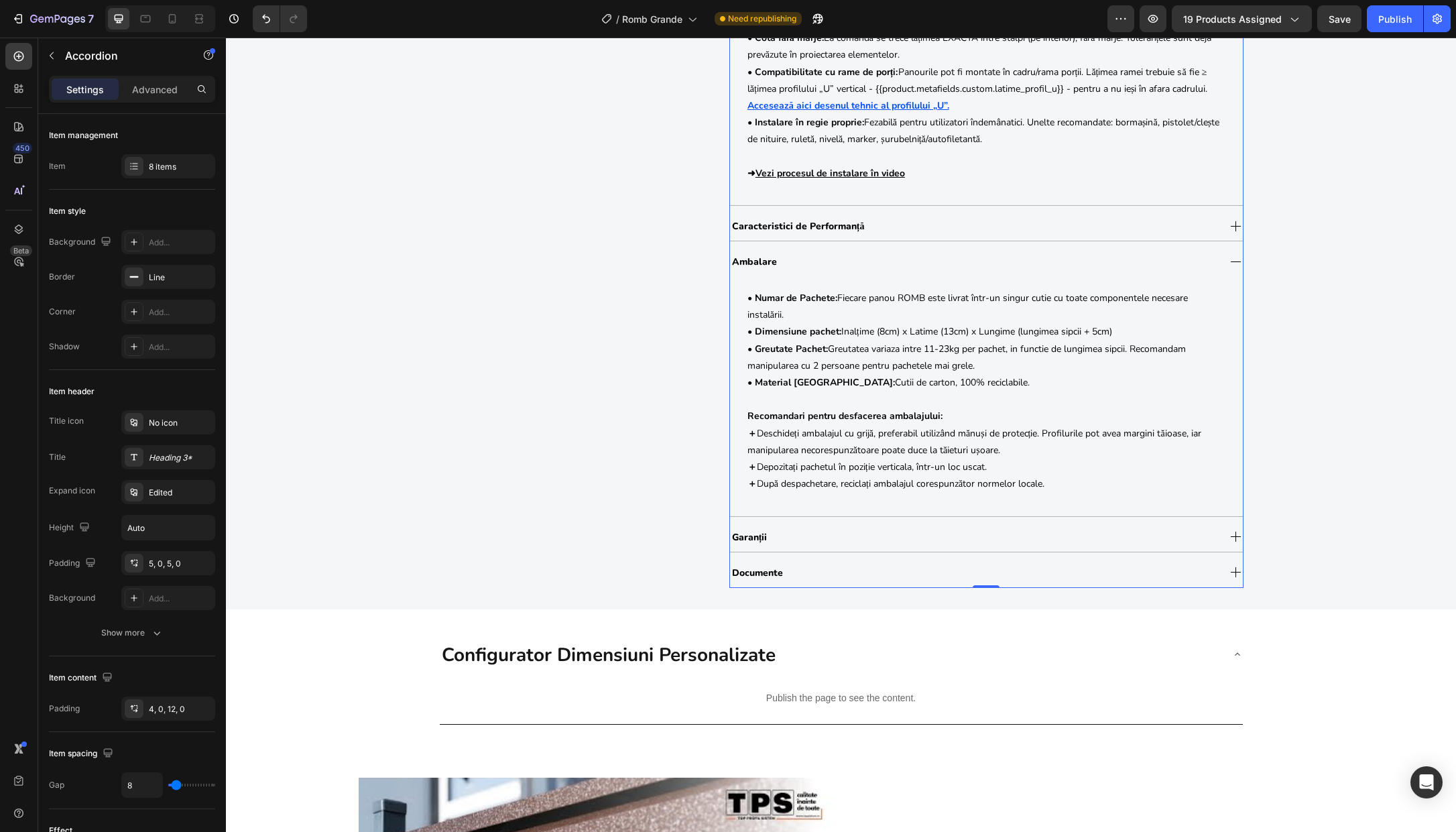
scroll to position [1678, 0]
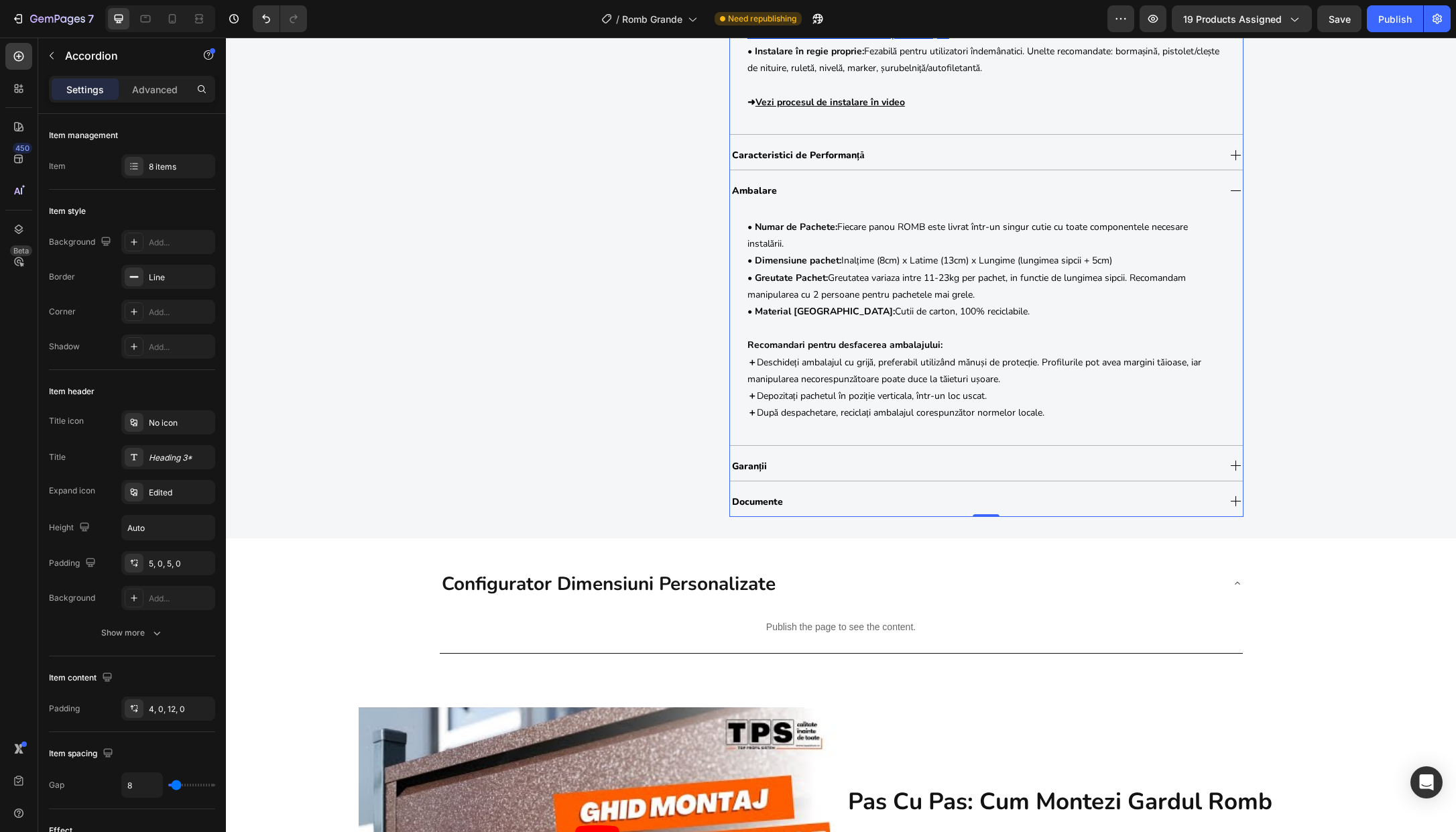
click at [918, 500] on div "Documente" at bounding box center [974, 501] width 488 height 23
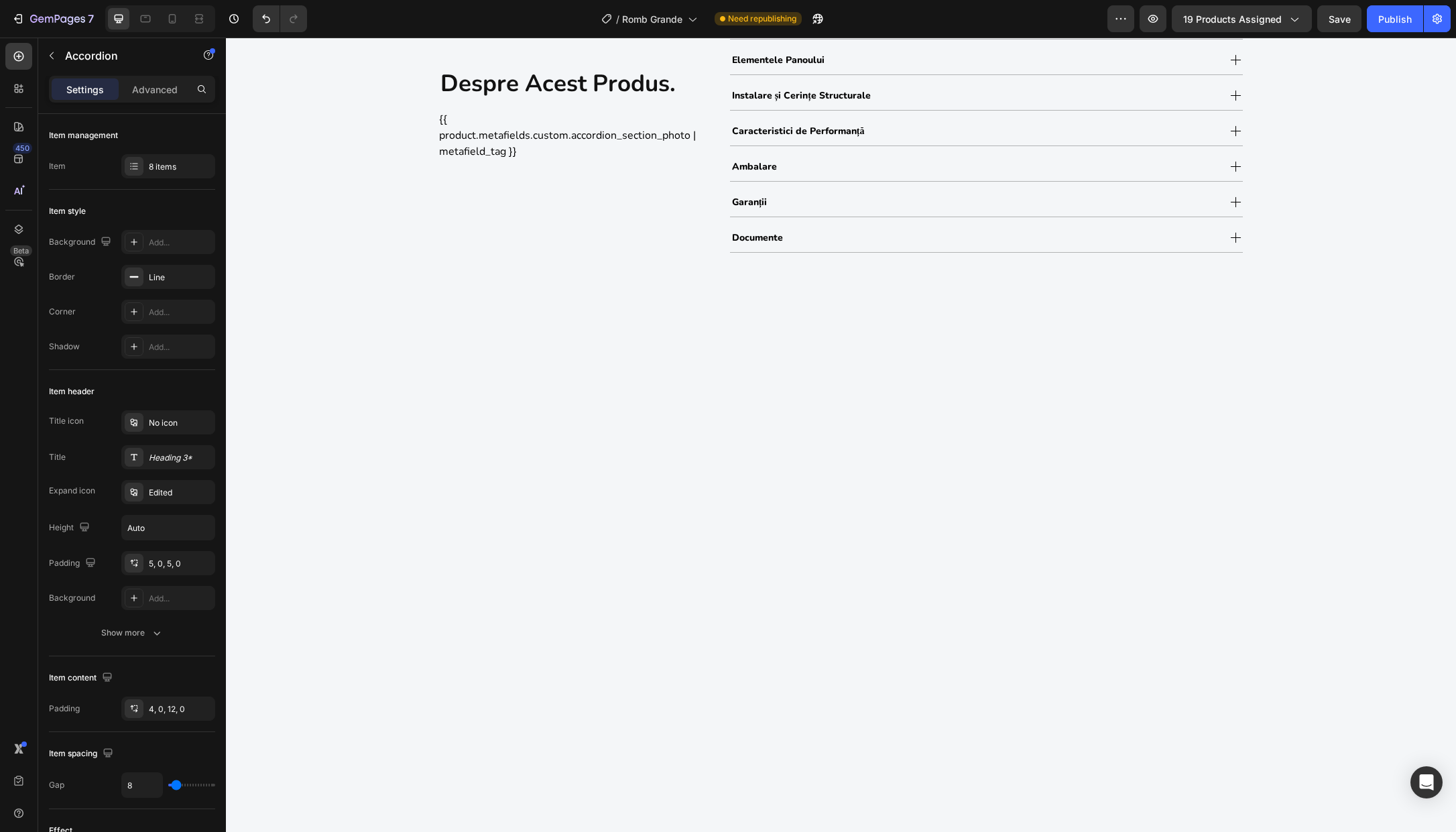
scroll to position [1063, 0]
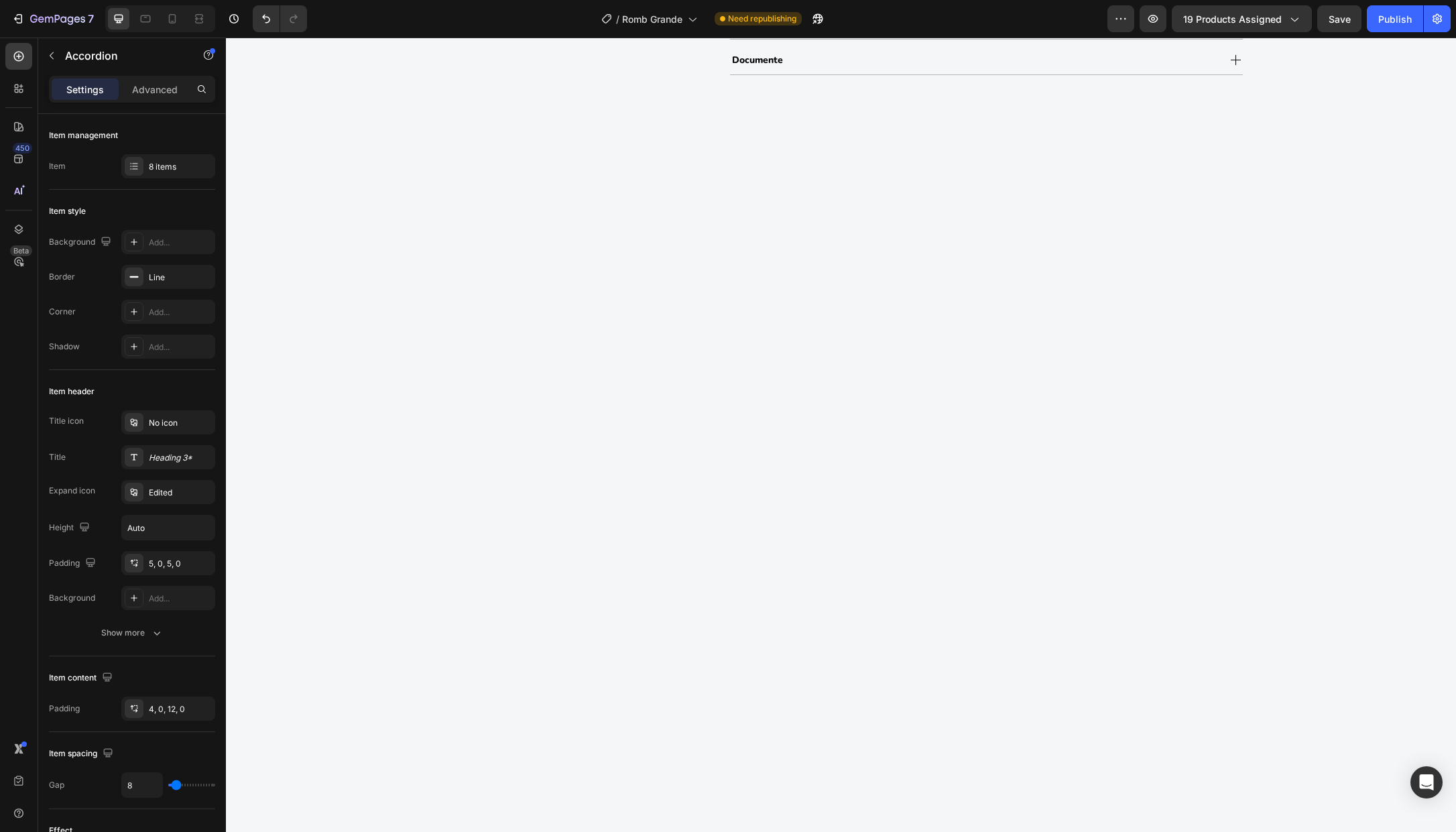
click at [916, 505] on div "despre acest produs. Heading {{ product.metafields.custom.accordion_section_pho…" at bounding box center [841, 509] width 1230 height 1426
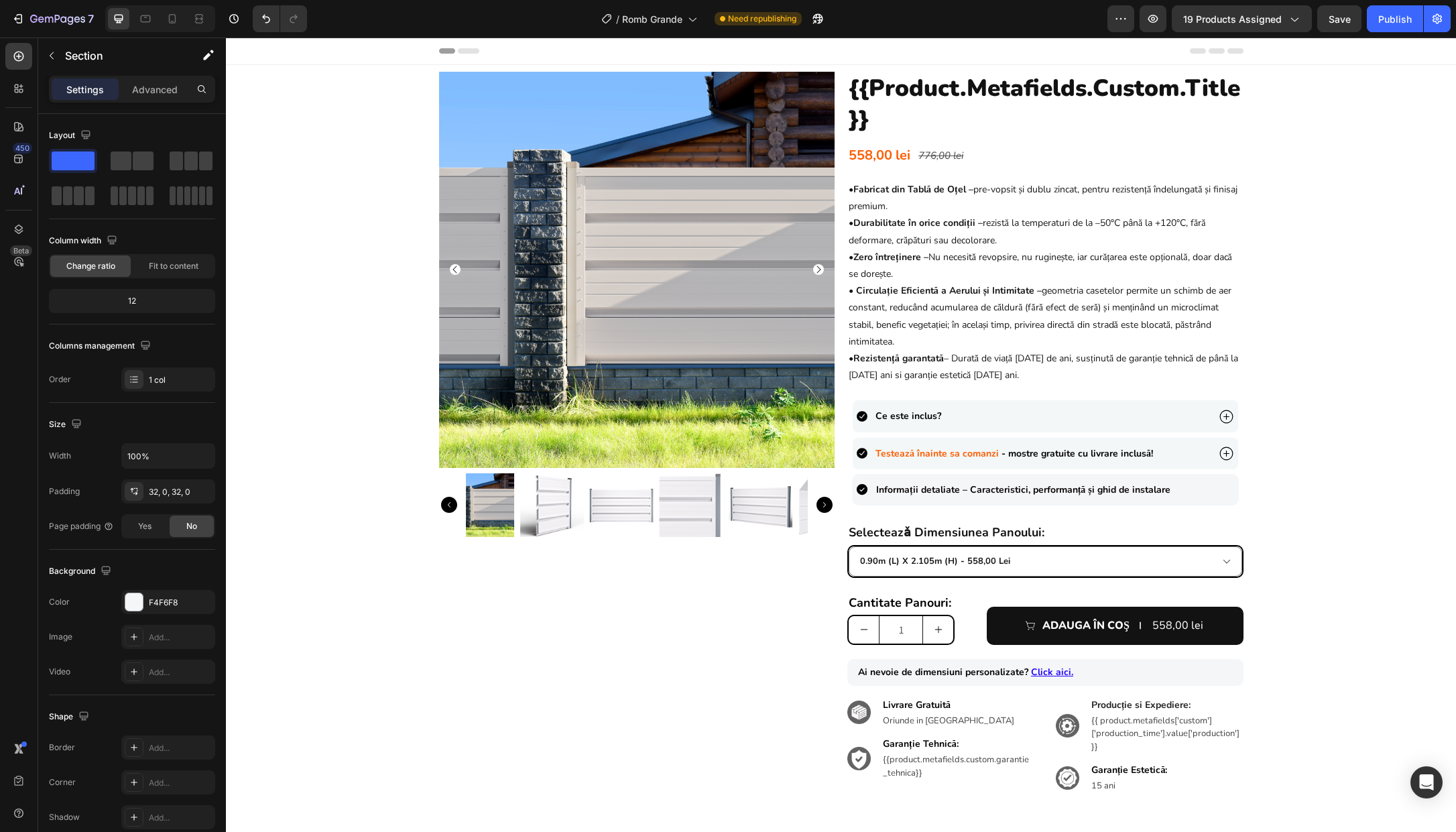
scroll to position [618, 0]
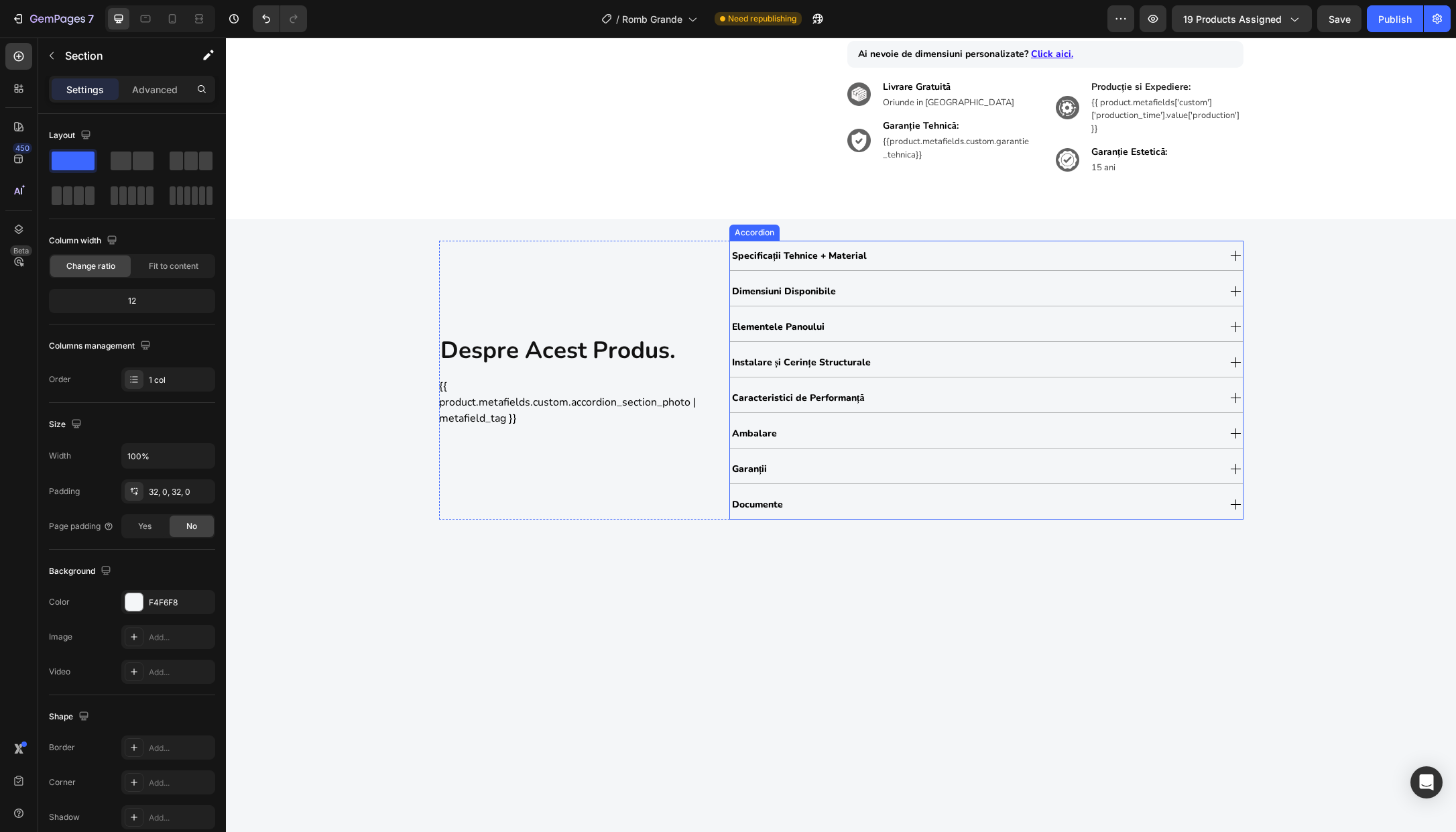
click at [911, 496] on div "Documente" at bounding box center [974, 505] width 488 height 23
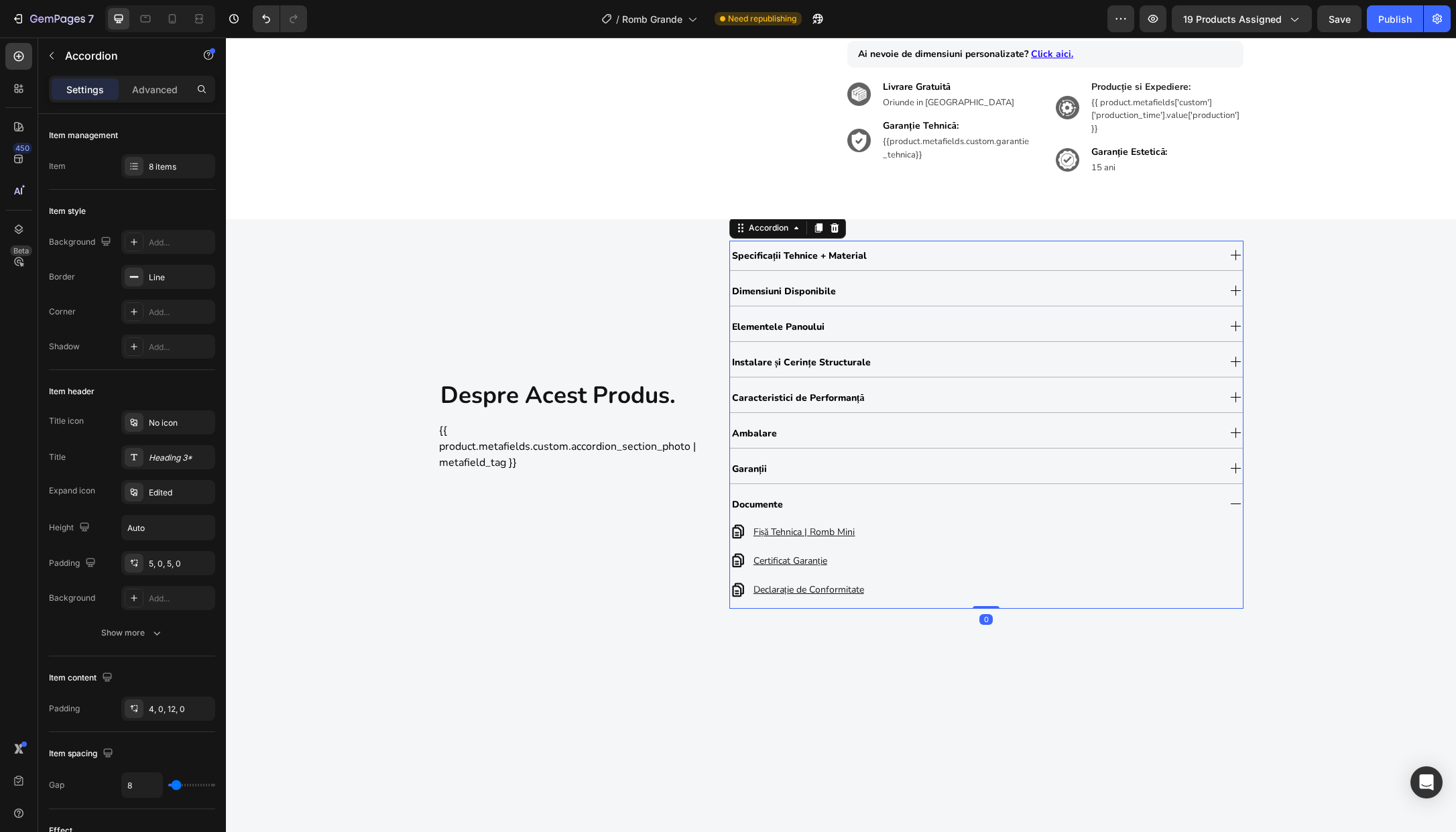
click at [913, 501] on div "Documente" at bounding box center [974, 505] width 488 height 23
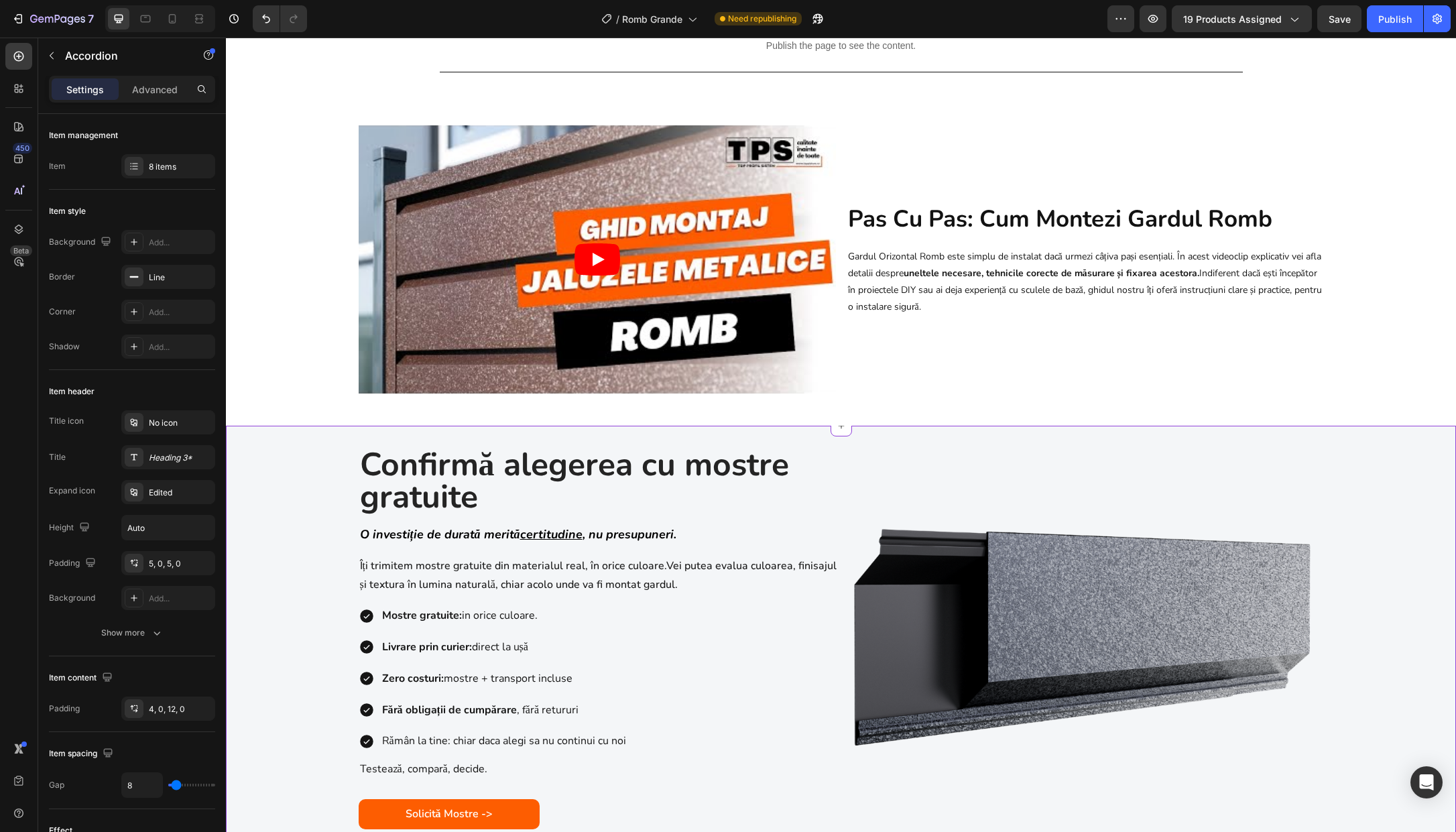
scroll to position [925, 0]
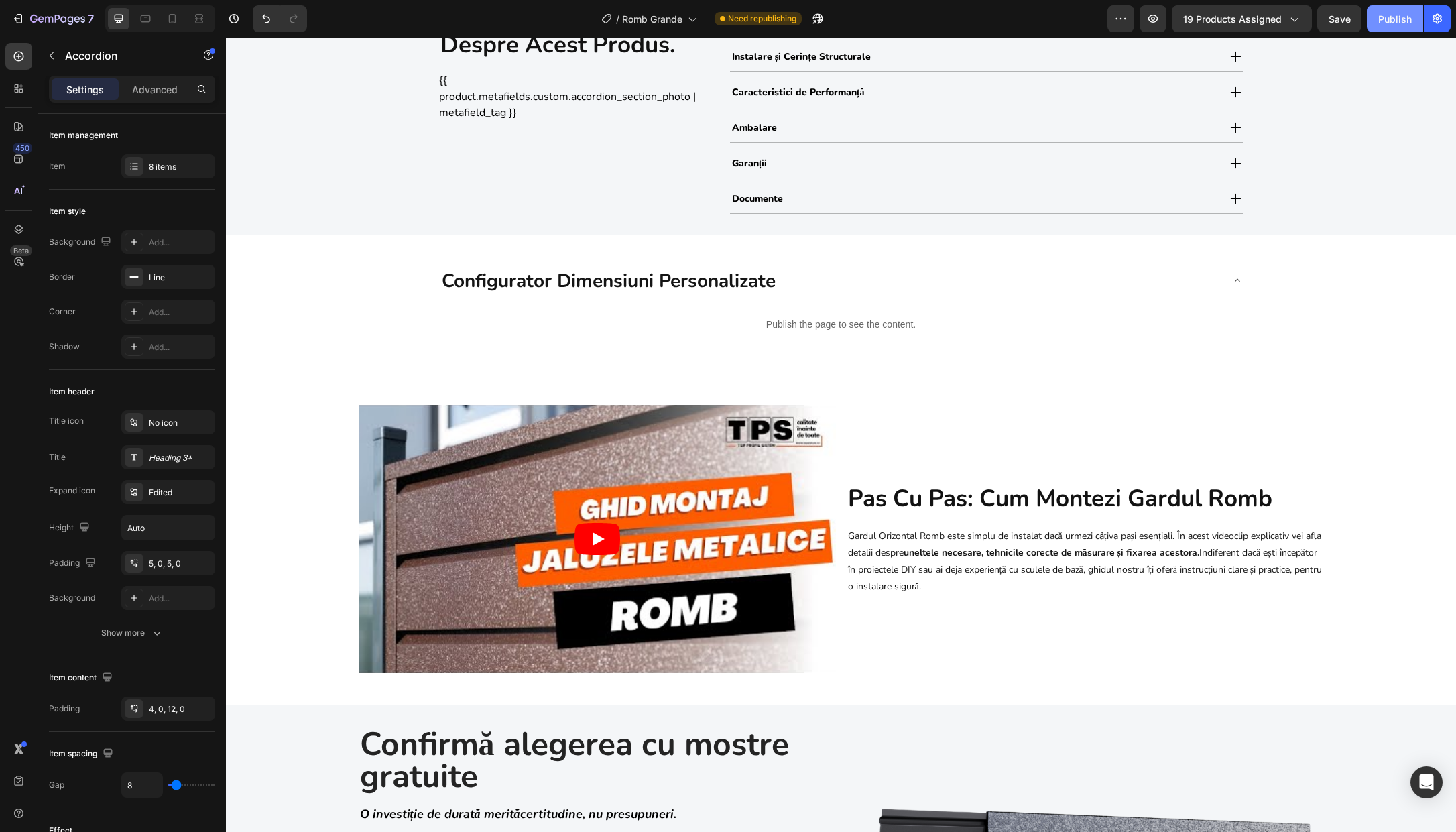
click at [1126, 19] on div "Publish" at bounding box center [1396, 19] width 34 height 14
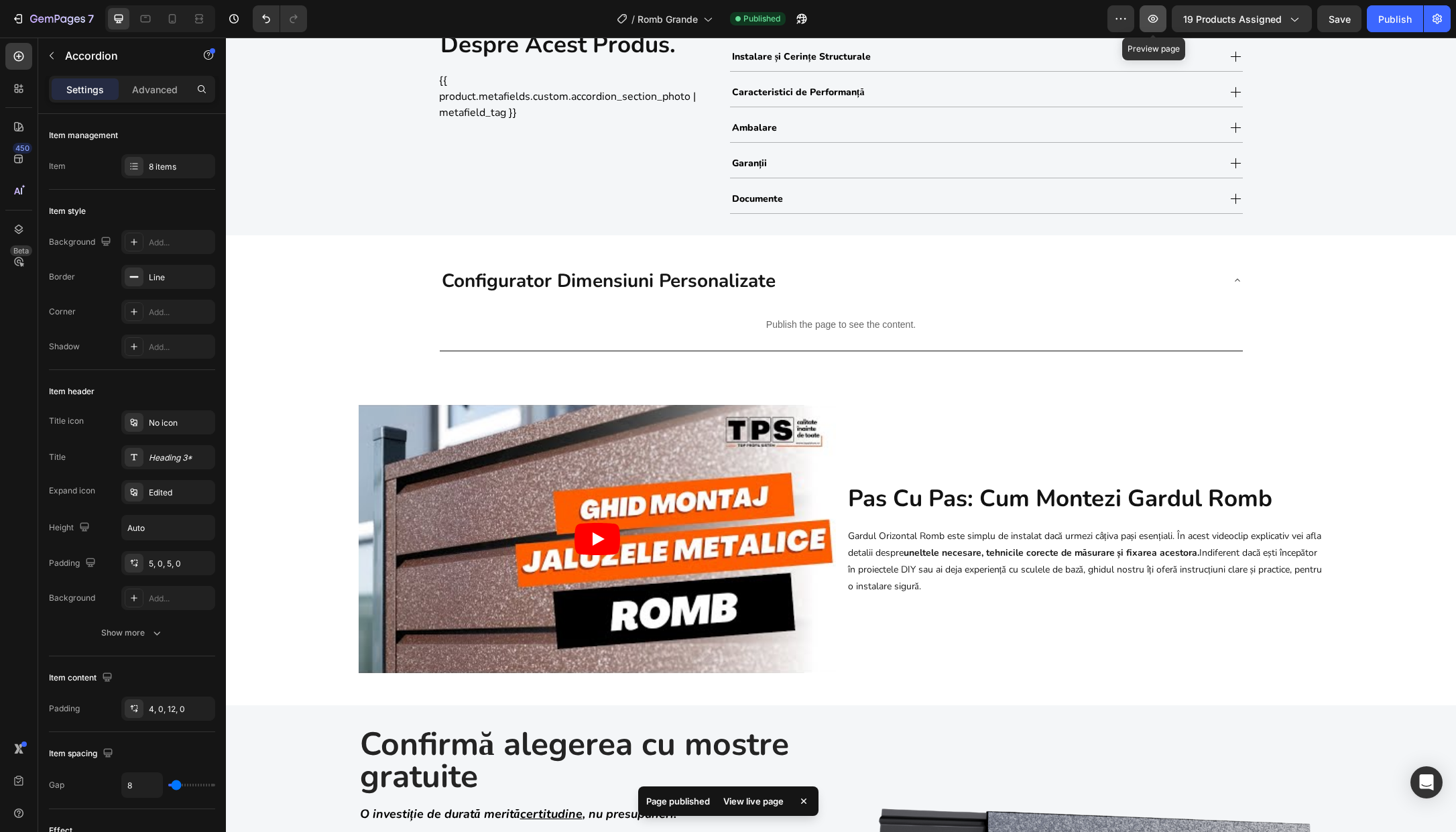
click at [1126, 24] on icon "button" at bounding box center [1153, 19] width 14 height 14
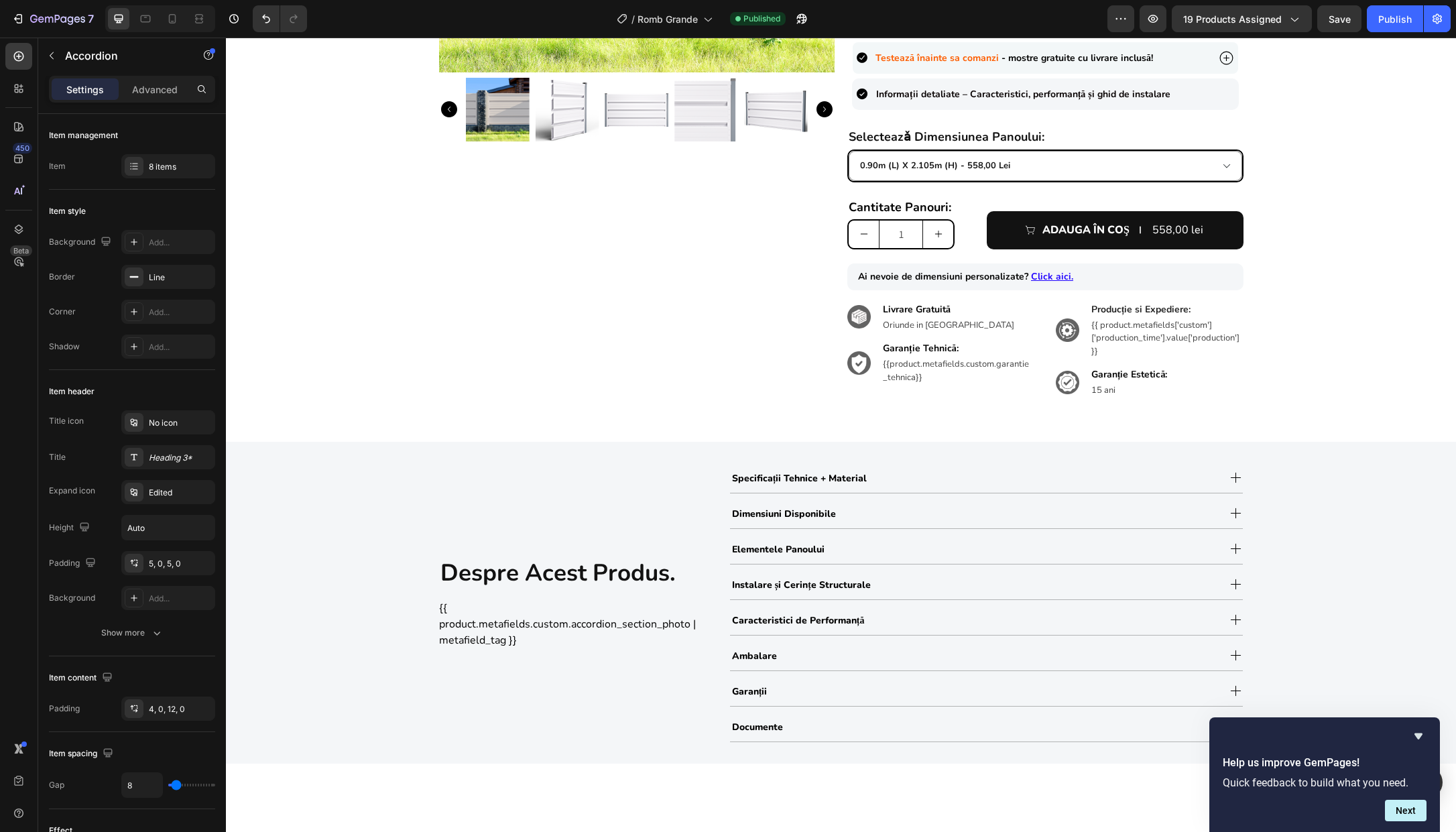
scroll to position [151, 0]
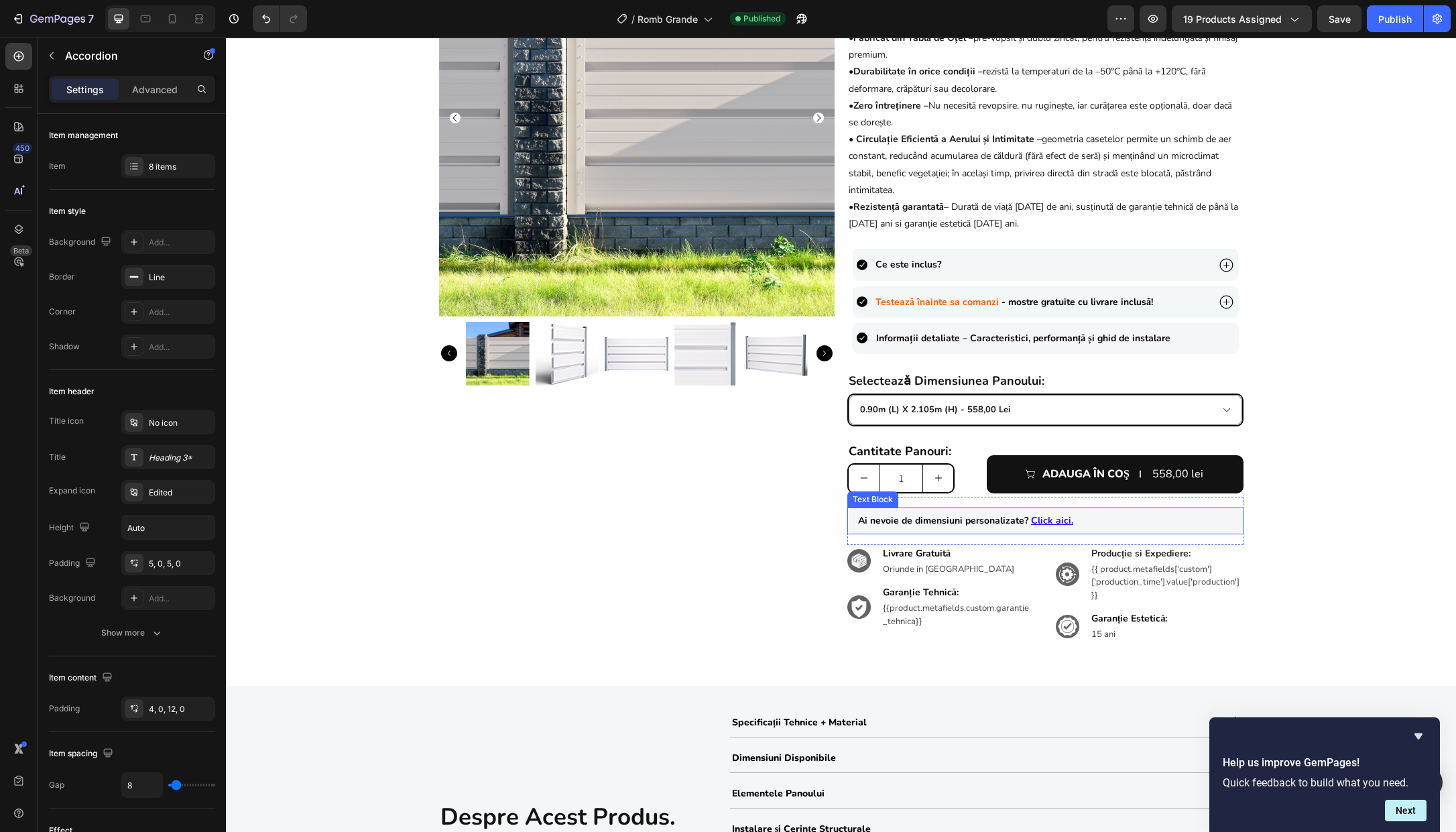
click at [1074, 526] on p "Ai nevoie de dimensiuni personalizate? Click aici." at bounding box center [1046, 521] width 375 height 20
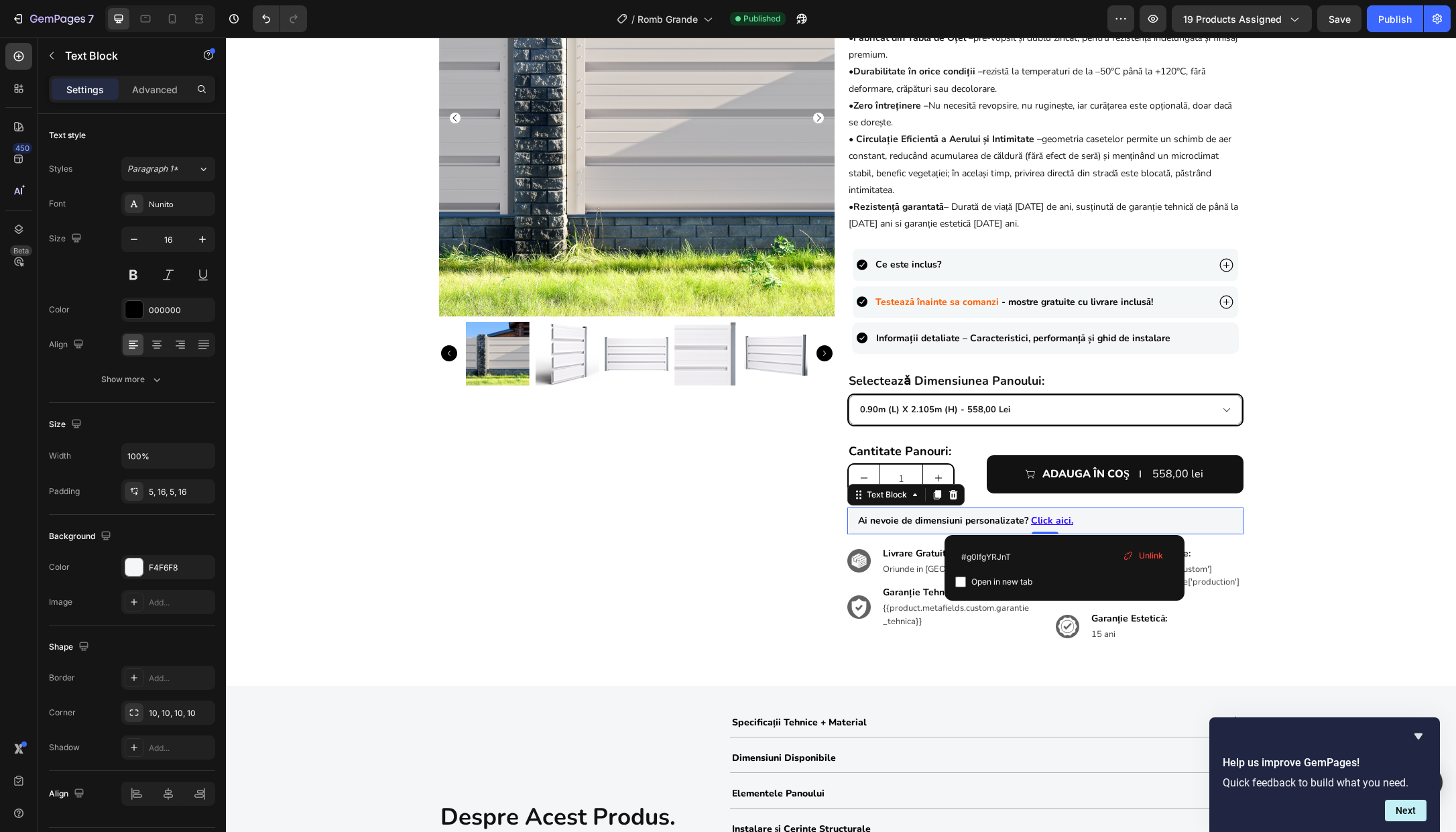
click at [1068, 524] on p "Ai nevoie de dimensiuni personalizate? Click aici." at bounding box center [1046, 521] width 375 height 20
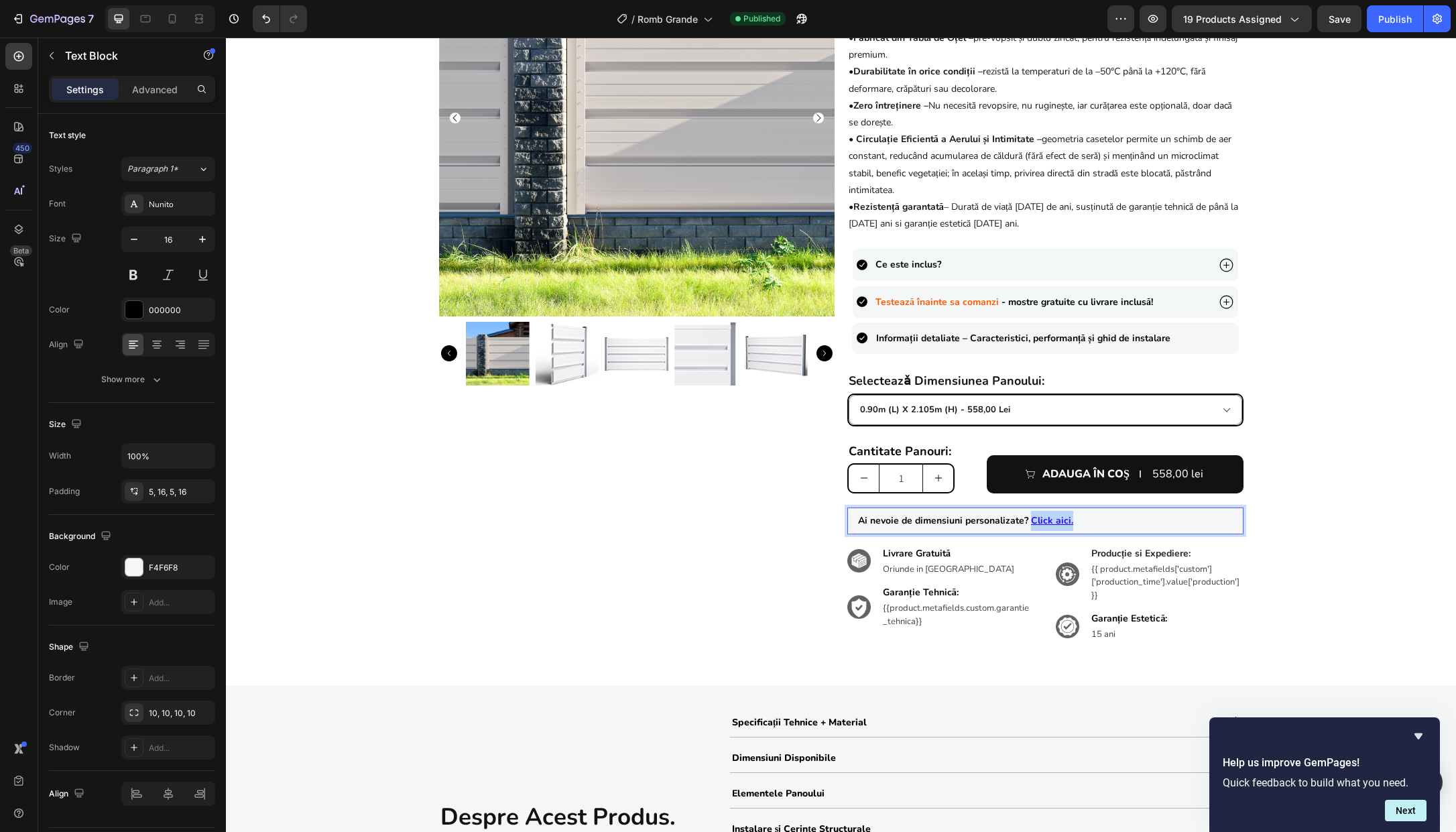
drag, startPoint x: 1067, startPoint y: 524, endPoint x: 1025, endPoint y: 523, distance: 42.0
click at [1025, 523] on p "Ai nevoie de dimensiuni personalizate? Click aici." at bounding box center [1046, 521] width 375 height 20
click at [1066, 522] on p "Ai nevoie de dimensiuni personalizate? Click aici." at bounding box center [1046, 521] width 375 height 20
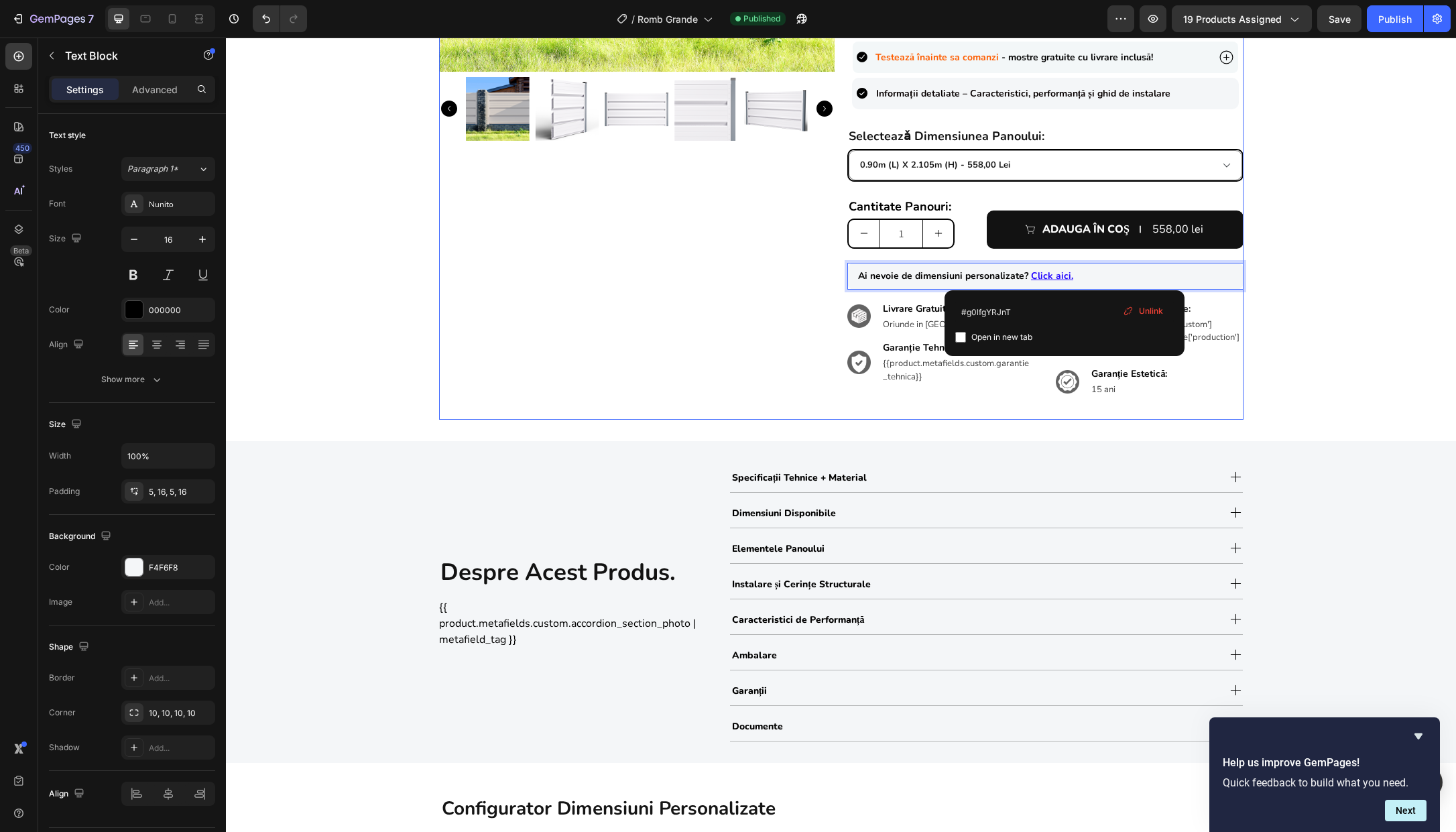
scroll to position [674, 0]
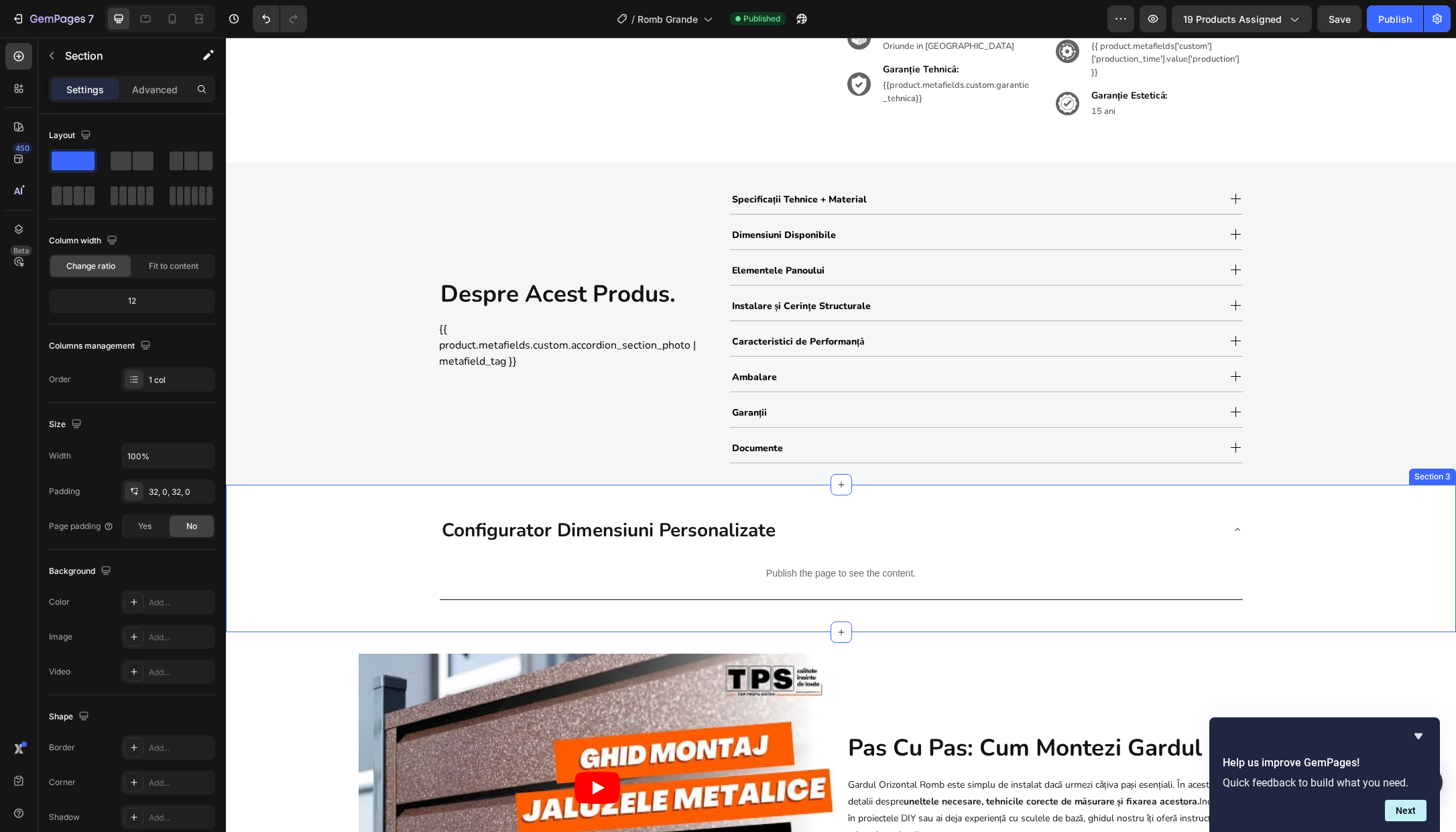
click at [408, 552] on div "Configurator Dimensiuni Personalizate Publish the page to see the content. Cust…" at bounding box center [841, 558] width 1230 height 105
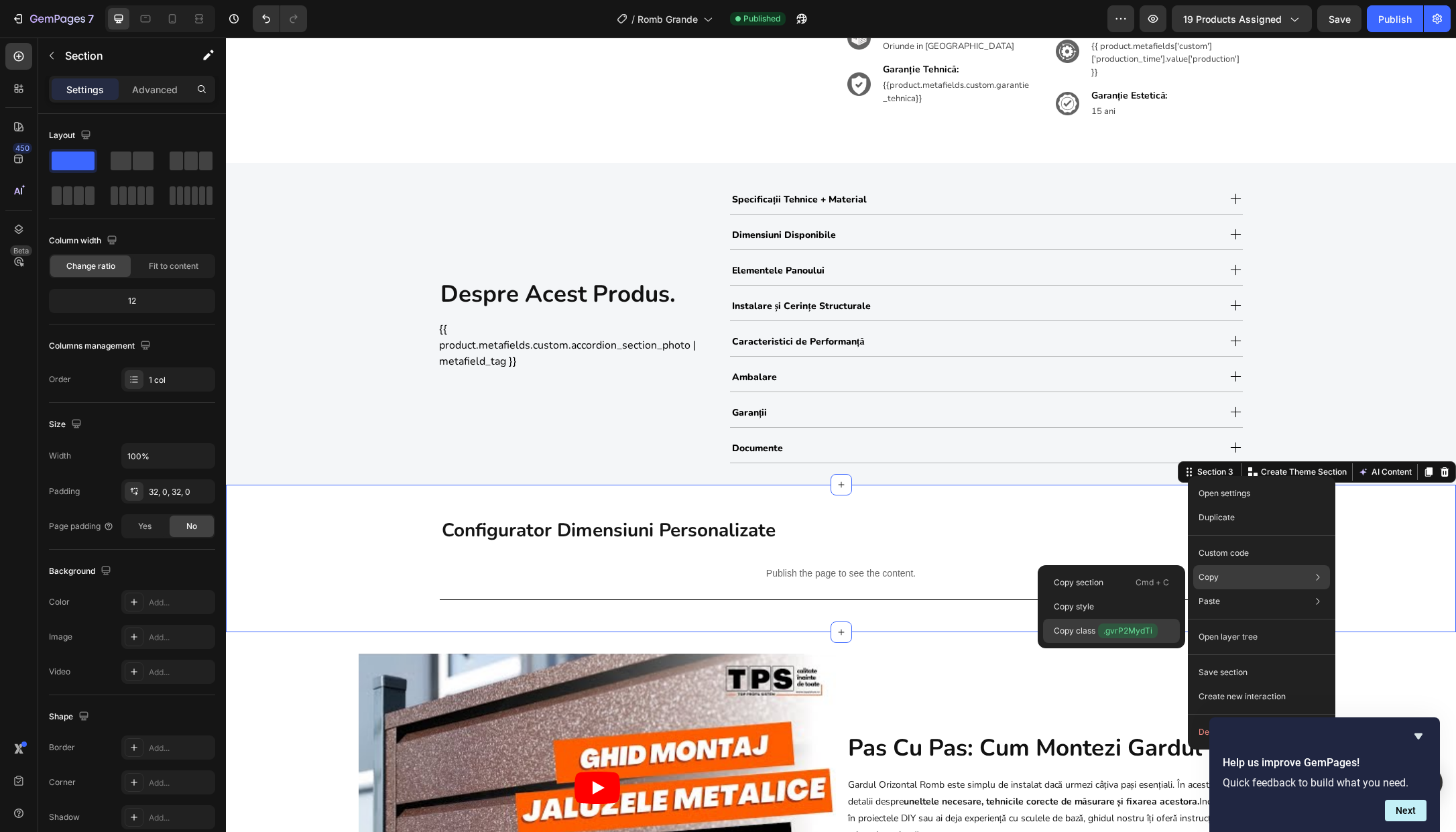
click at [1092, 626] on p "Copy class .gvrP2MydTi" at bounding box center [1105, 631] width 104 height 14
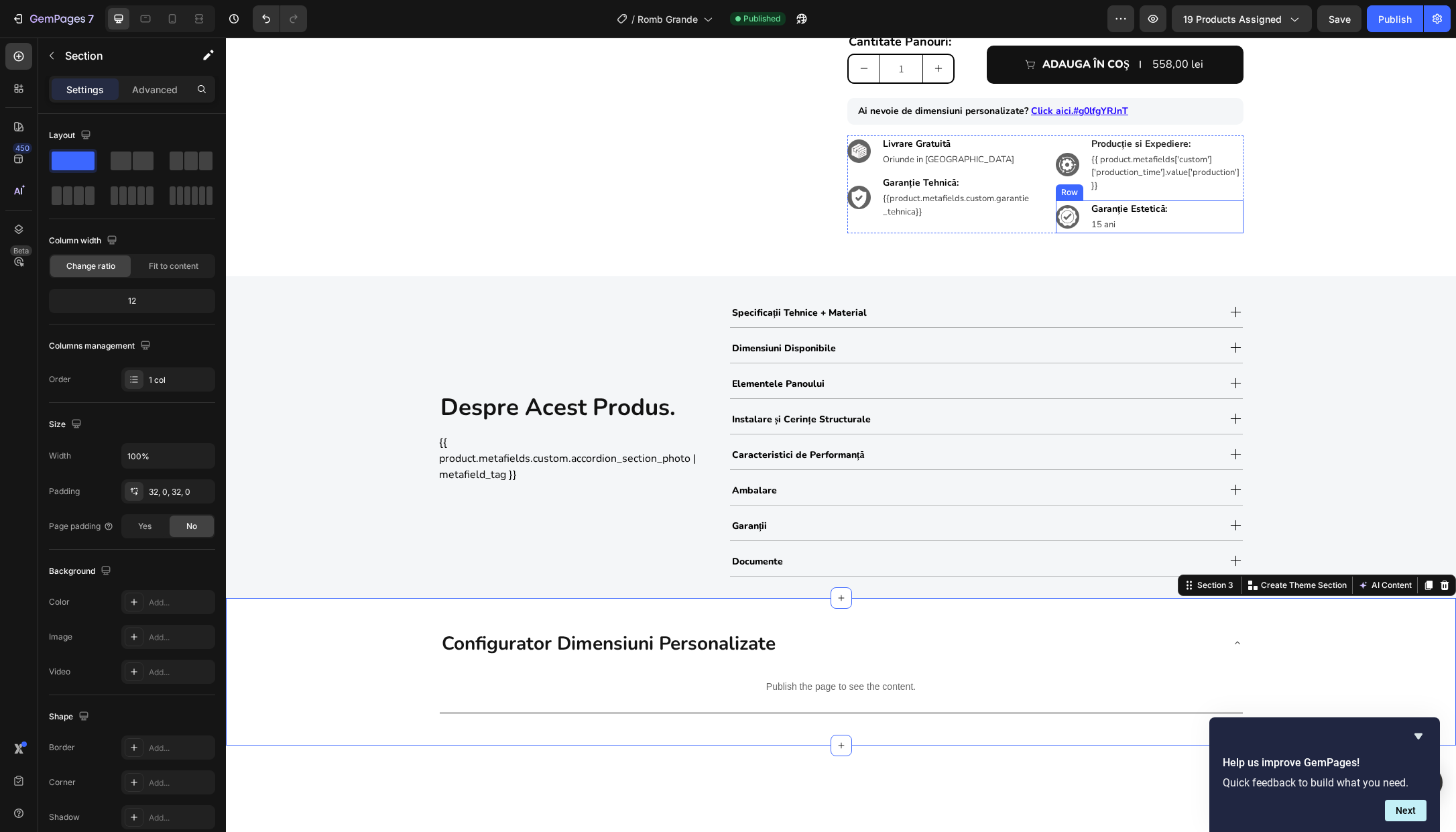
scroll to position [459, 0]
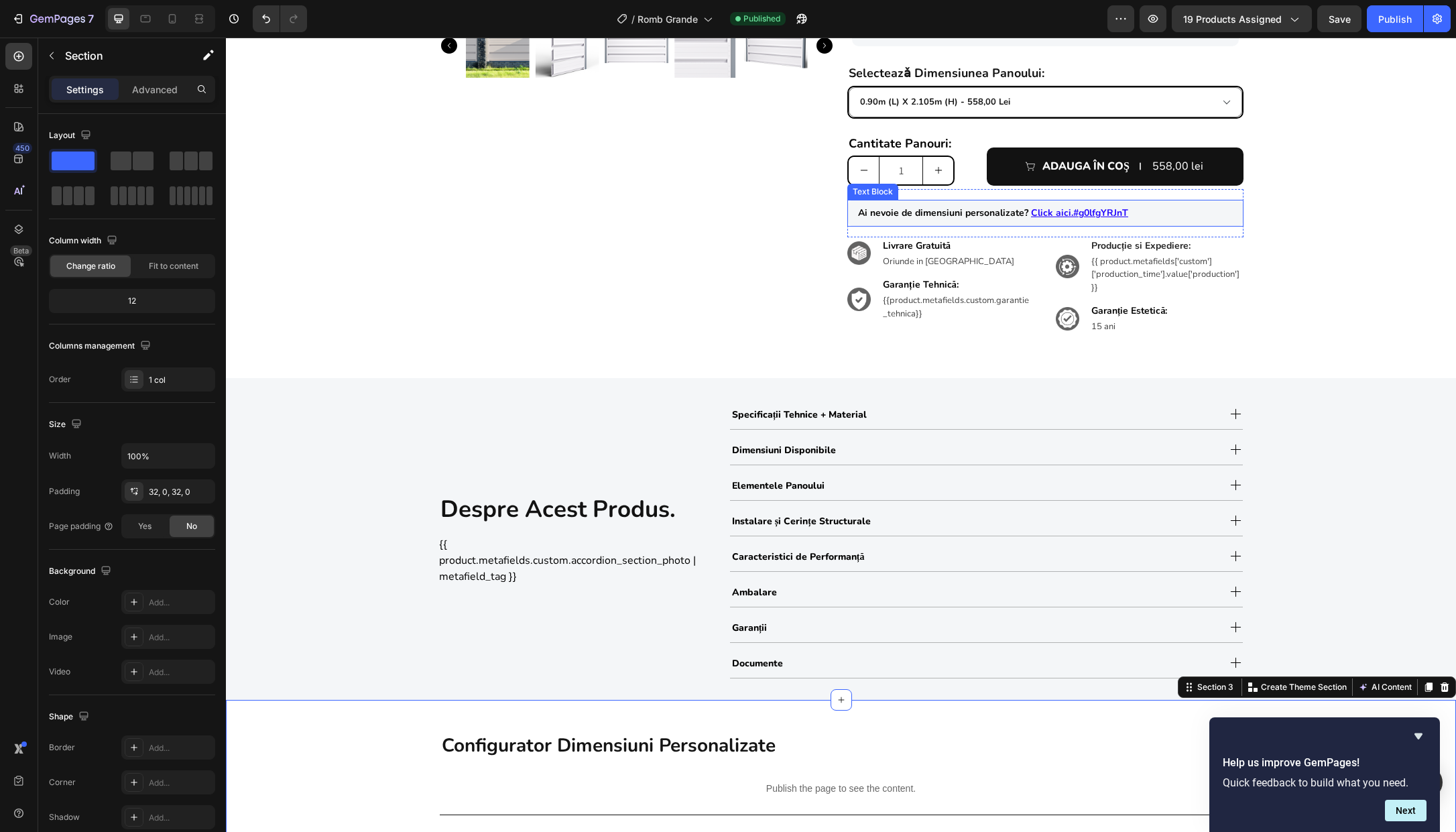
click at [1126, 216] on p "Ai nevoie de dimensiuni personalizate? Click aici.#g0lfgYRJnT" at bounding box center [1046, 213] width 375 height 20
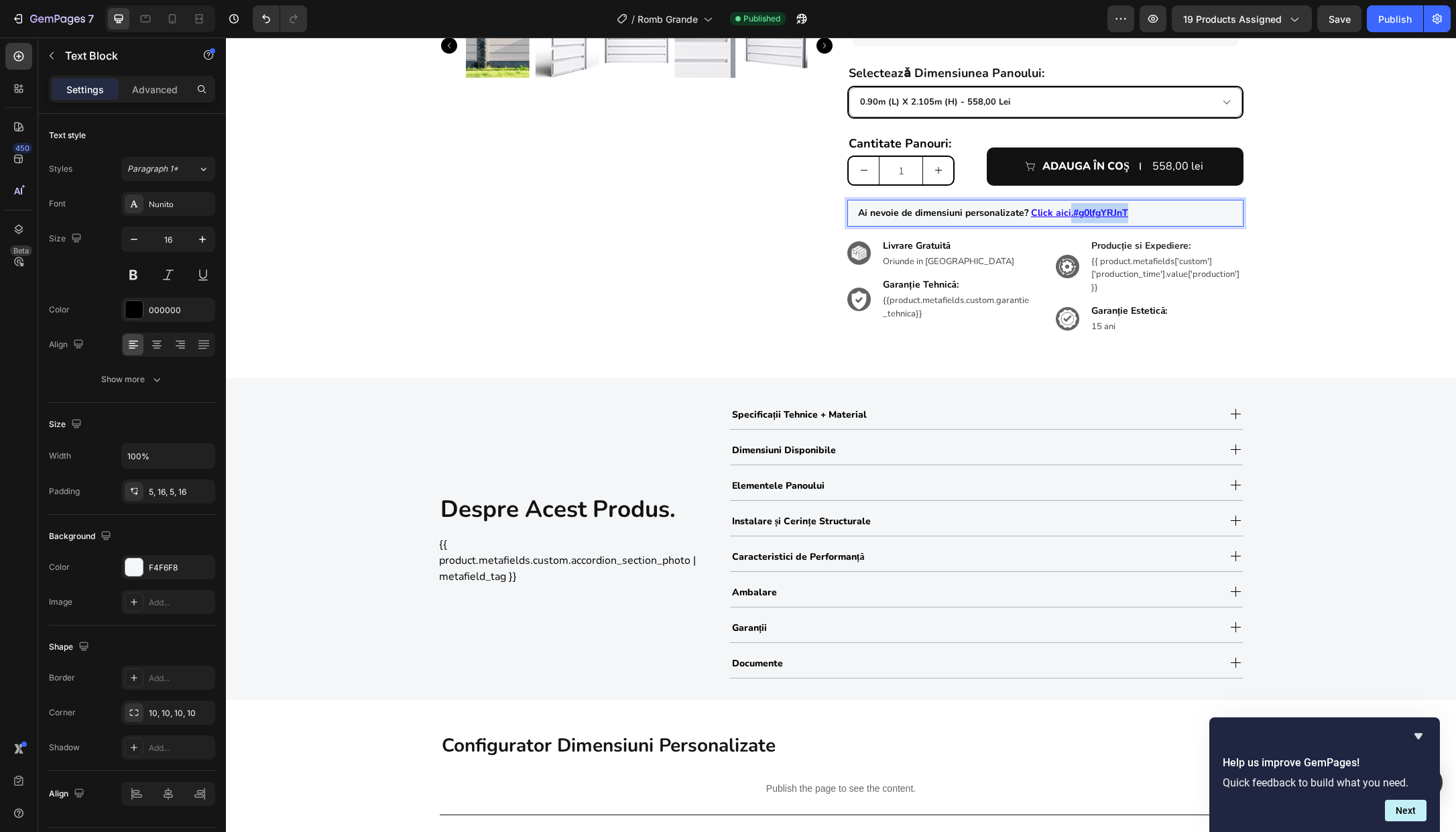
drag, startPoint x: 1127, startPoint y: 213, endPoint x: 1062, endPoint y: 216, distance: 65.1
click at [1062, 216] on p "Ai nevoie de dimensiuni personalizate? Click aici.#g0lfgYRJnT" at bounding box center [1046, 213] width 375 height 20
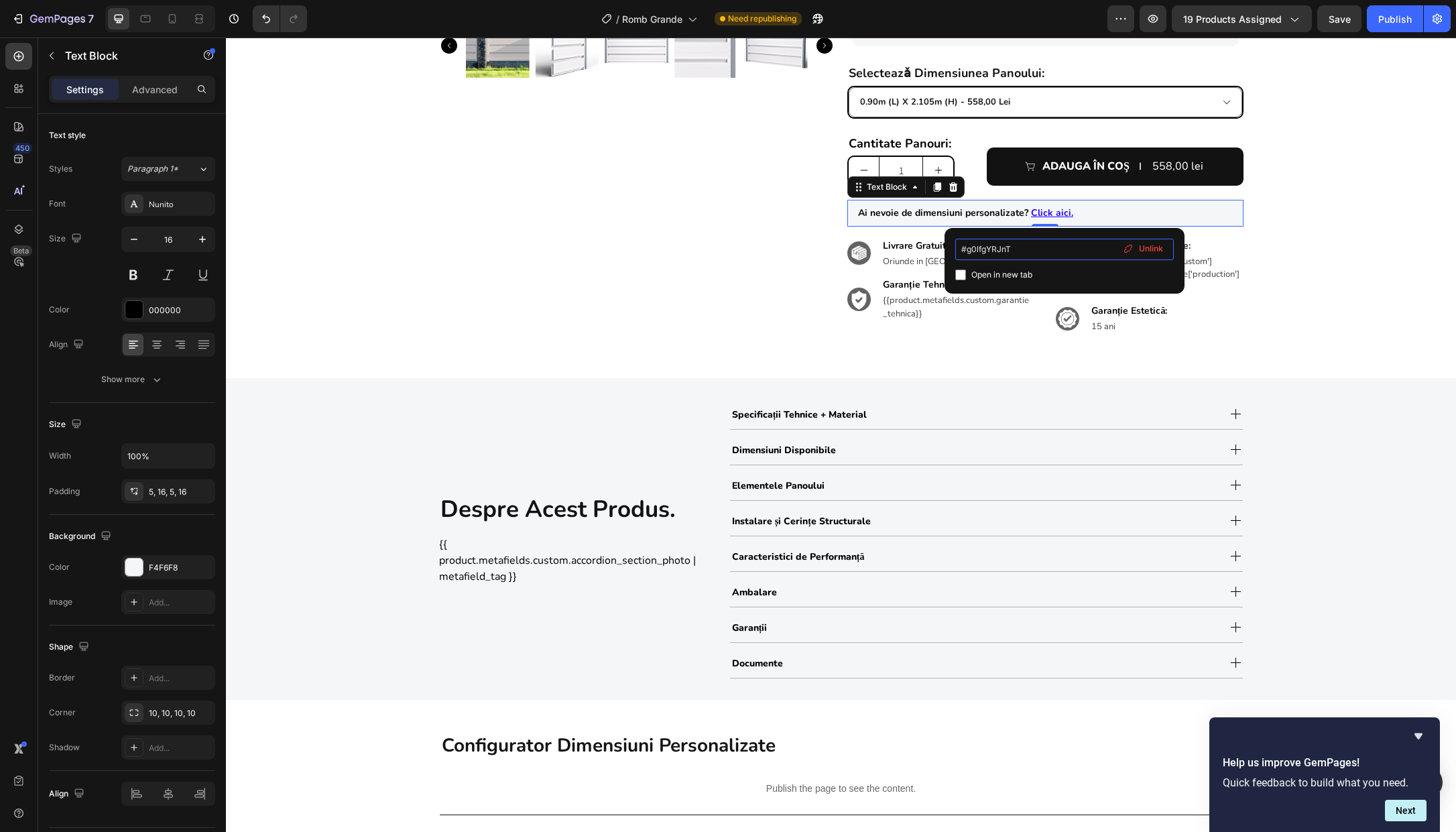
drag, startPoint x: 969, startPoint y: 249, endPoint x: 1018, endPoint y: 246, distance: 49.1
click at [1018, 246] on input "#g0lfgYRJnT" at bounding box center [1065, 249] width 219 height 22
type input "#.gvrP2MydTi"
